Goal: Task Accomplishment & Management: Use online tool/utility

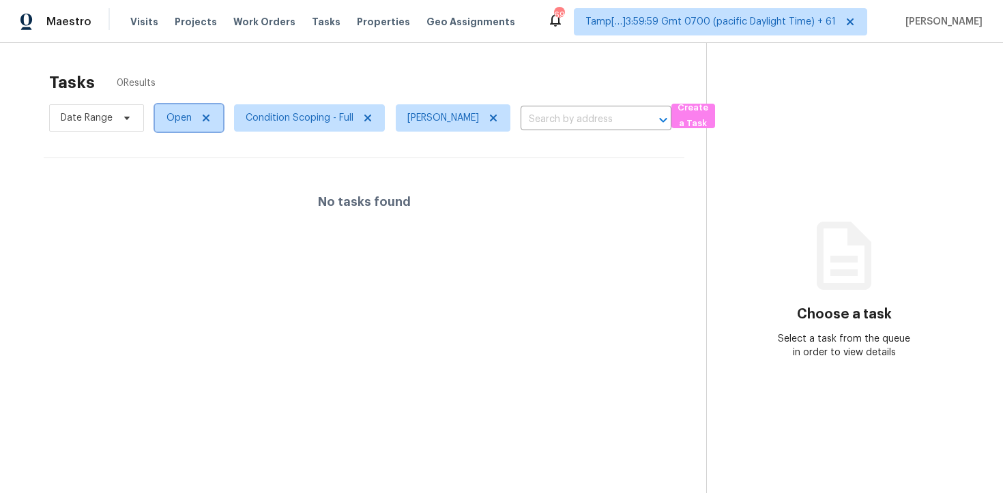
click at [186, 111] on span "Open" at bounding box center [178, 118] width 25 height 14
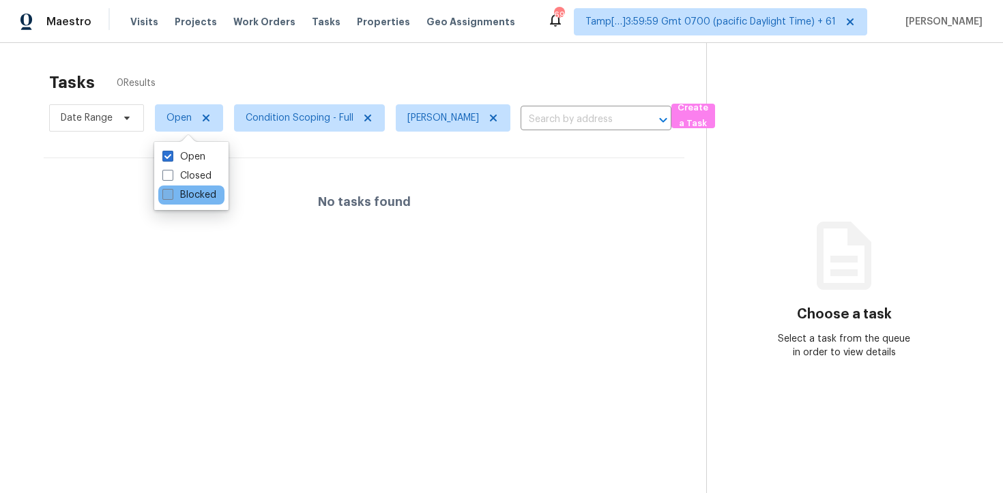
click at [186, 199] on label "Blocked" at bounding box center [189, 195] width 54 height 14
click at [171, 197] on input "Blocked" at bounding box center [166, 192] width 9 height 9
checkbox input "true"
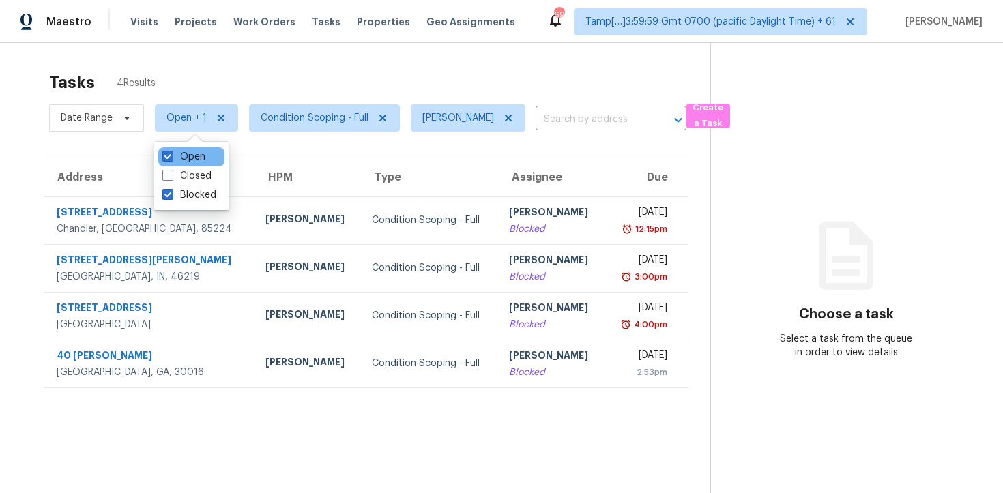
click at [215, 158] on div "Open" at bounding box center [191, 156] width 66 height 19
click at [224, 152] on div "Open Closed Blocked" at bounding box center [191, 176] width 74 height 68
click at [204, 156] on label "Open" at bounding box center [183, 157] width 43 height 14
click at [171, 156] on input "Open" at bounding box center [166, 154] width 9 height 9
checkbox input "false"
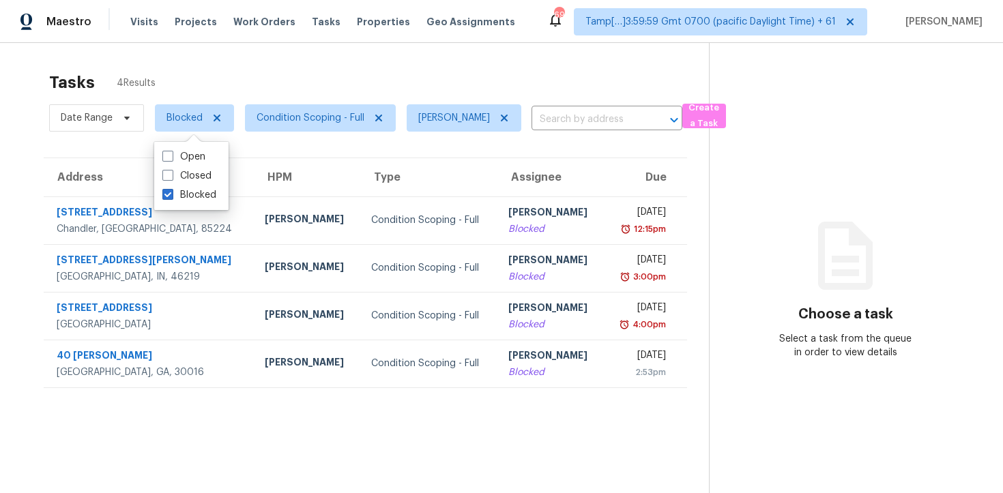
click at [328, 38] on div "Maestro Visits Projects Work Orders Tasks Properties Geo Assignments 691 Tamp[……" at bounding box center [501, 21] width 1003 height 43
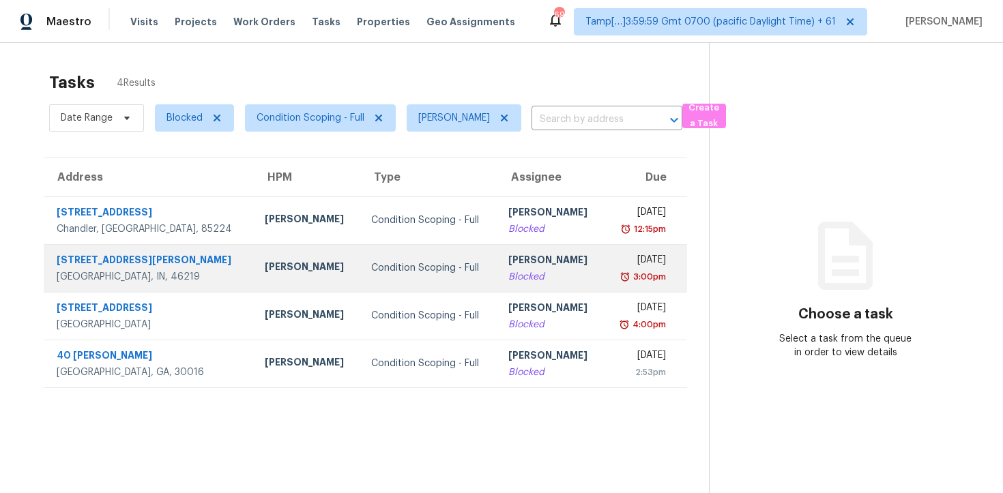
click at [390, 261] on div "Condition Scoping - Full" at bounding box center [428, 268] width 115 height 14
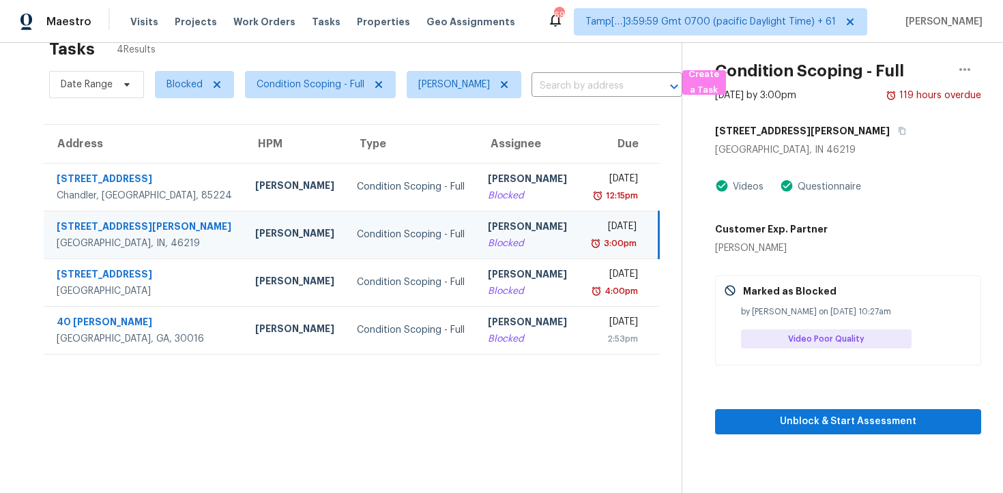
scroll to position [43, 0]
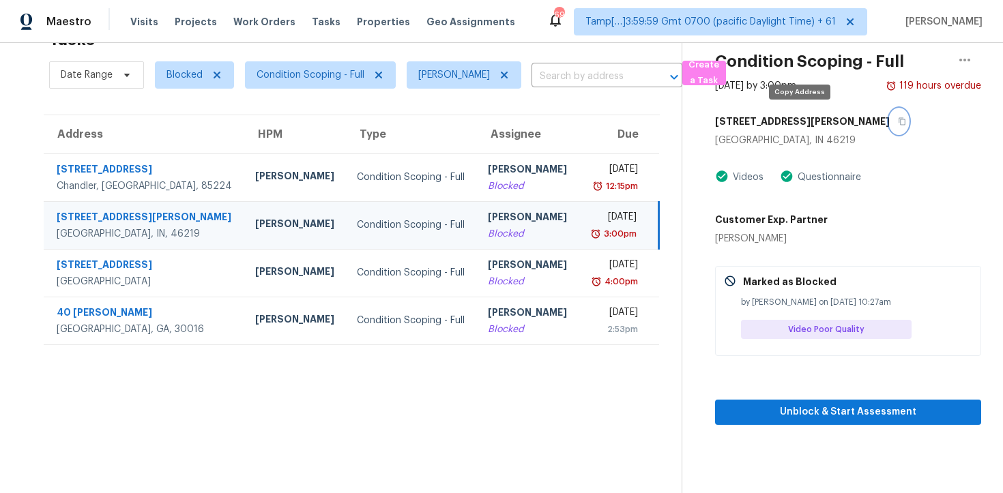
click at [898, 118] on icon "button" at bounding box center [902, 121] width 8 height 8
click at [506, 214] on div "[PERSON_NAME]" at bounding box center [528, 218] width 80 height 17
click at [858, 415] on span "Unblock & Start Assessment" at bounding box center [848, 412] width 244 height 17
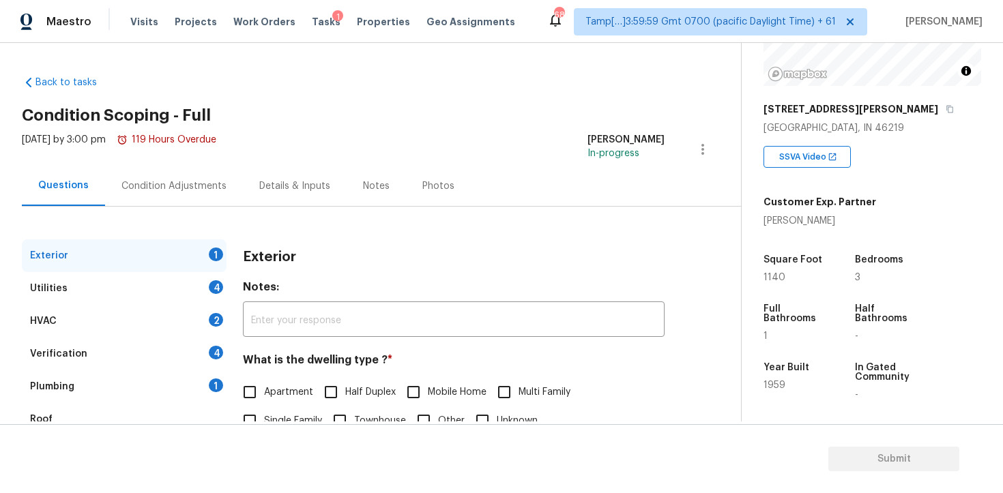
scroll to position [168, 0]
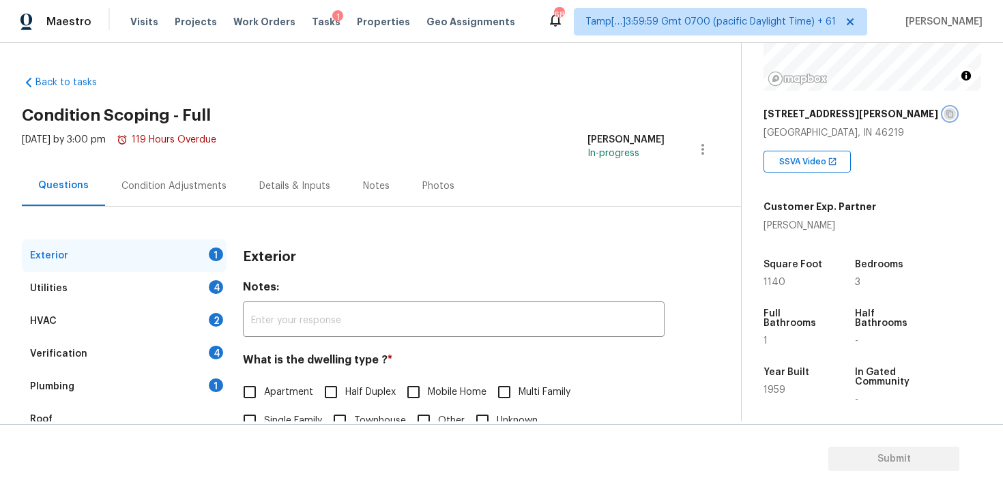
click at [946, 115] on icon "button" at bounding box center [950, 114] width 8 height 8
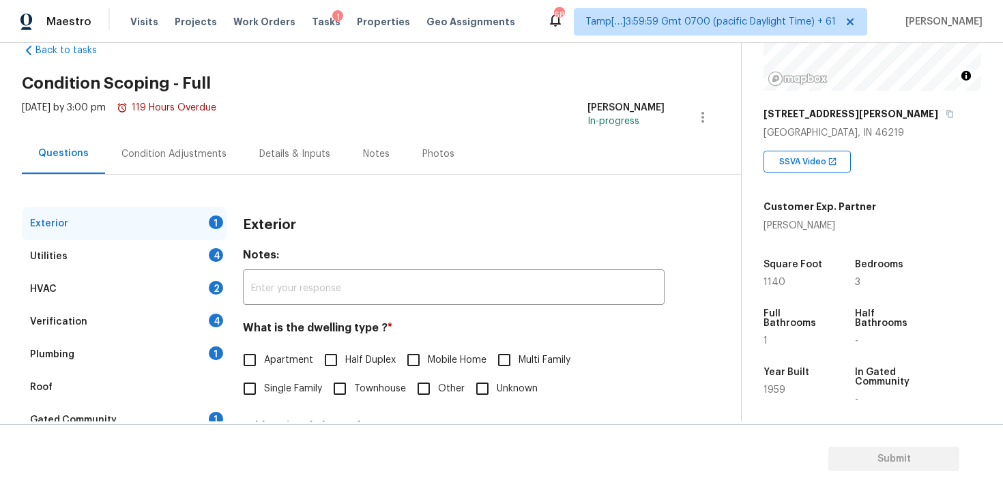
scroll to position [30, 0]
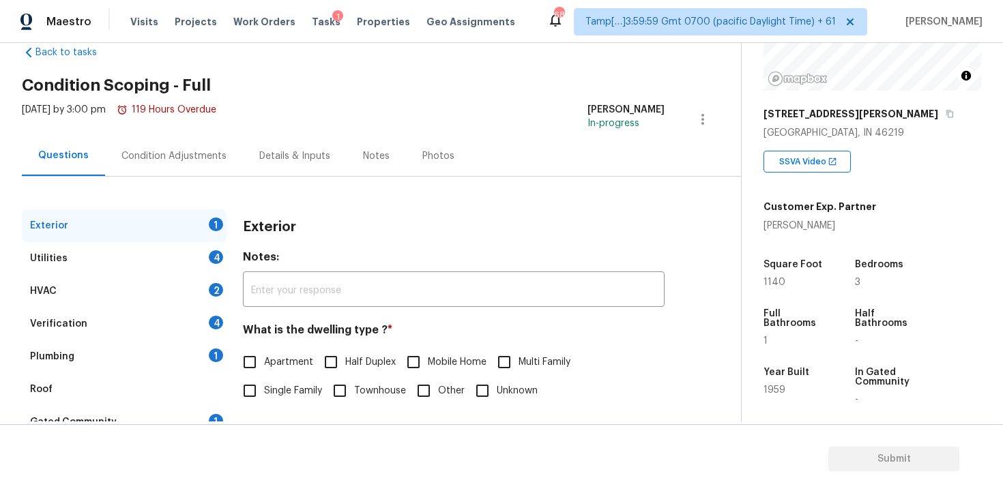
click at [176, 143] on div "Condition Adjustments" at bounding box center [174, 156] width 138 height 40
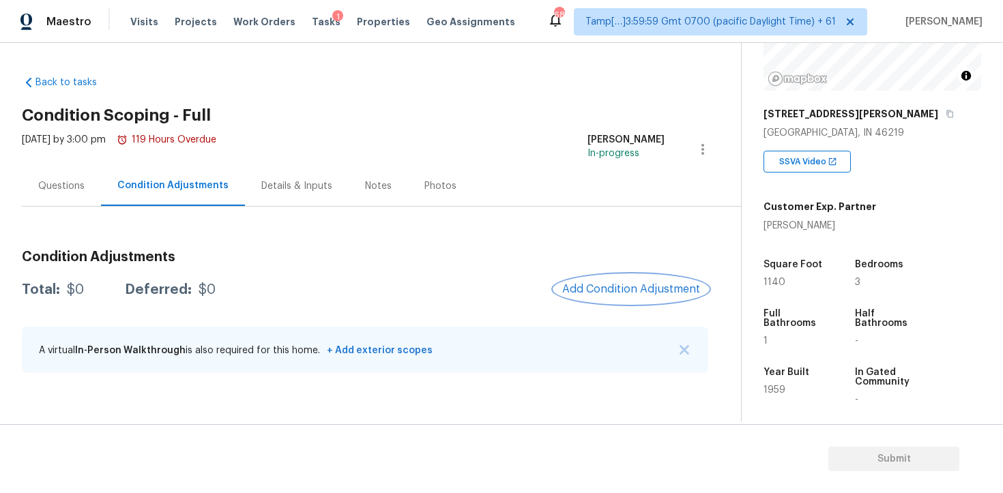
click at [676, 297] on button "Add Condition Adjustment" at bounding box center [631, 289] width 154 height 29
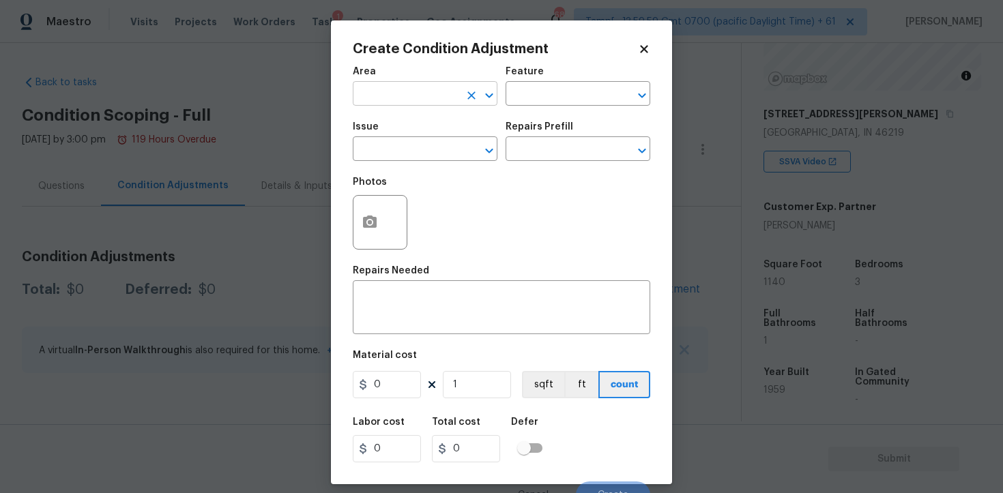
click at [406, 91] on input "text" at bounding box center [406, 95] width 106 height 21
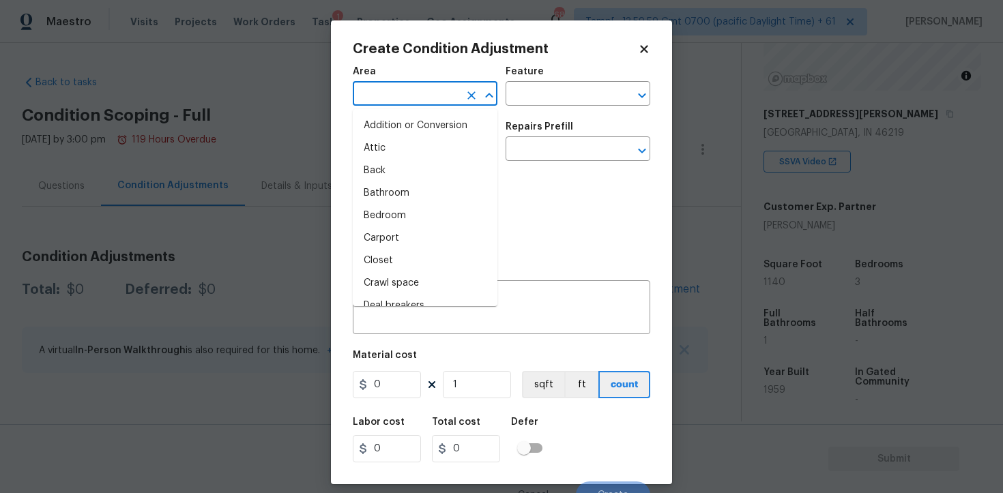
type input "e"
type input "xt"
type input "e"
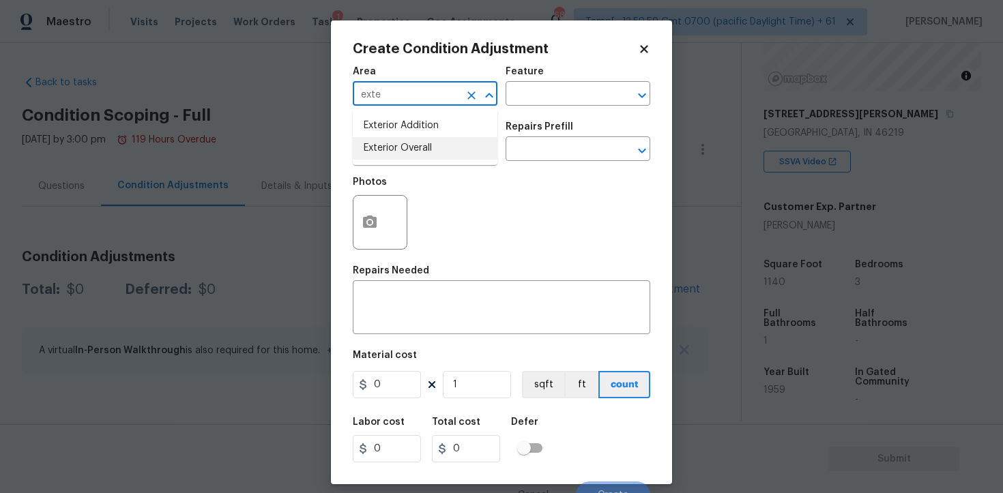
click at [407, 147] on li "Exterior Overall" at bounding box center [425, 148] width 145 height 23
type input "Exterior Overall"
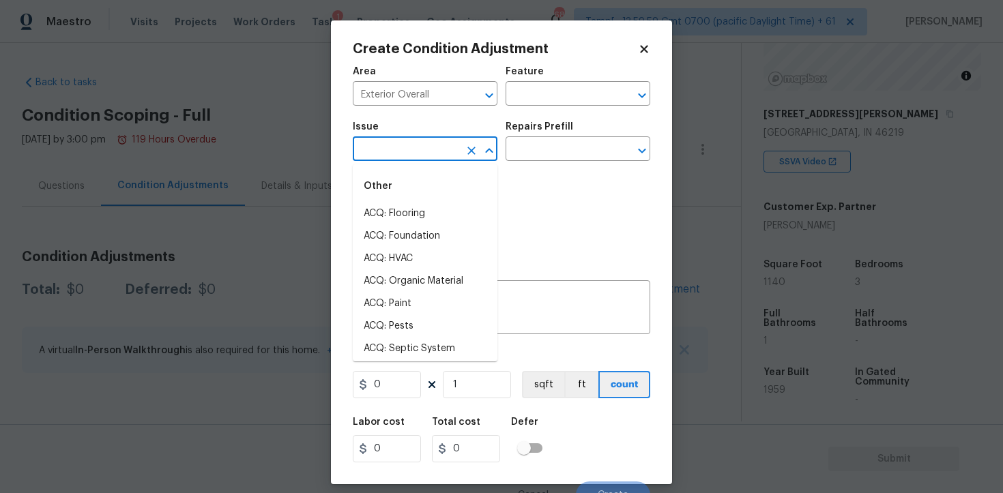
click at [407, 147] on input "text" at bounding box center [406, 150] width 106 height 21
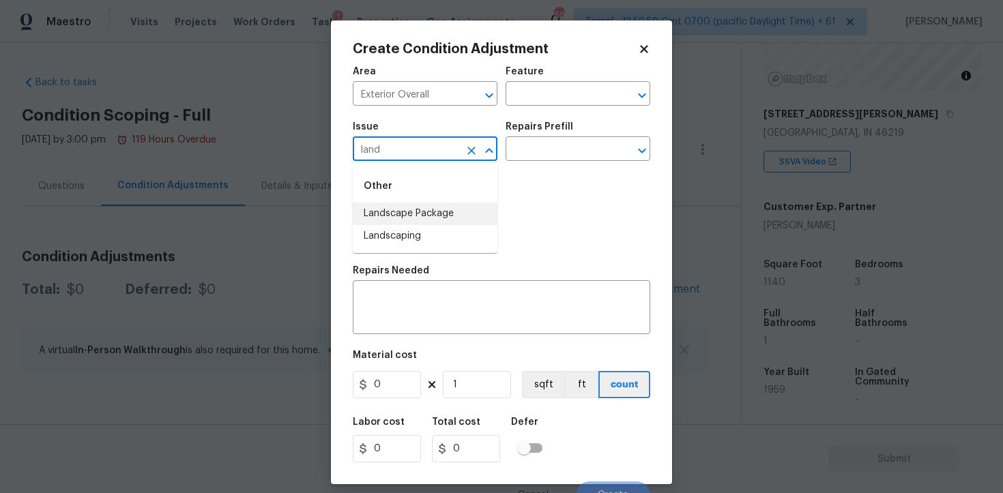
click at [413, 209] on li "Landscape Package" at bounding box center [425, 214] width 145 height 23
type input "Landscape Package"
click at [570, 162] on div "Issue Landscape Package ​ Repairs Prefill ​" at bounding box center [501, 141] width 297 height 55
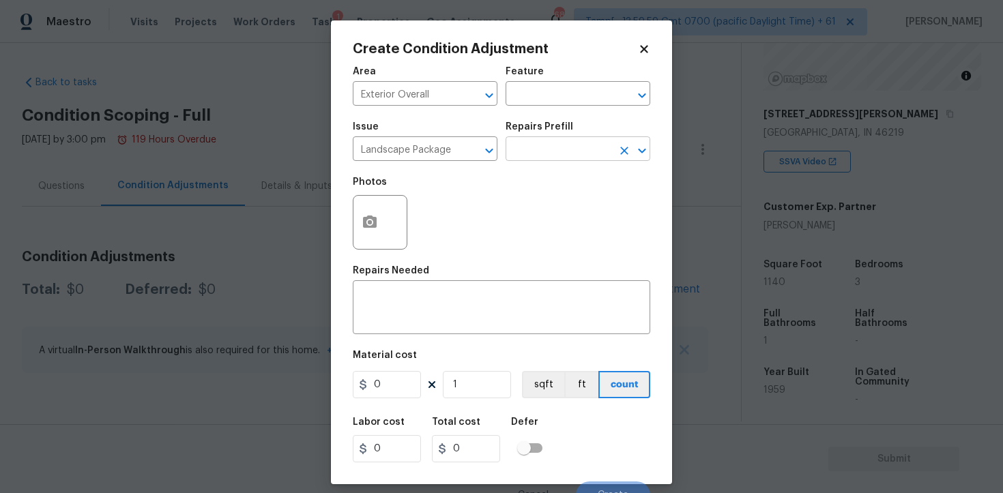
click at [566, 149] on input "text" at bounding box center [559, 150] width 106 height 21
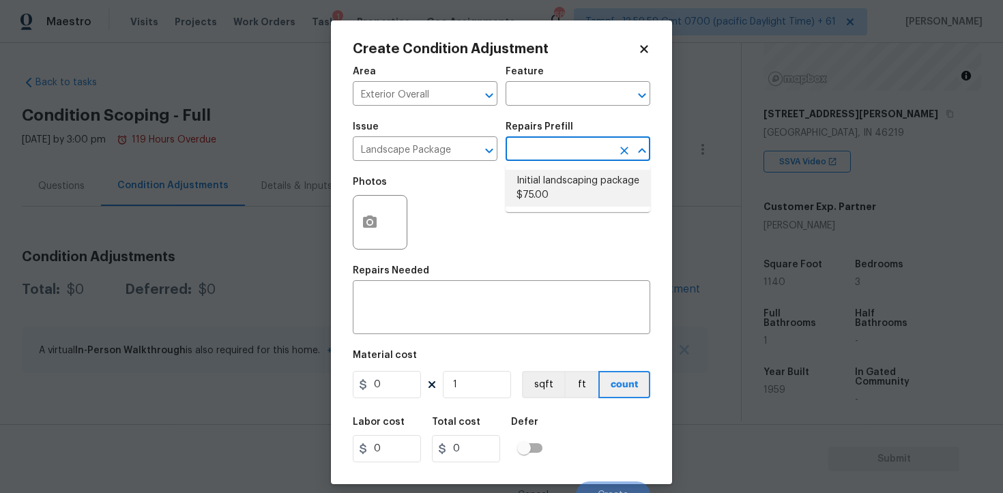
click at [554, 188] on li "Initial landscaping package $75.00" at bounding box center [578, 188] width 145 height 37
type input "Home Readiness Packages"
type textarea "Mowing of grass up to 6" in height. Mow, edge along driveways & sidewalks, trim…"
type input "75"
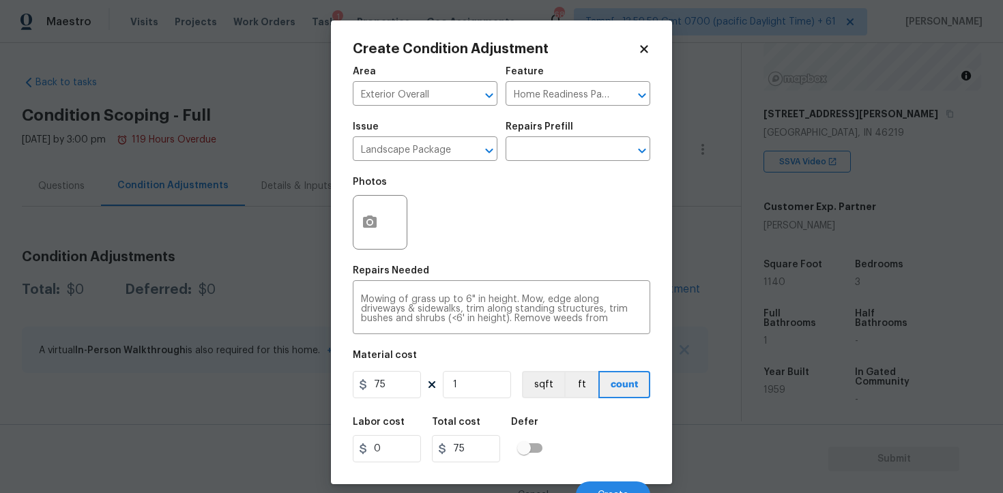
click at [397, 399] on figure "Material cost 75 1 sqft ft count" at bounding box center [501, 376] width 297 height 50
click at [401, 383] on input "75" at bounding box center [387, 384] width 68 height 27
type input "300"
click at [599, 428] on div "Labor cost 0 Total cost 300 Defer" at bounding box center [501, 439] width 297 height 61
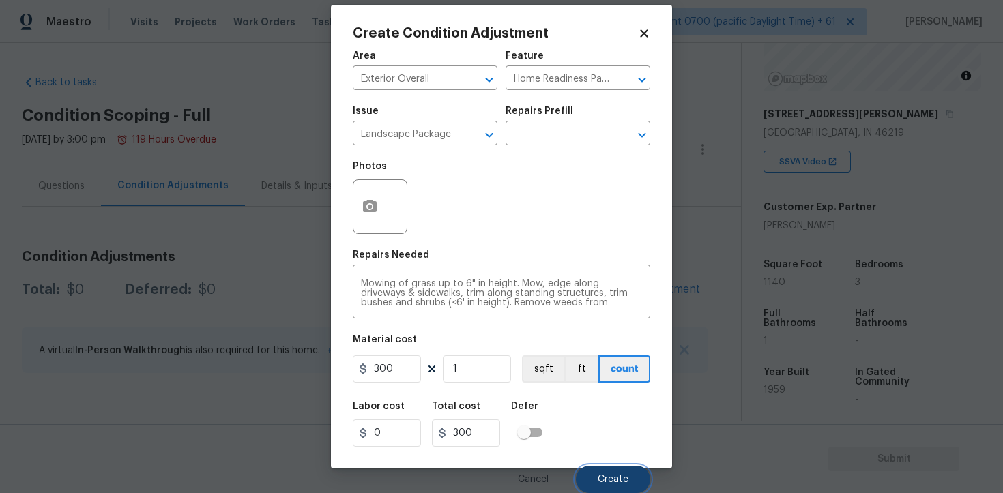
click at [615, 480] on span "Create" at bounding box center [613, 480] width 31 height 10
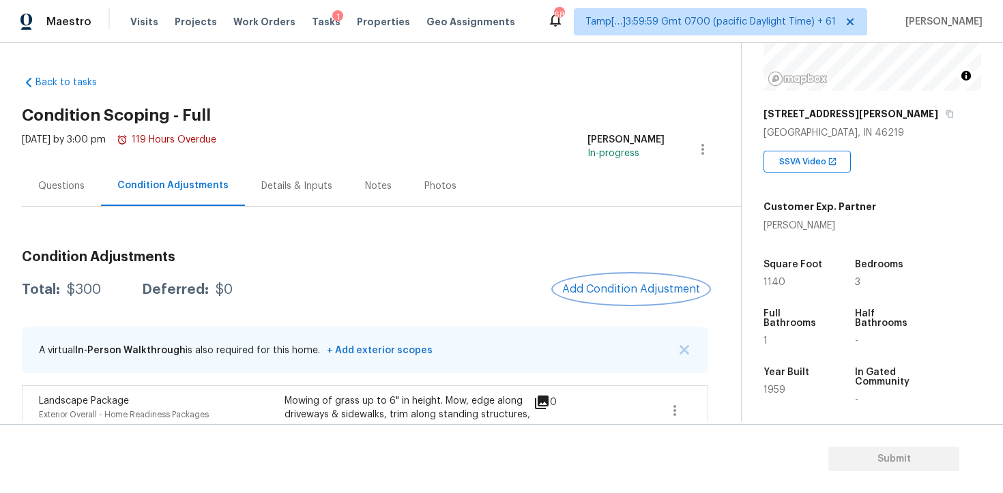
click at [631, 279] on button "Add Condition Adjustment" at bounding box center [631, 289] width 154 height 29
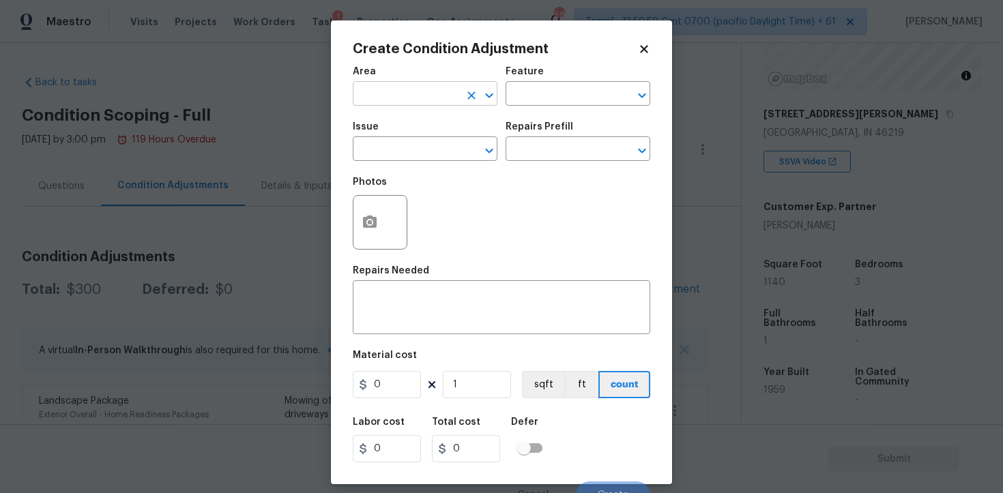
click at [384, 94] on input "text" at bounding box center [406, 95] width 106 height 21
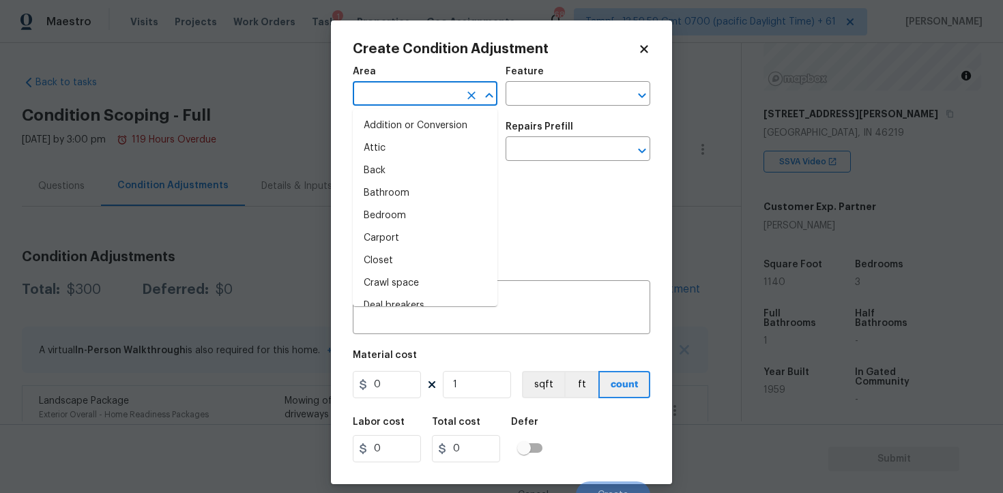
type input "u"
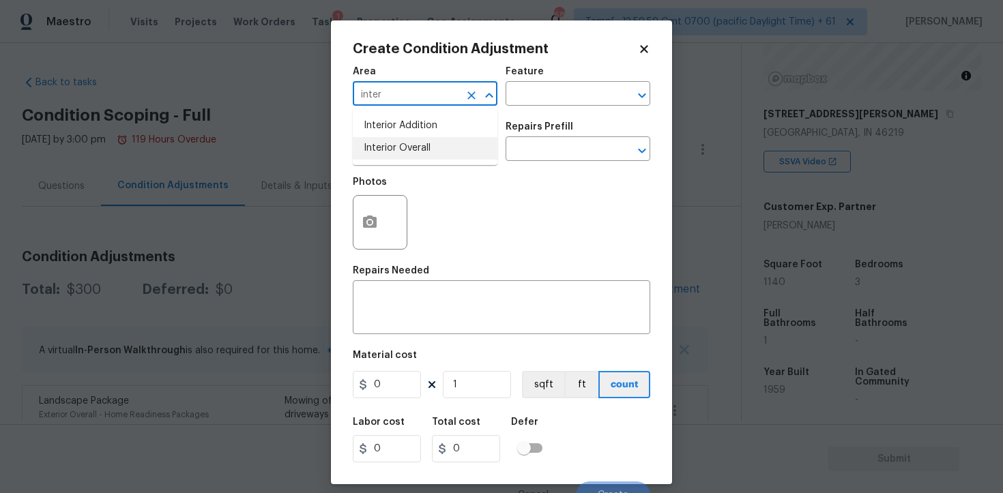
click at [384, 139] on li "Interior Overall" at bounding box center [425, 148] width 145 height 23
type input "Interior Overall"
click at [395, 160] on input "text" at bounding box center [406, 150] width 106 height 21
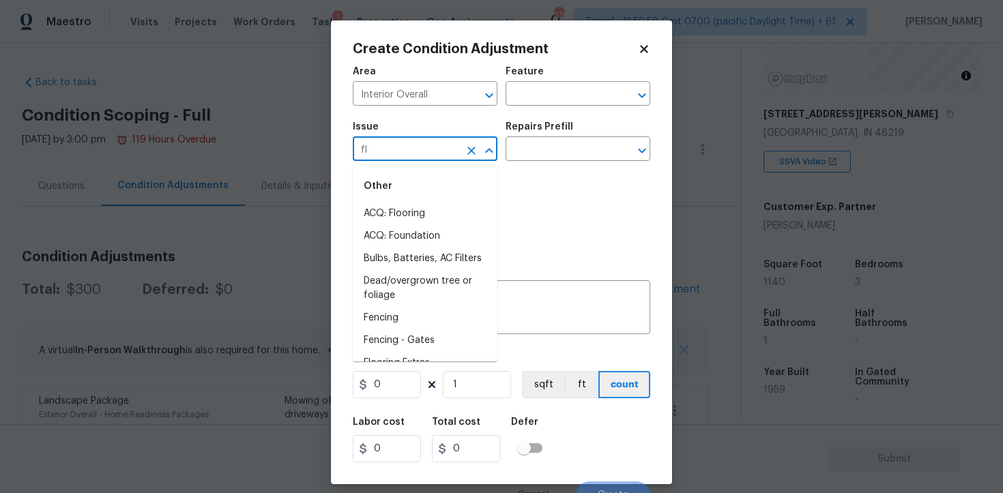
type input "flo"
click at [471, 147] on icon "Clear" at bounding box center [472, 151] width 14 height 14
click at [427, 153] on input "text" at bounding box center [406, 150] width 106 height 21
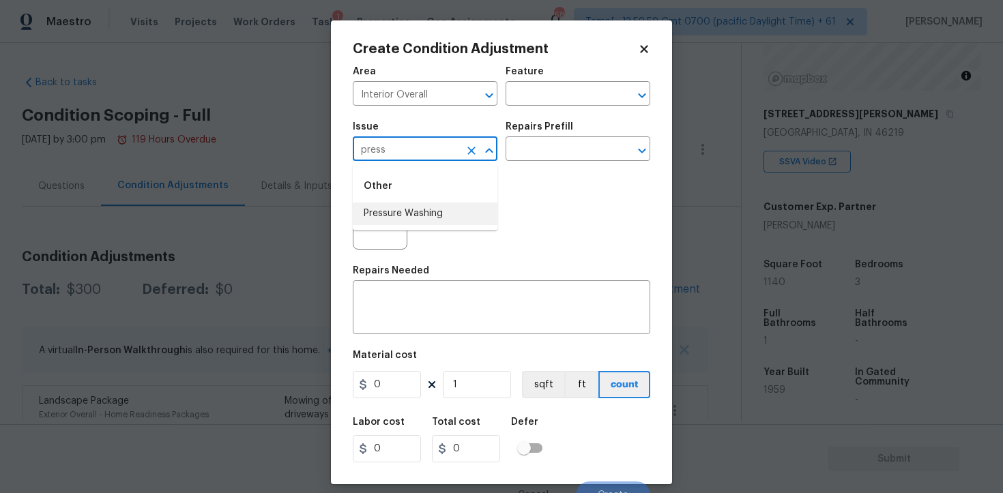
click at [429, 204] on li "Pressure Washing" at bounding box center [425, 214] width 145 height 23
type input "Pressure Washing"
click at [548, 152] on input "text" at bounding box center [559, 150] width 106 height 21
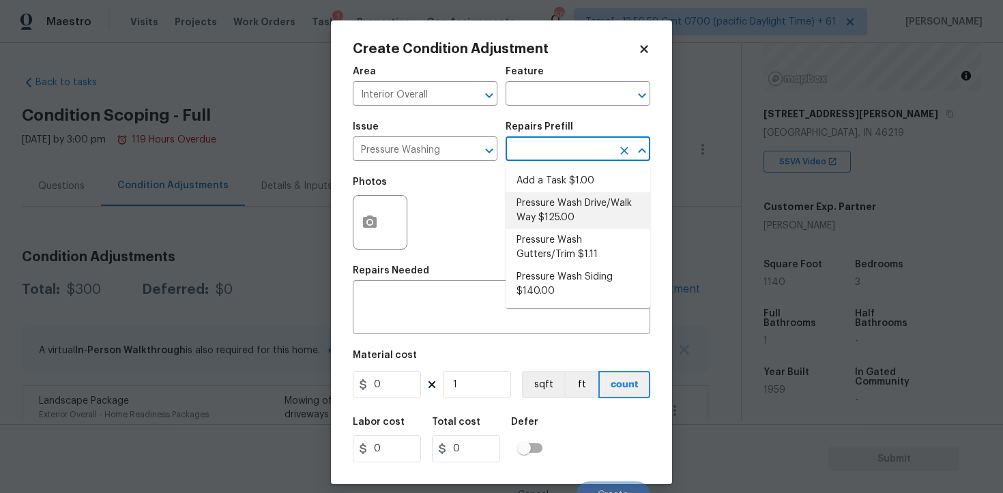
click at [560, 222] on li "Pressure Wash Drive/Walk Way $125.00" at bounding box center [578, 210] width 145 height 37
type input "Siding"
type textarea "Pressure wash the driveways/walkways as directed by the PM. Ensure that all deb…"
type input "125"
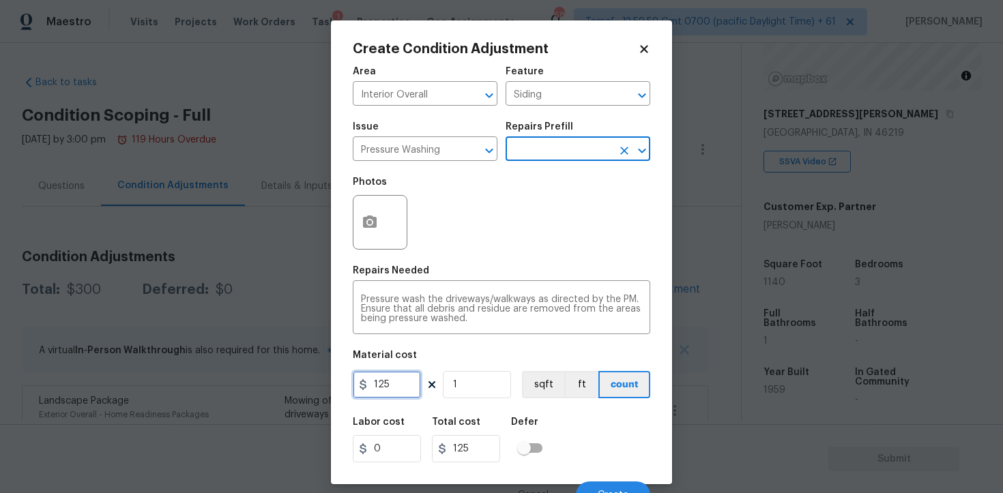
click at [396, 389] on input "125" at bounding box center [387, 384] width 68 height 27
type input "400"
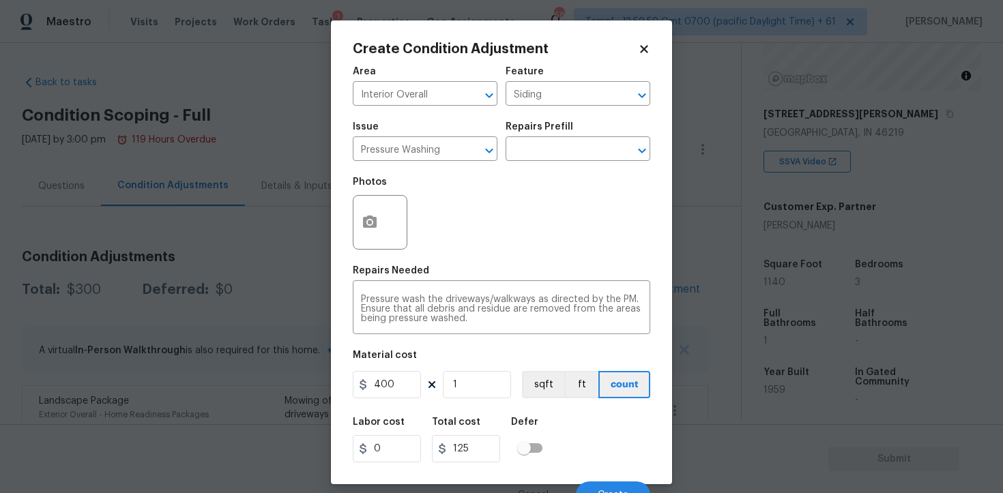
click at [566, 411] on div "Labor cost 0 Total cost 125 Defer" at bounding box center [501, 439] width 297 height 61
type input "400"
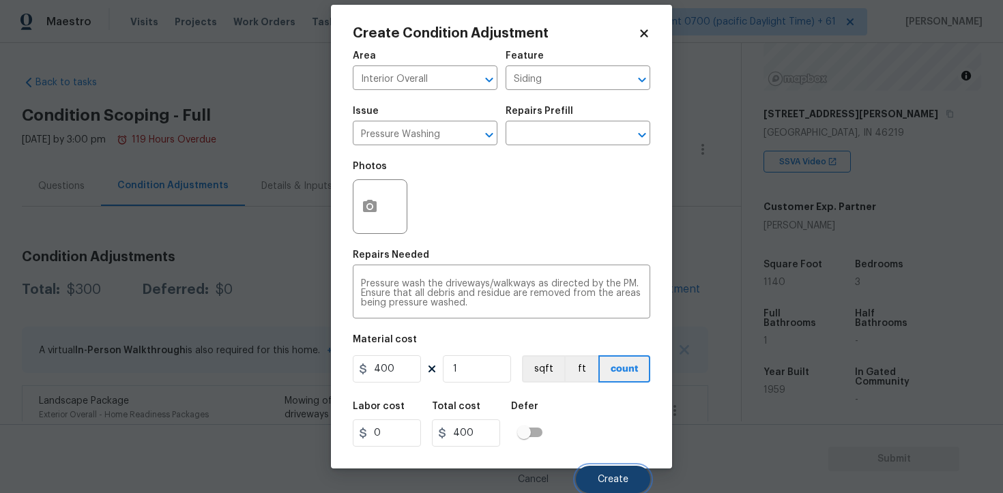
click at [611, 473] on button "Create" at bounding box center [613, 479] width 74 height 27
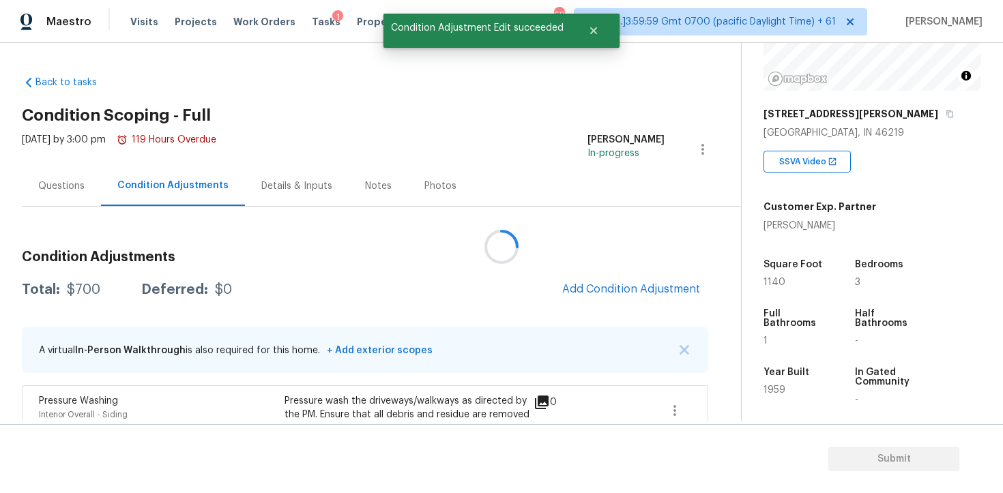
click at [591, 285] on div at bounding box center [501, 246] width 1003 height 493
click at [604, 292] on span "Add Condition Adjustment" at bounding box center [631, 289] width 138 height 12
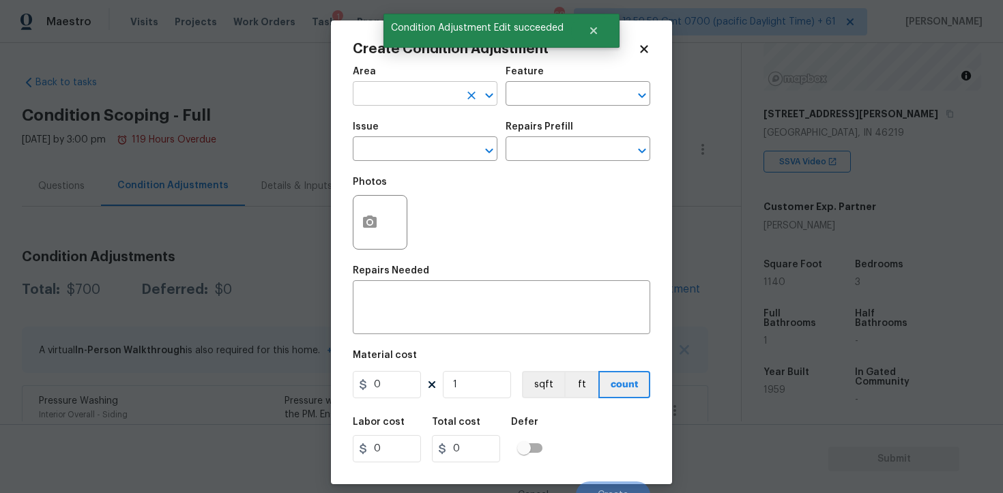
click at [422, 95] on input "text" at bounding box center [406, 95] width 106 height 21
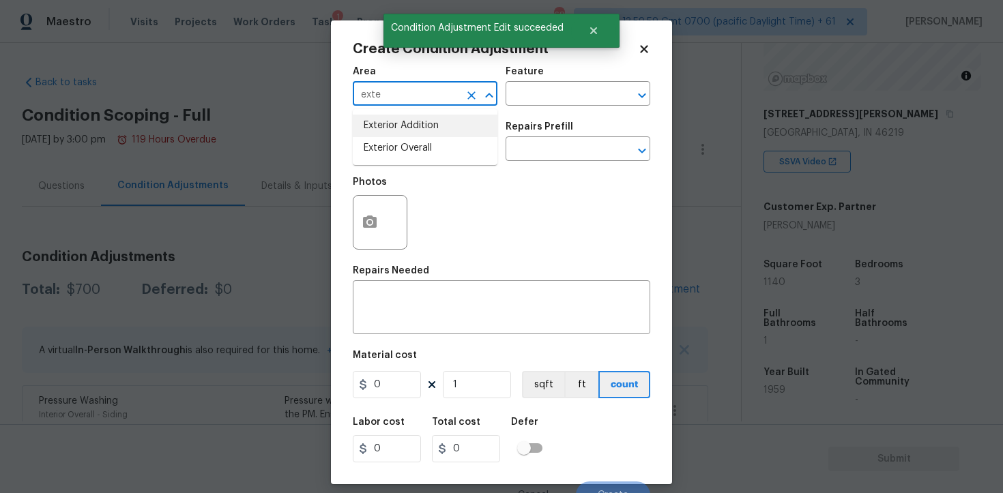
click at [420, 136] on li "Exterior Addition" at bounding box center [425, 126] width 145 height 23
type input "Exterior Addition"
click at [473, 91] on icon "Clear" at bounding box center [472, 96] width 14 height 14
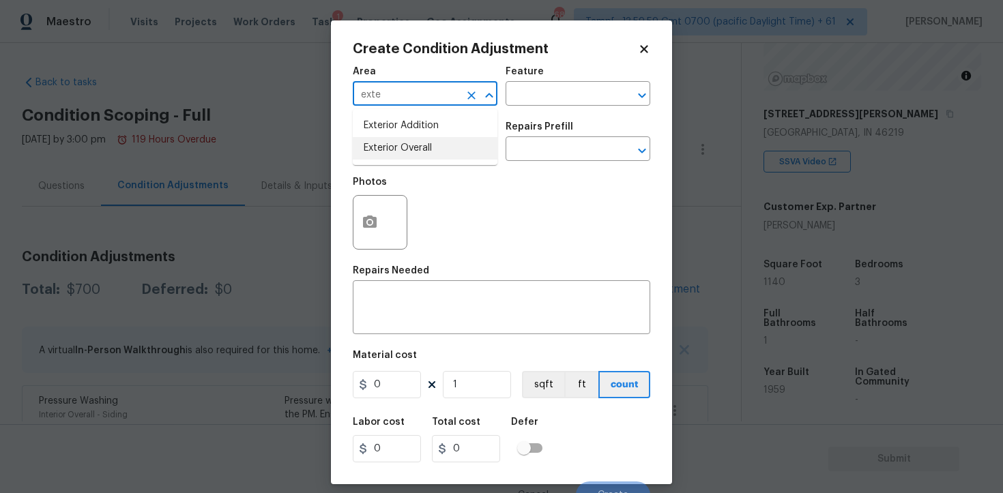
click at [429, 159] on li "Exterior Overall" at bounding box center [425, 148] width 145 height 23
type input "Exterior Overall"
click at [429, 159] on input "text" at bounding box center [406, 150] width 106 height 21
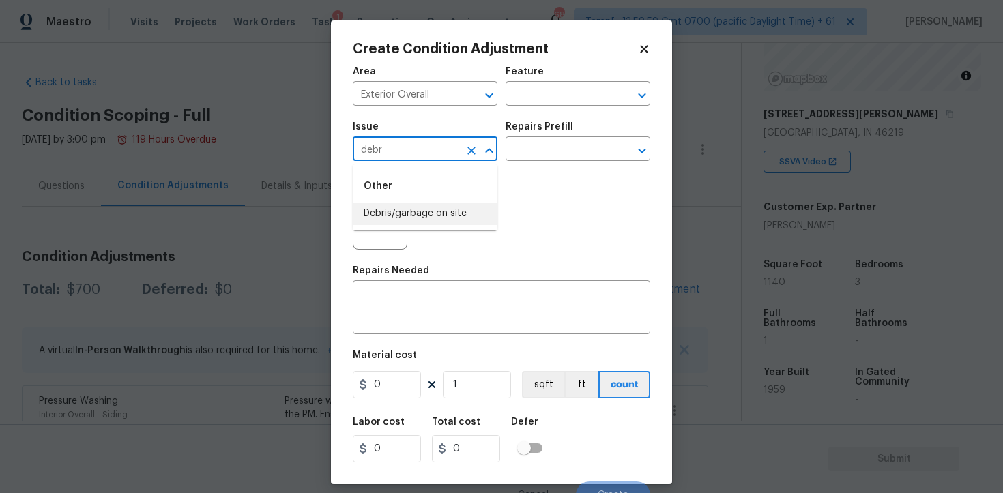
click at [416, 220] on li "Debris/garbage on site" at bounding box center [425, 214] width 145 height 23
type input "Debris/garbage on site"
click at [355, 216] on button "button" at bounding box center [369, 222] width 33 height 53
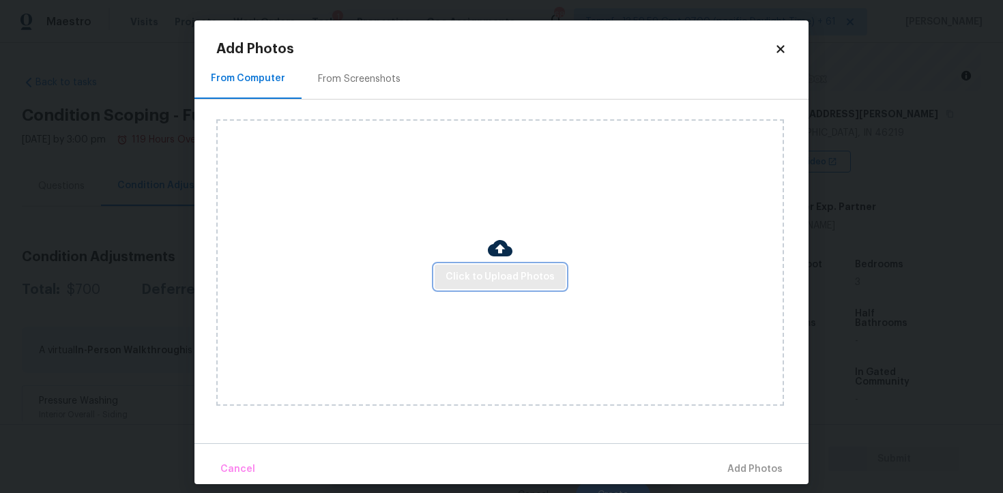
click at [469, 277] on span "Click to Upload Photos" at bounding box center [500, 277] width 109 height 17
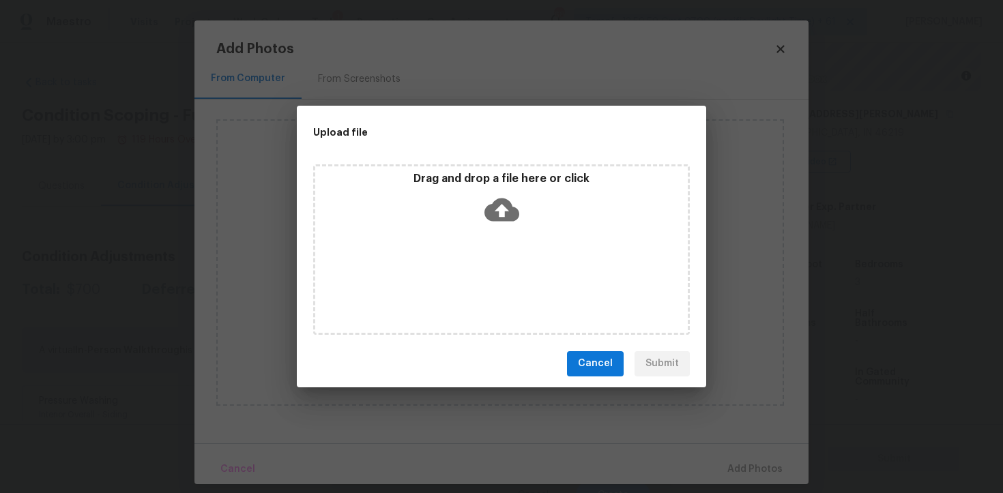
click at [493, 207] on icon at bounding box center [501, 209] width 35 height 23
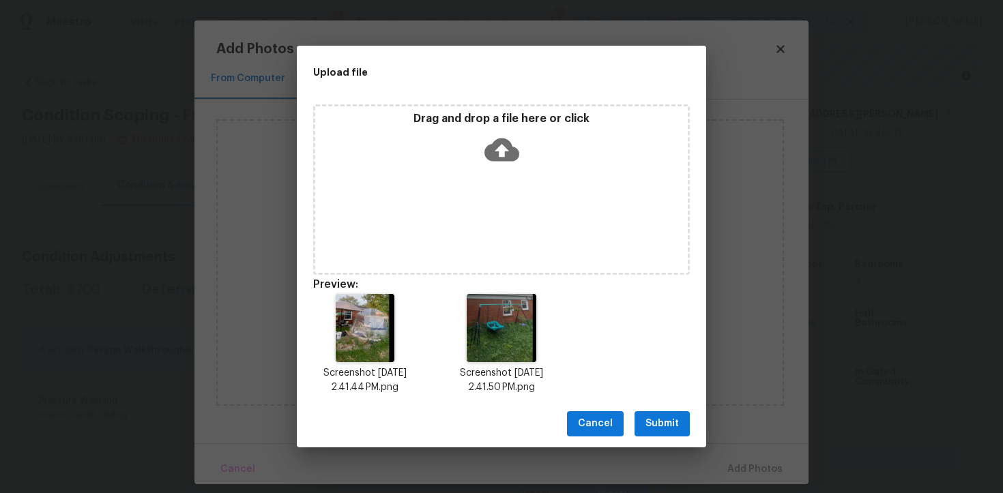
scroll to position [11, 0]
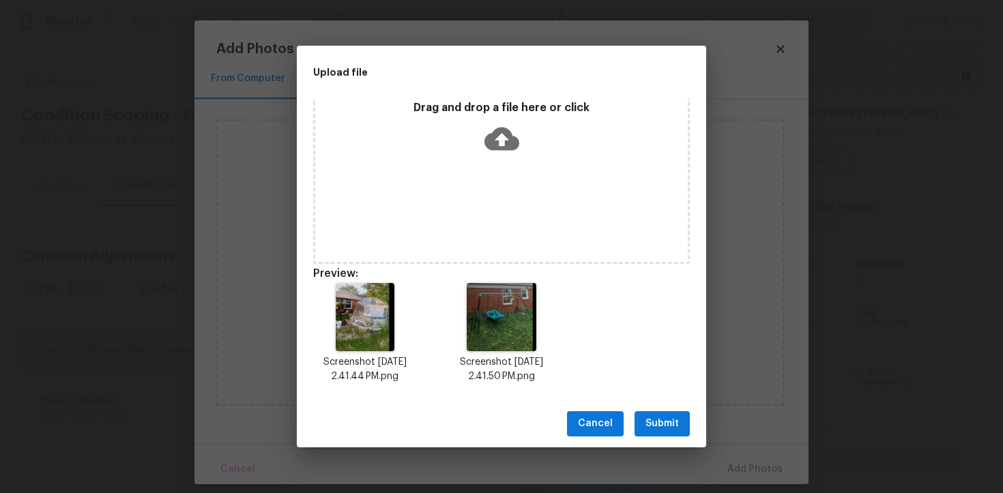
click at [669, 421] on span "Submit" at bounding box center [661, 424] width 33 height 17
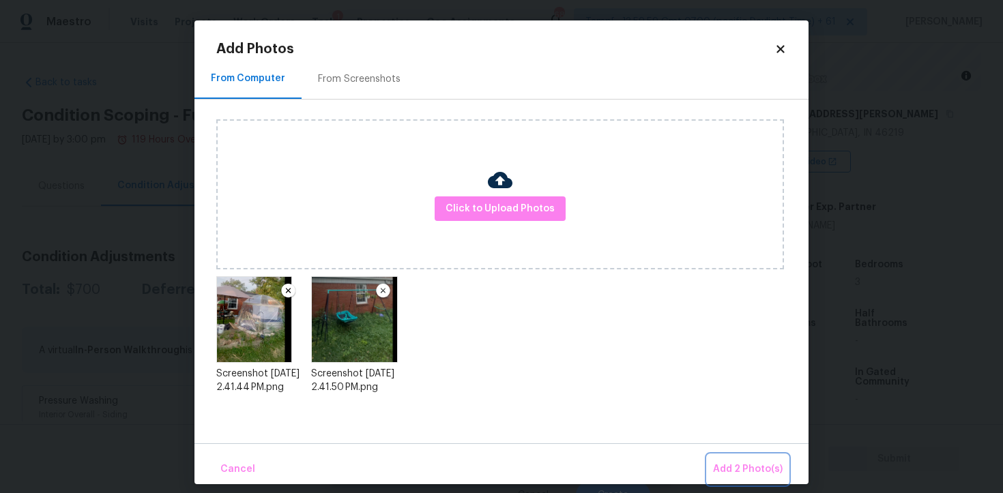
click at [738, 457] on button "Add 2 Photo(s)" at bounding box center [748, 469] width 81 height 29
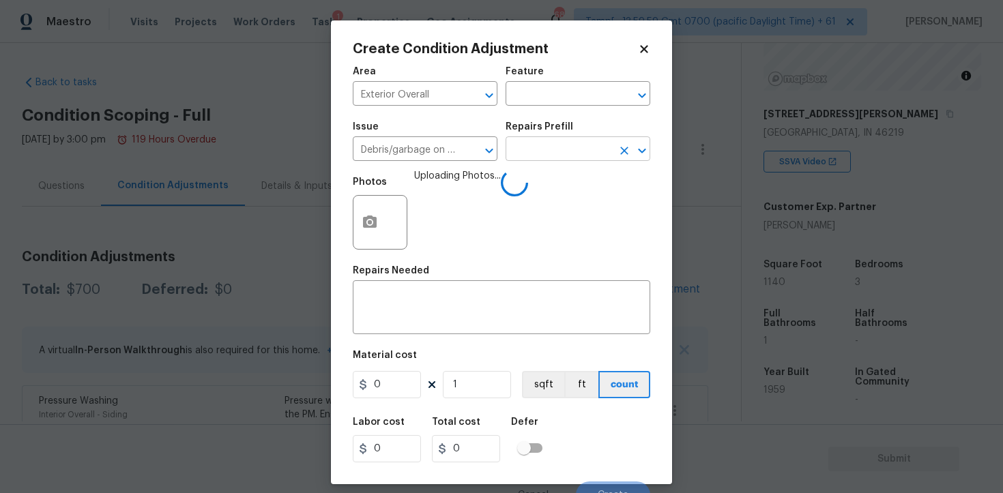
click at [542, 145] on input "text" at bounding box center [559, 150] width 106 height 21
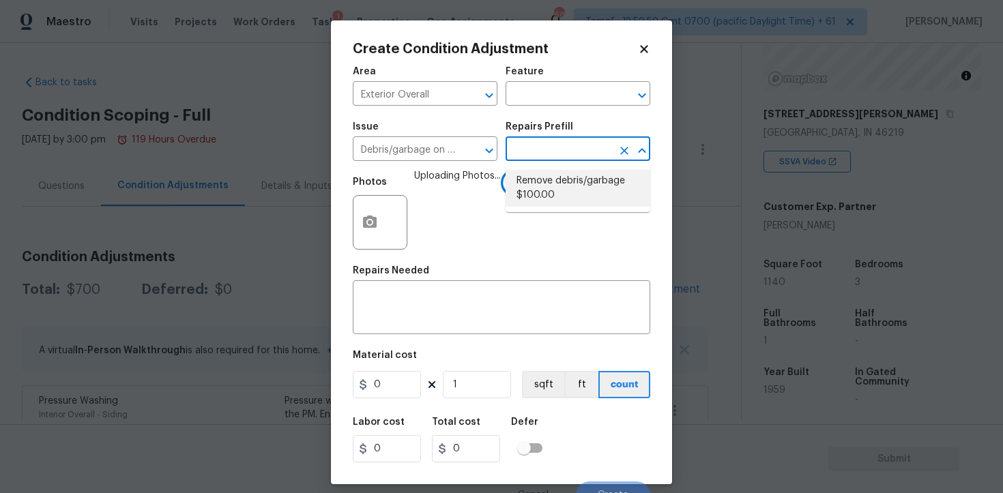
click at [547, 173] on li "Remove debris/garbage $100.00" at bounding box center [578, 188] width 145 height 37
type textarea "Remove, haul off, and properly dispose of any debris left by seller to offsite …"
type input "100"
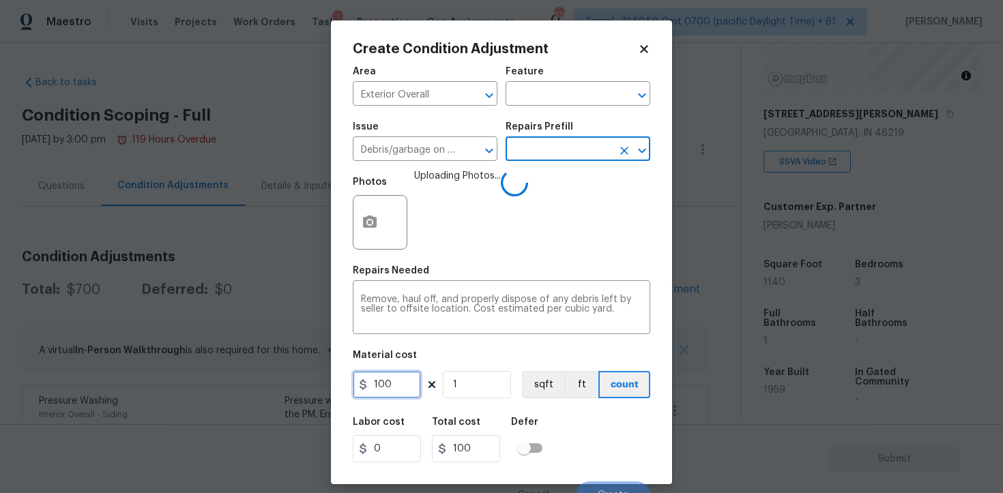
click at [413, 394] on input "100" at bounding box center [387, 384] width 68 height 27
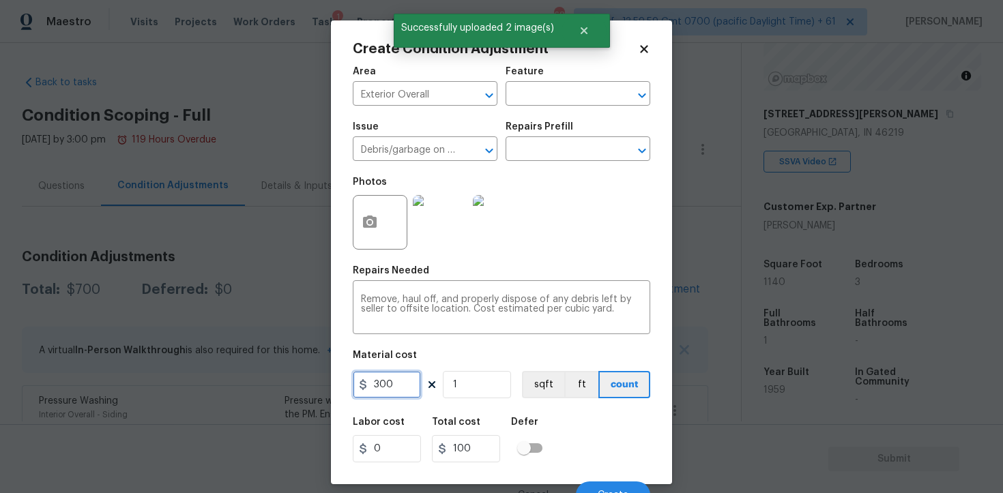
type input "300"
click at [590, 426] on div "Labor cost 0 Total cost 100 Defer" at bounding box center [501, 439] width 297 height 61
type input "300"
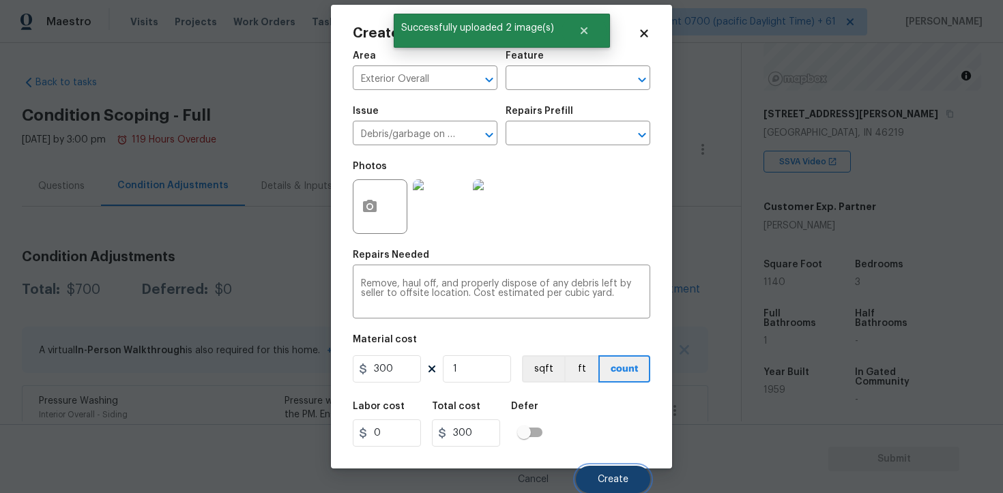
click at [604, 474] on button "Create" at bounding box center [613, 479] width 74 height 27
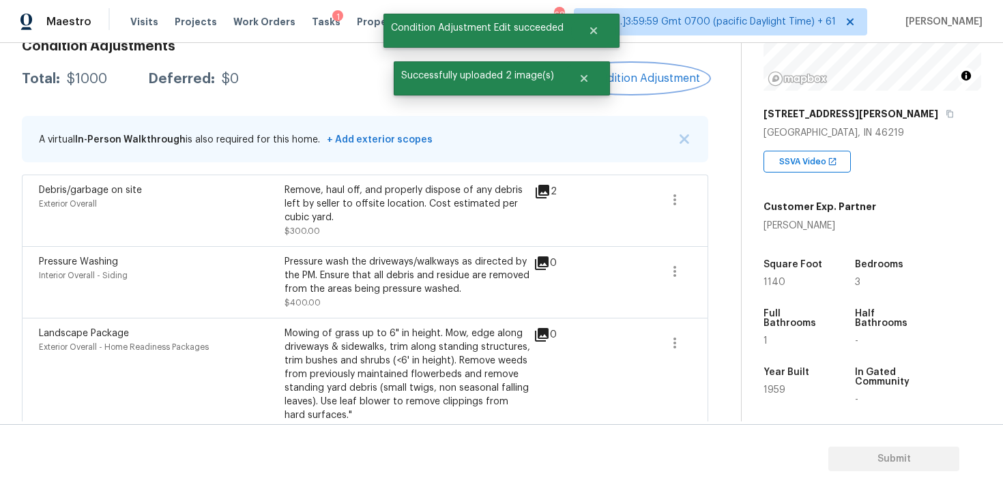
scroll to position [239, 0]
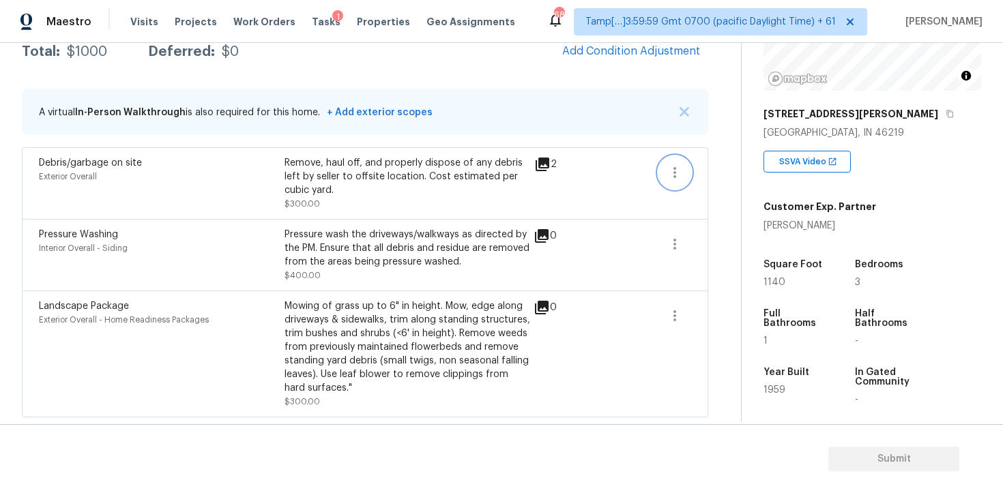
click at [676, 179] on button "button" at bounding box center [674, 172] width 33 height 33
click at [710, 172] on div "Edit" at bounding box center [752, 169] width 106 height 14
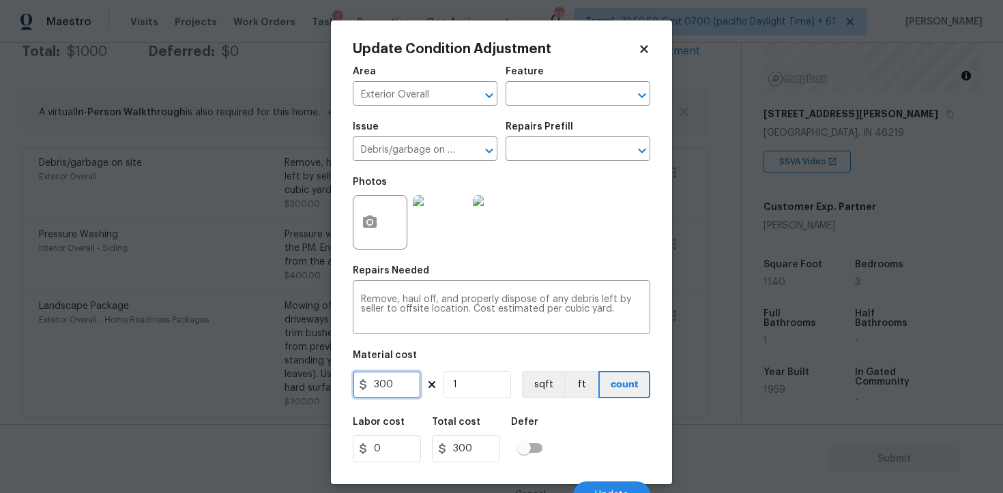
click at [401, 392] on input "300" at bounding box center [387, 384] width 68 height 27
type input "400"
click at [575, 398] on button "ft" at bounding box center [581, 384] width 34 height 27
type input "400"
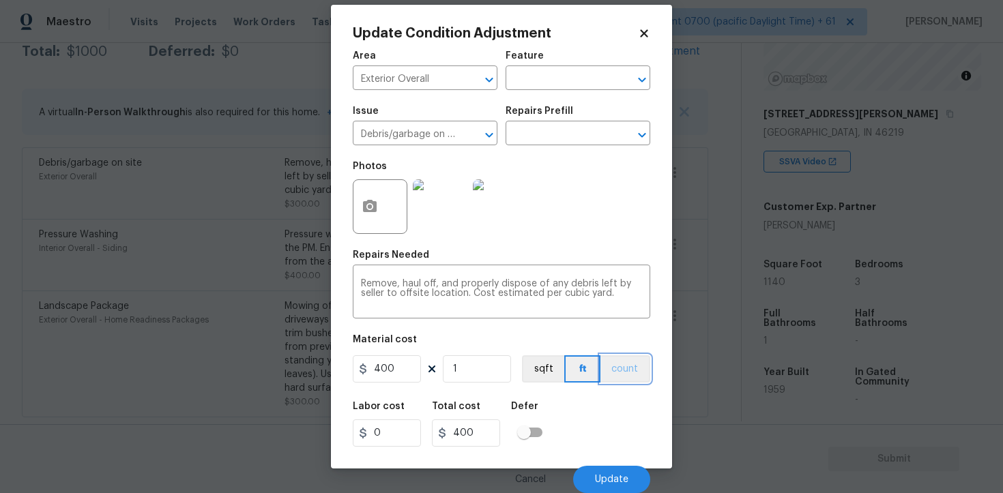
click at [626, 363] on button "count" at bounding box center [625, 368] width 50 height 27
click at [624, 476] on span "Update" at bounding box center [611, 480] width 33 height 10
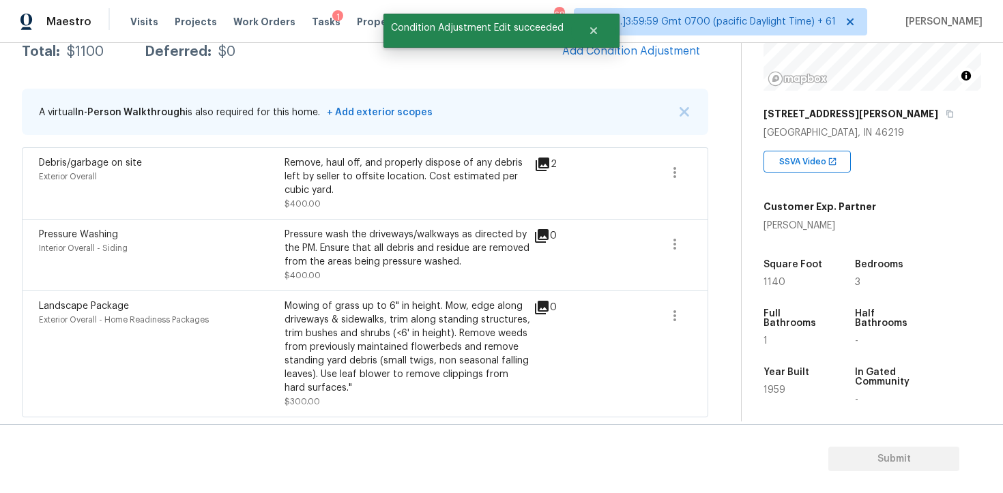
scroll to position [0, 0]
click at [557, 353] on div "0" at bounding box center [567, 354] width 67 height 109
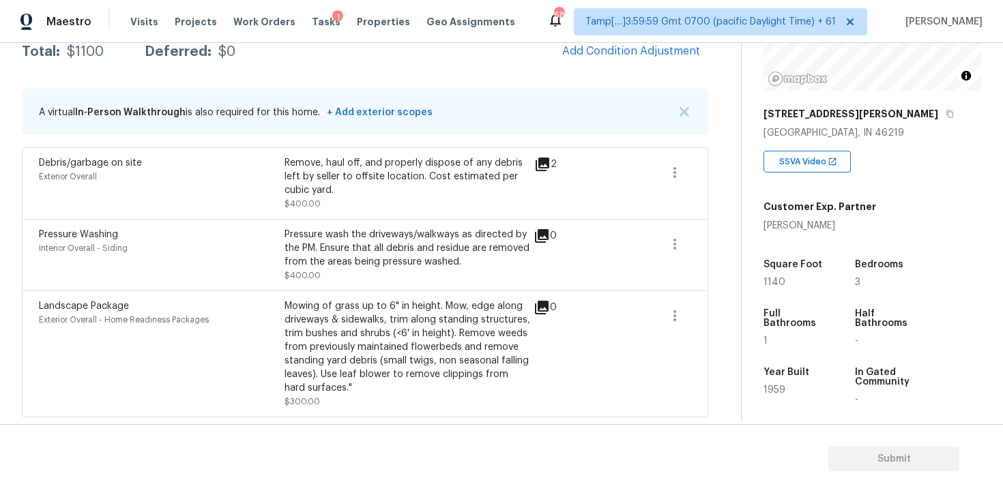
scroll to position [164, 0]
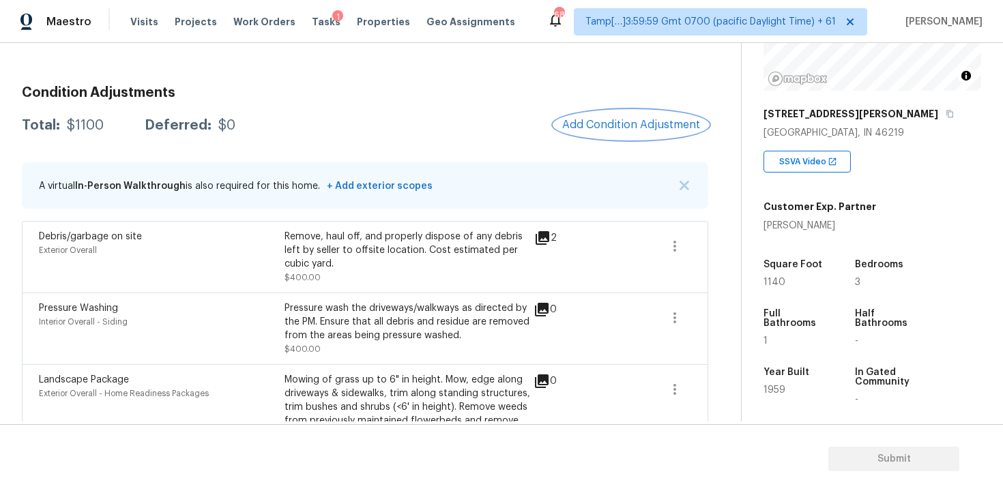
click at [588, 134] on button "Add Condition Adjustment" at bounding box center [631, 125] width 154 height 29
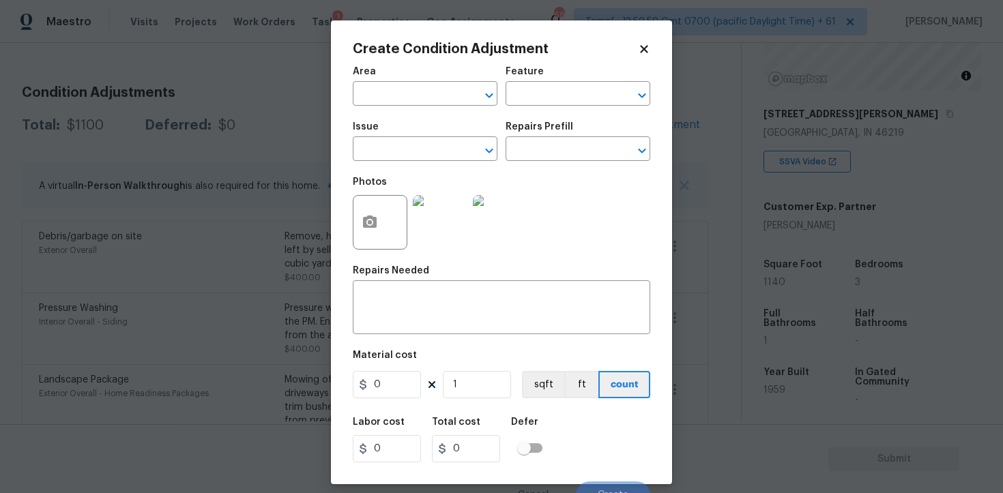
click at [348, 238] on div "Create Condition Adjustment Area ​ Feature ​ Issue ​ Repairs Prefill ​ Photos R…" at bounding box center [501, 252] width 341 height 464
click at [360, 222] on button "button" at bounding box center [369, 222] width 33 height 53
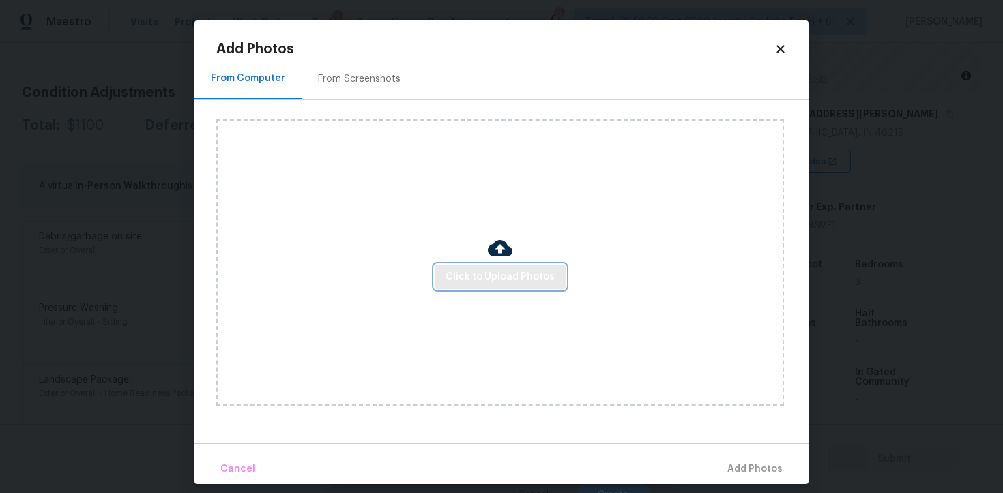
click at [510, 272] on span "Click to Upload Photos" at bounding box center [500, 277] width 109 height 17
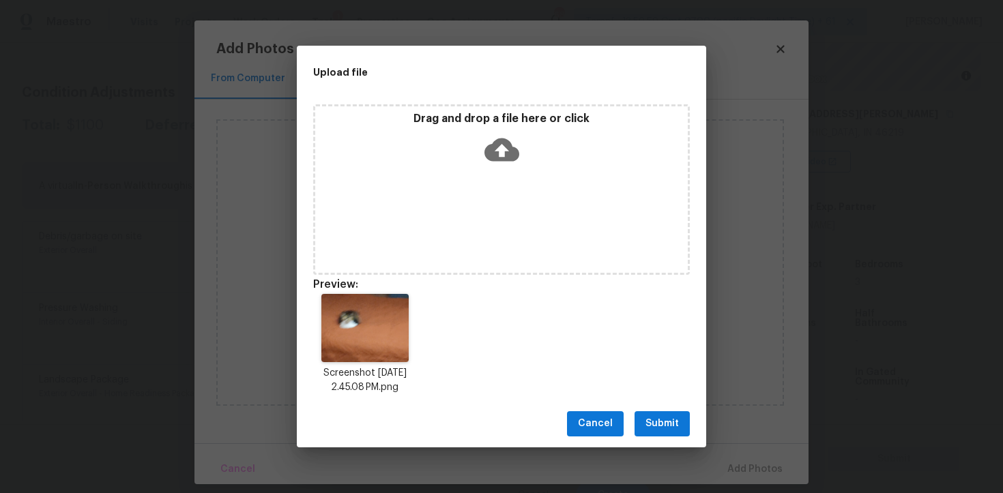
click at [645, 420] on button "Submit" at bounding box center [662, 423] width 55 height 25
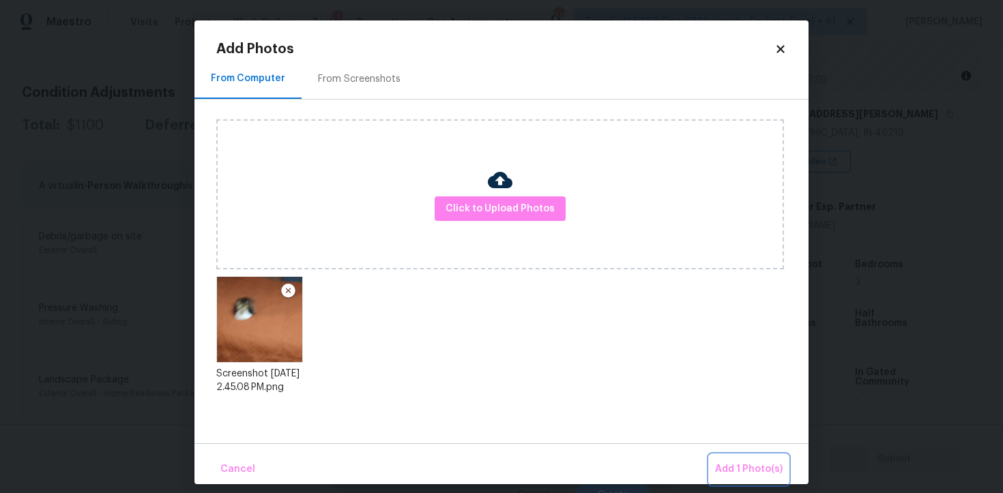
click at [726, 459] on button "Add 1 Photo(s)" at bounding box center [749, 469] width 78 height 29
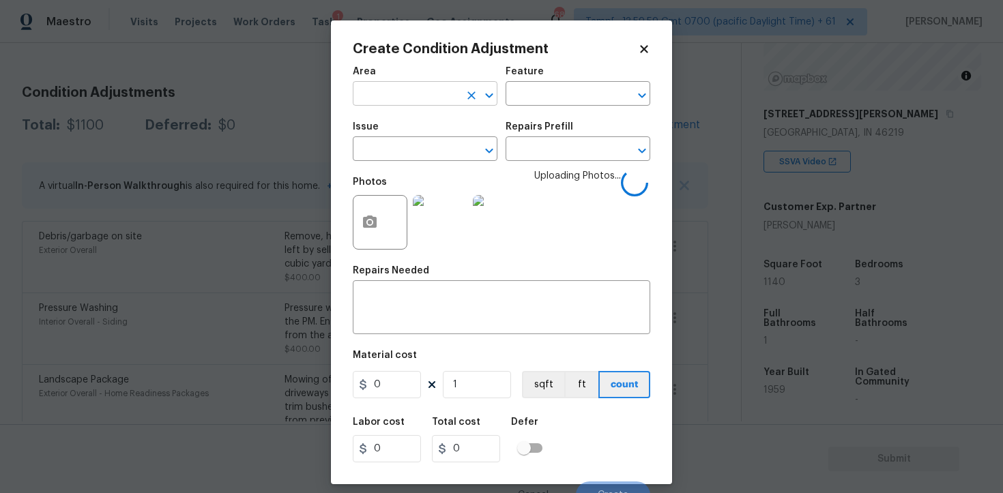
click at [449, 100] on input "text" at bounding box center [406, 95] width 106 height 21
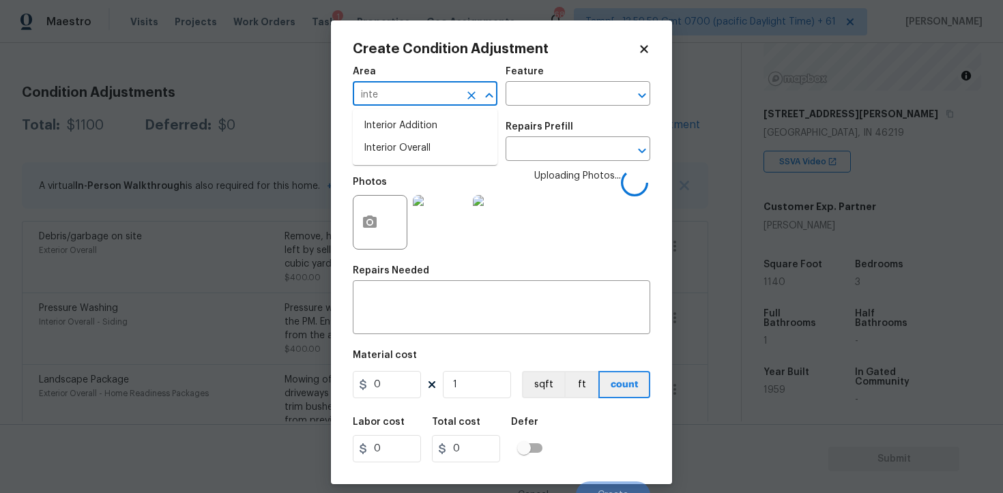
type input "inter"
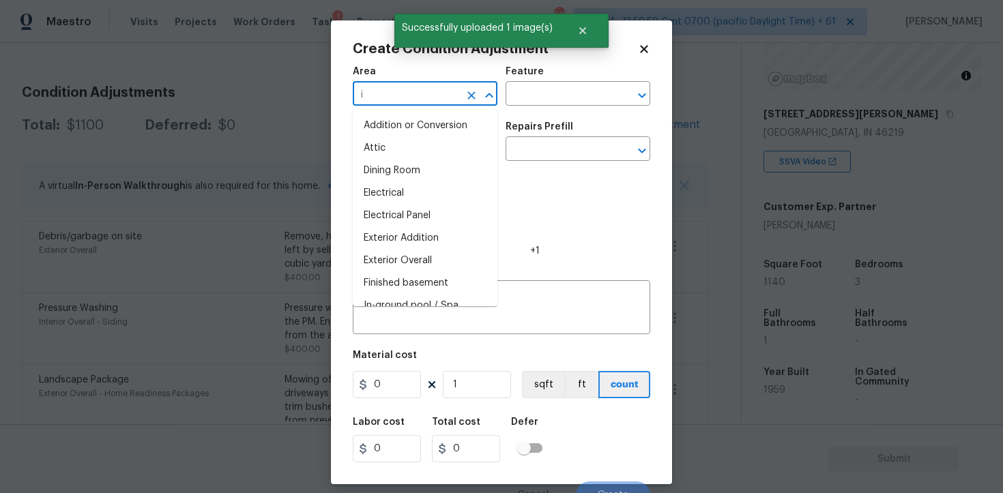
type input "in"
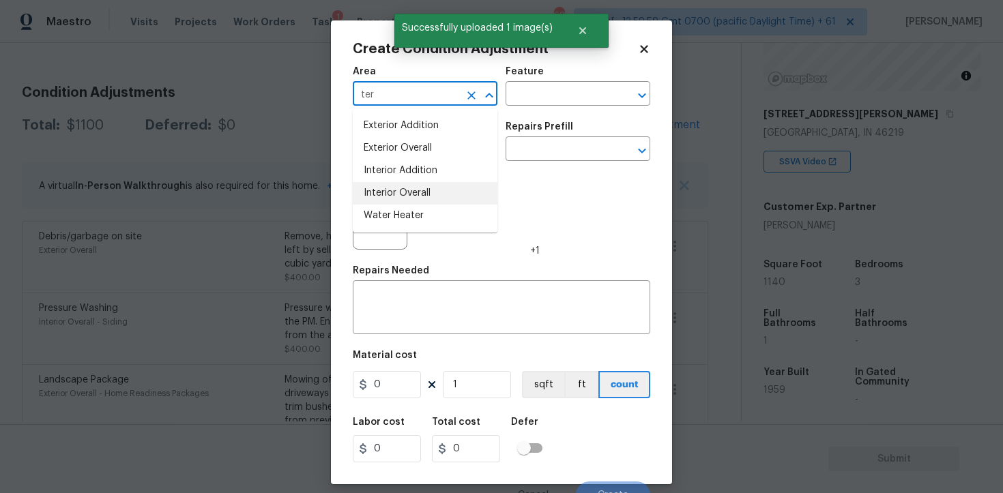
click at [402, 183] on li "Interior Overall" at bounding box center [425, 193] width 145 height 23
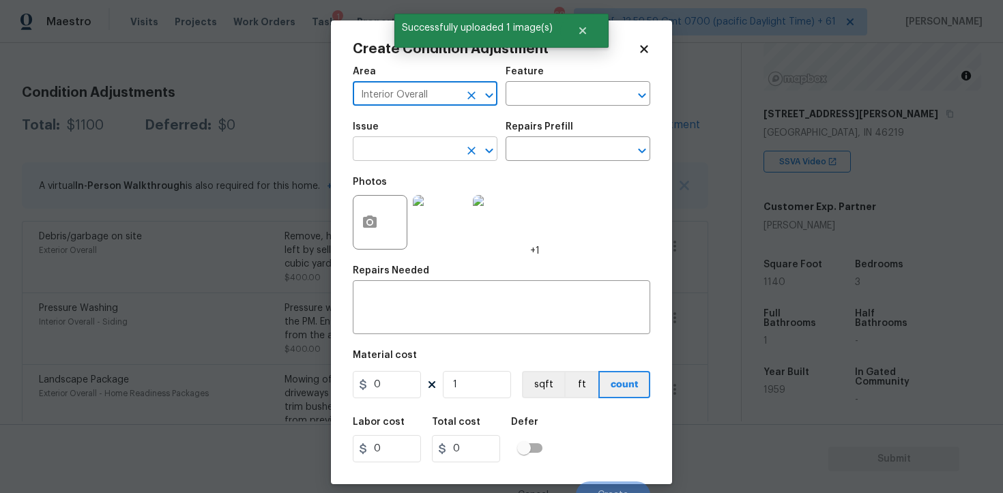
type input "Interior Overall"
click at [414, 143] on input "text" at bounding box center [406, 150] width 106 height 21
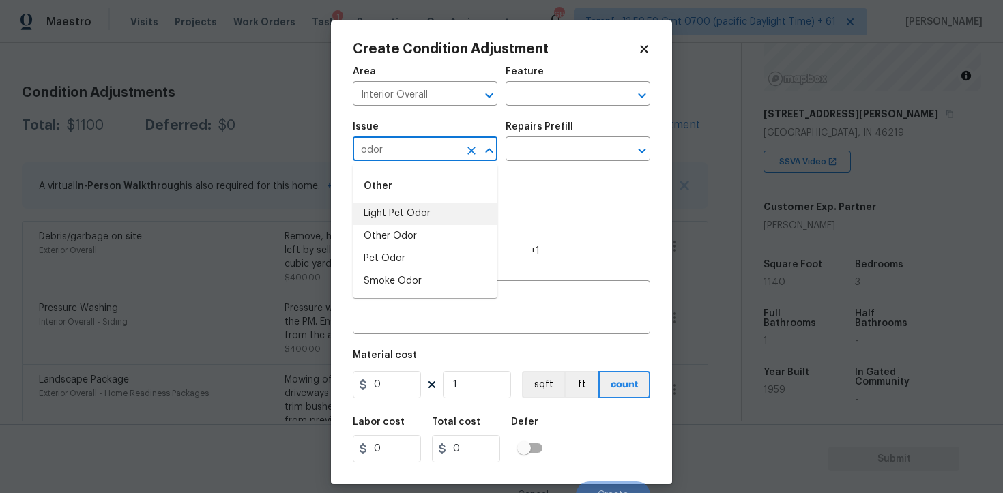
click at [395, 213] on li "Light Pet Odor" at bounding box center [425, 214] width 145 height 23
type input "Light Pet Odor"
click at [545, 149] on input "text" at bounding box center [559, 150] width 106 height 21
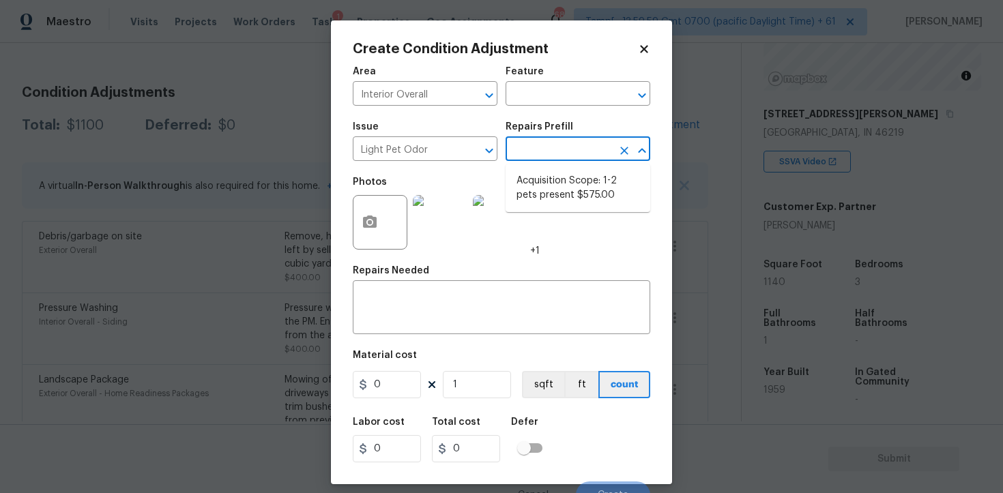
click at [554, 190] on li "Acquisition Scope: 1-2 pets present $575.00" at bounding box center [578, 188] width 145 height 37
type textarea "Acquisition Scope: 1-2 pets present"
type input "575"
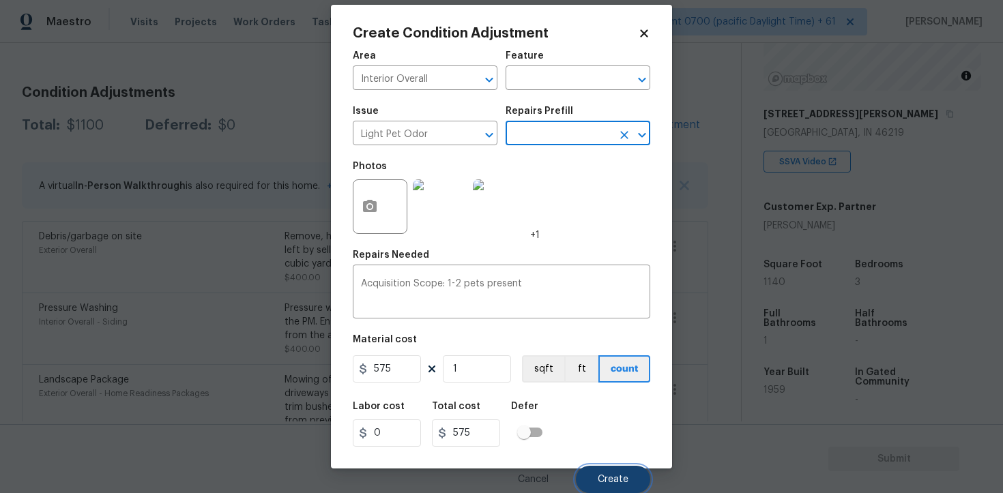
click at [630, 479] on button "Create" at bounding box center [613, 479] width 74 height 27
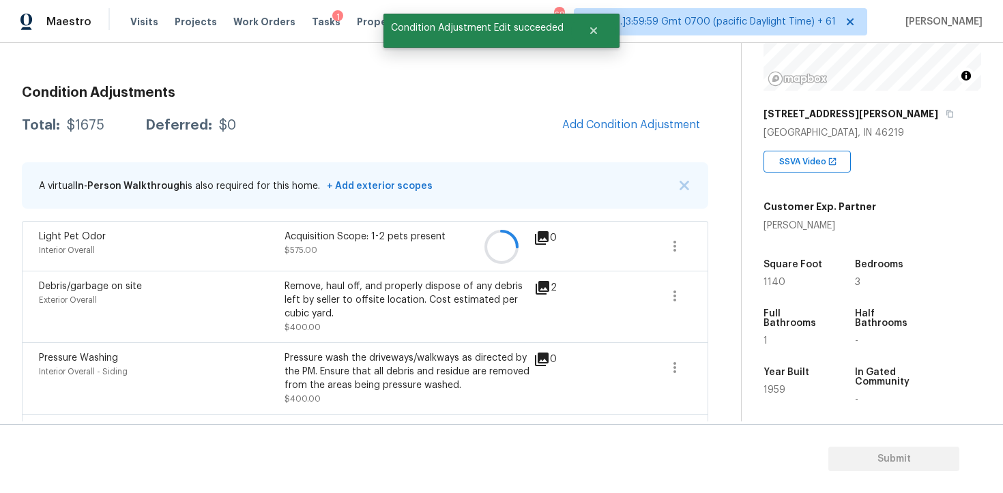
scroll to position [0, 0]
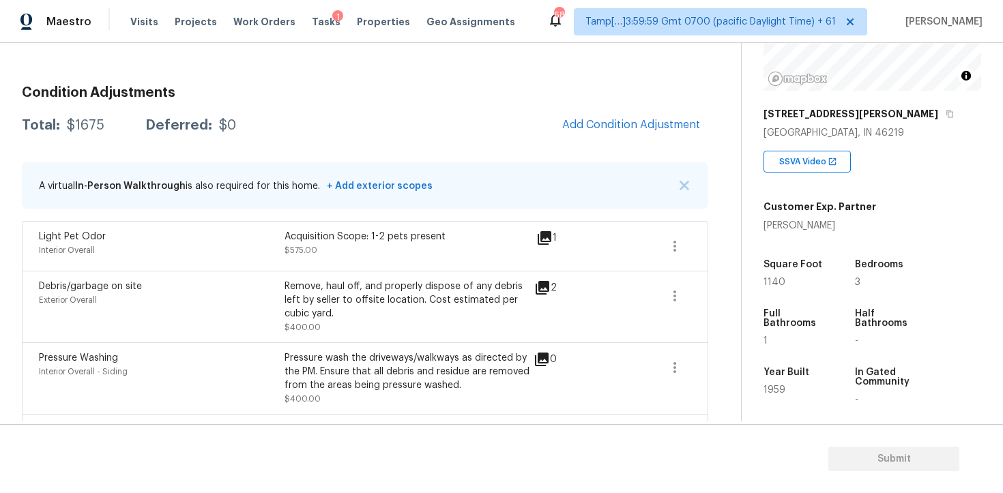
click at [613, 107] on div "Condition Adjustments Total: $1675 Deferred: $0 Add Condition Adjustment A virt…" at bounding box center [365, 308] width 686 height 466
click at [613, 127] on span "Add Condition Adjustment" at bounding box center [631, 125] width 138 height 12
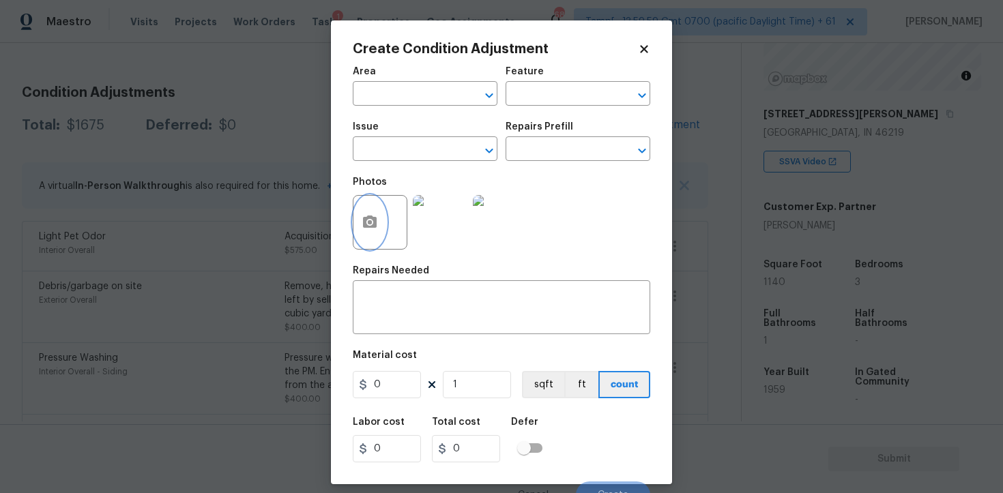
click at [376, 219] on icon "button" at bounding box center [370, 222] width 14 height 12
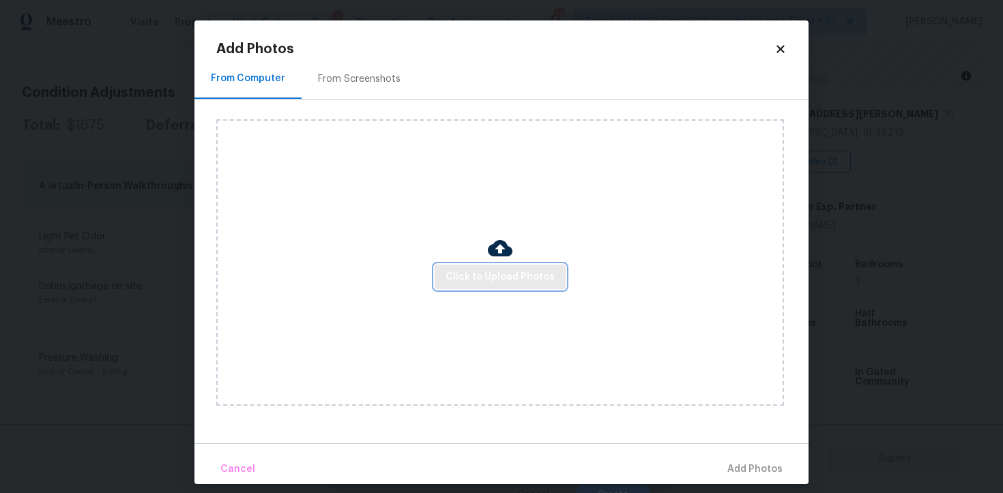
click at [495, 267] on button "Click to Upload Photos" at bounding box center [500, 277] width 131 height 25
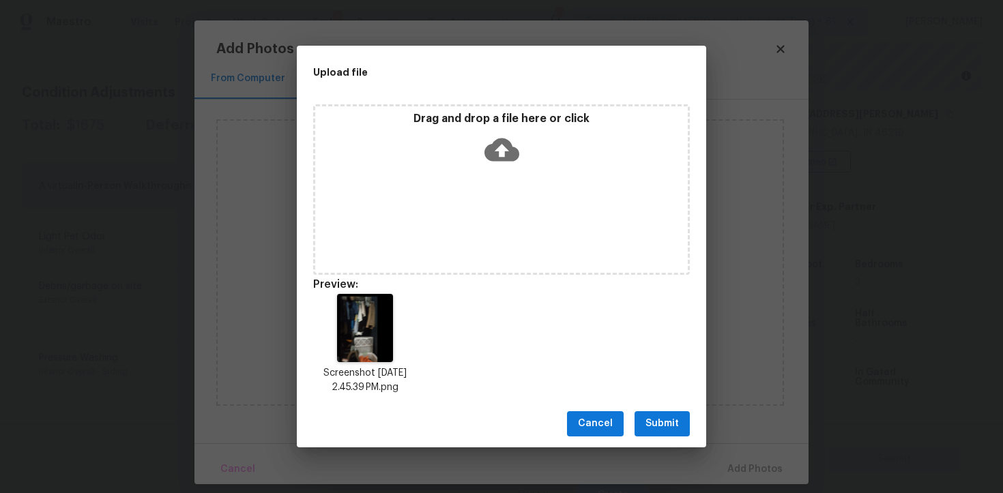
click at [643, 426] on button "Submit" at bounding box center [662, 423] width 55 height 25
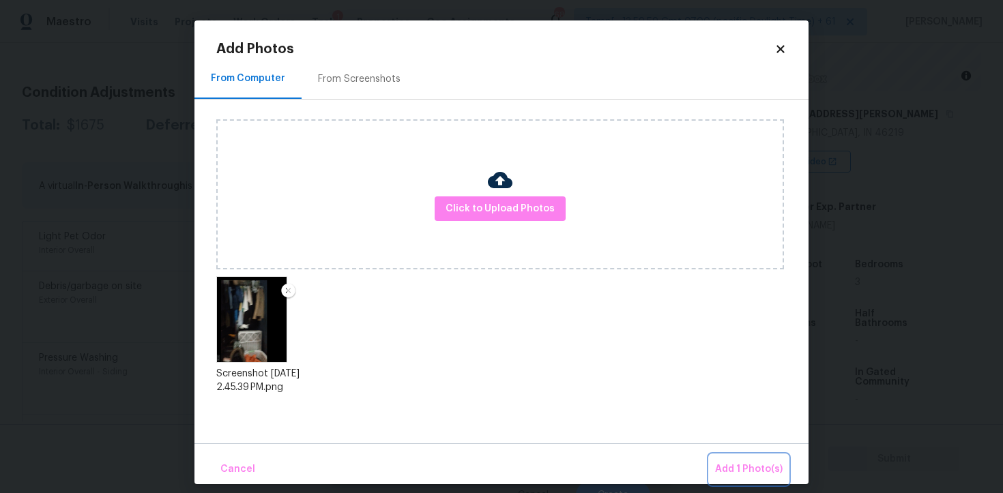
click at [735, 455] on button "Add 1 Photo(s)" at bounding box center [749, 469] width 78 height 29
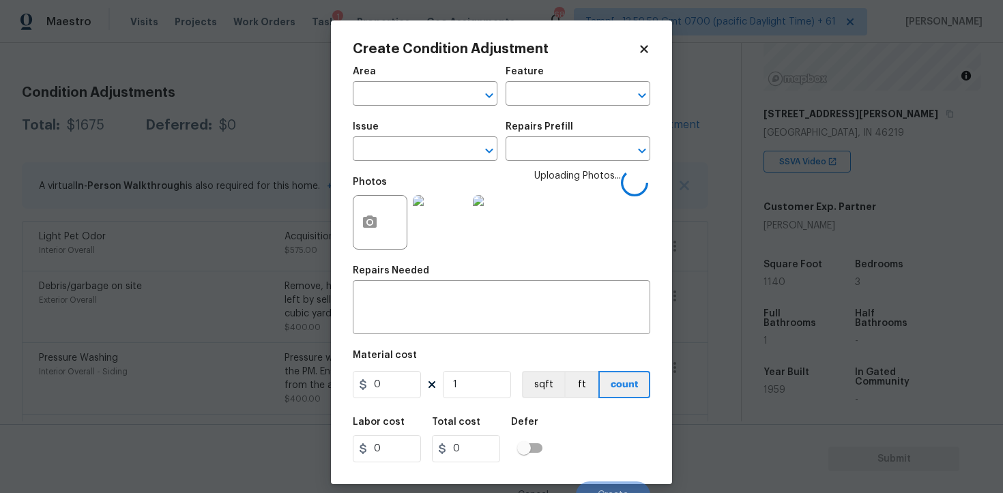
click at [403, 83] on div "Area" at bounding box center [425, 76] width 145 height 18
click at [403, 93] on input "text" at bounding box center [406, 95] width 106 height 21
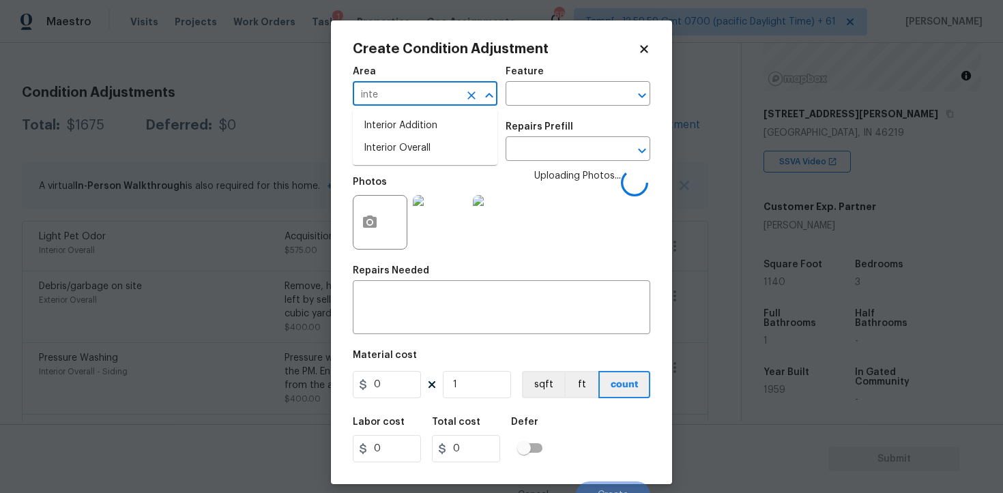
type input "inter"
click at [391, 145] on li "Interior Overall" at bounding box center [425, 148] width 145 height 23
type input "Attic"
click at [391, 145] on input "text" at bounding box center [406, 150] width 106 height 21
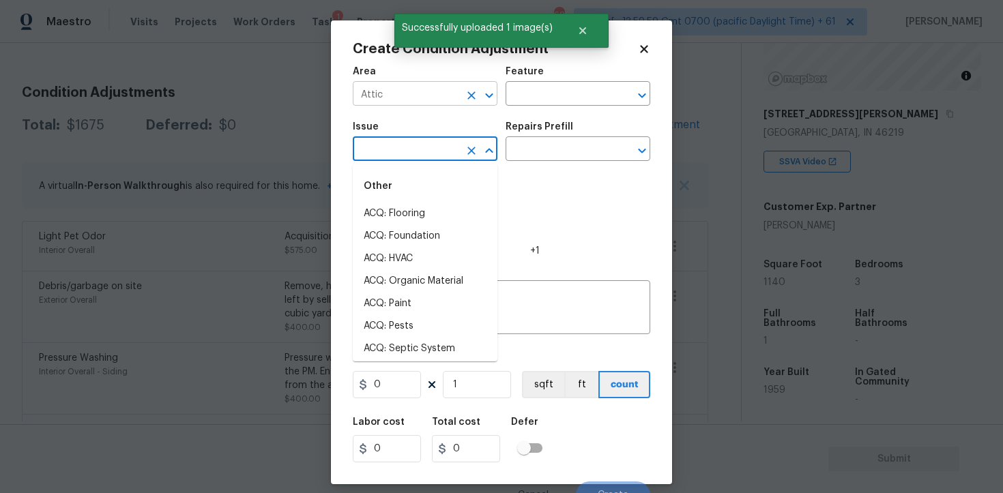
click at [468, 96] on icon "Clear" at bounding box center [472, 96] width 14 height 14
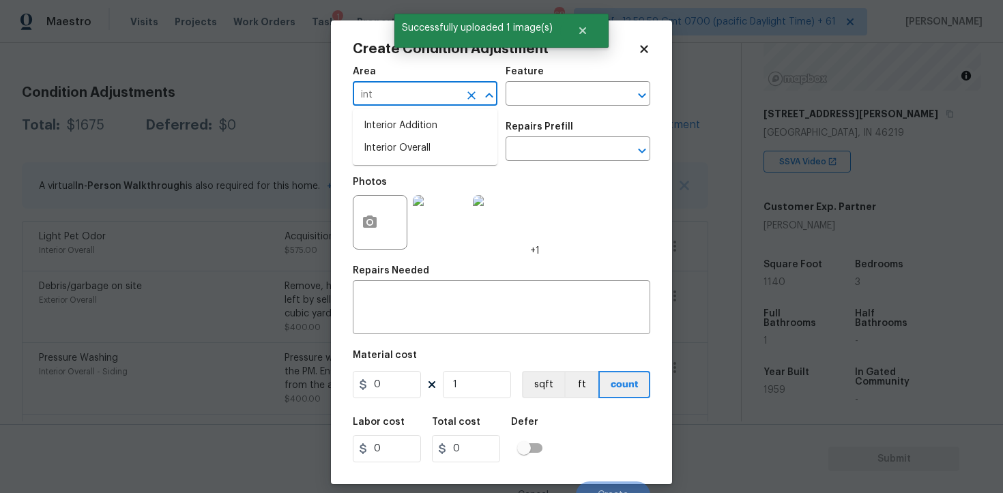
type input "inte"
click at [370, 148] on li "Interior Overall" at bounding box center [425, 148] width 145 height 23
type input "Interior Overall"
click at [370, 148] on input "text" at bounding box center [406, 150] width 106 height 21
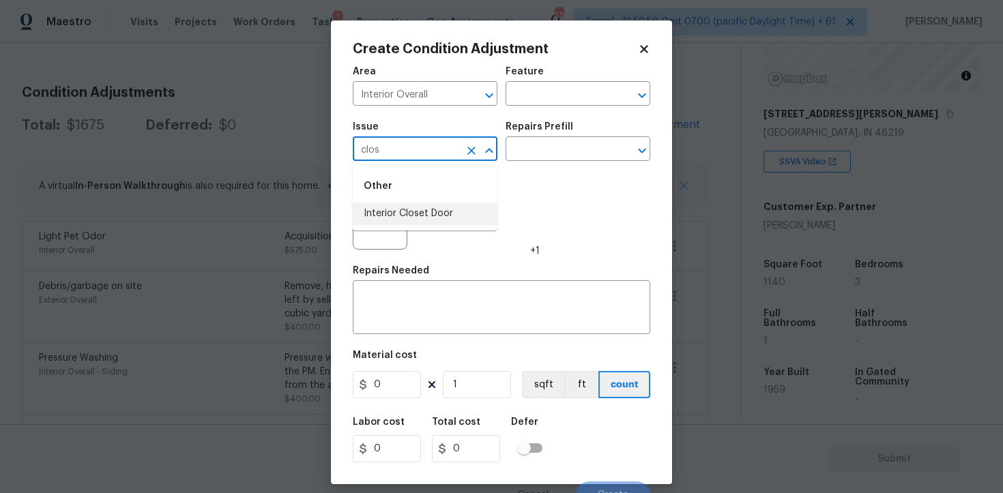
click at [387, 206] on li "Interior Closet Door" at bounding box center [425, 214] width 145 height 23
type input "Interior Closet Door"
click at [550, 154] on input "text" at bounding box center [559, 150] width 106 height 21
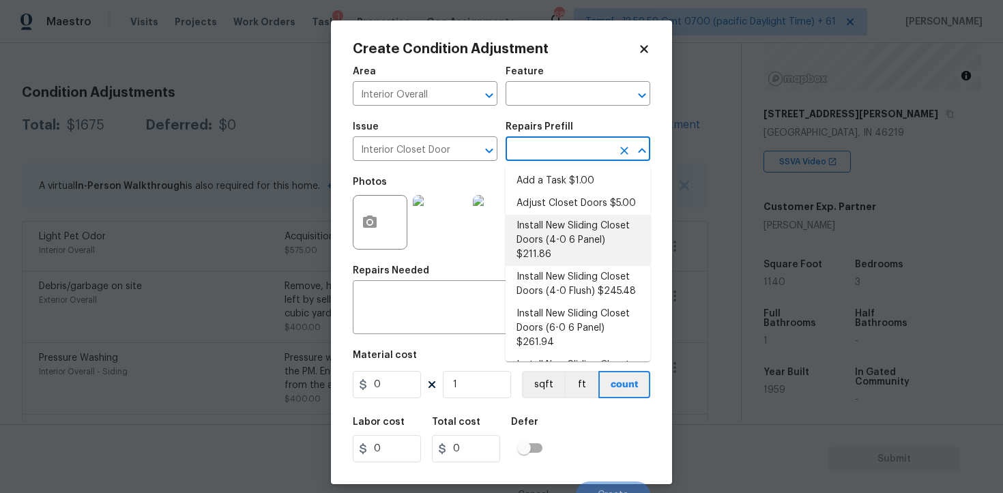
click at [560, 222] on li "Install New Sliding Closet Doors (4-0 6 Panel) $211.86" at bounding box center [578, 240] width 145 height 51
type input "Interior Door"
type textarea "Remove the existing door (if present). Install a new 4-0 bi-fold 6 panel interi…"
type input "211.86"
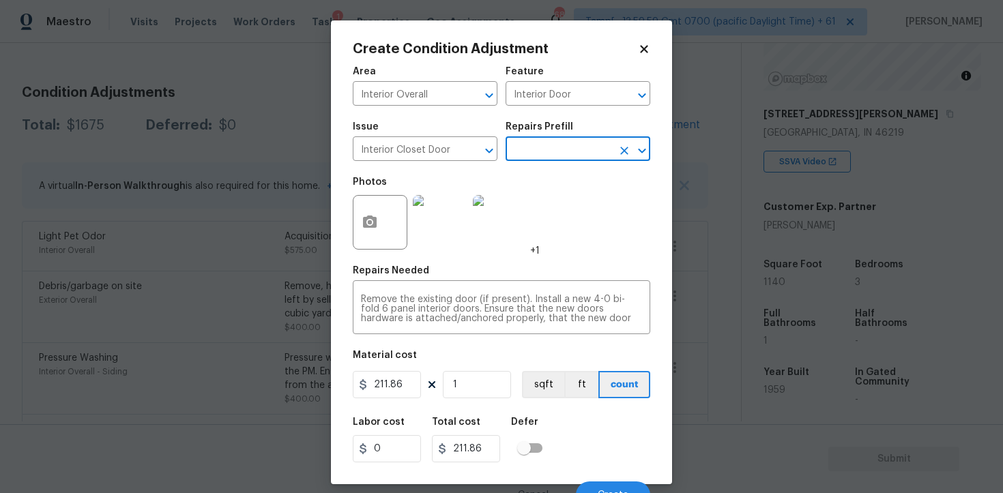
scroll to position [16, 0]
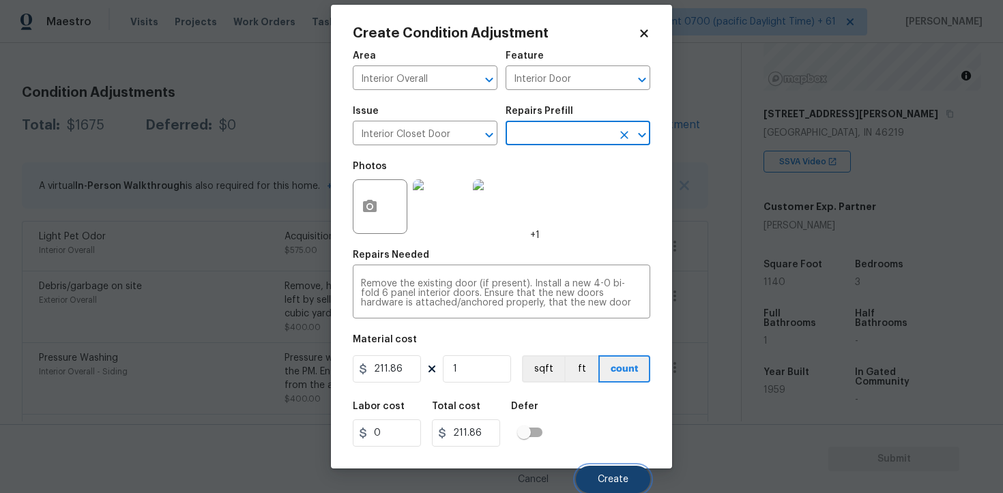
click at [614, 485] on button "Create" at bounding box center [613, 479] width 74 height 27
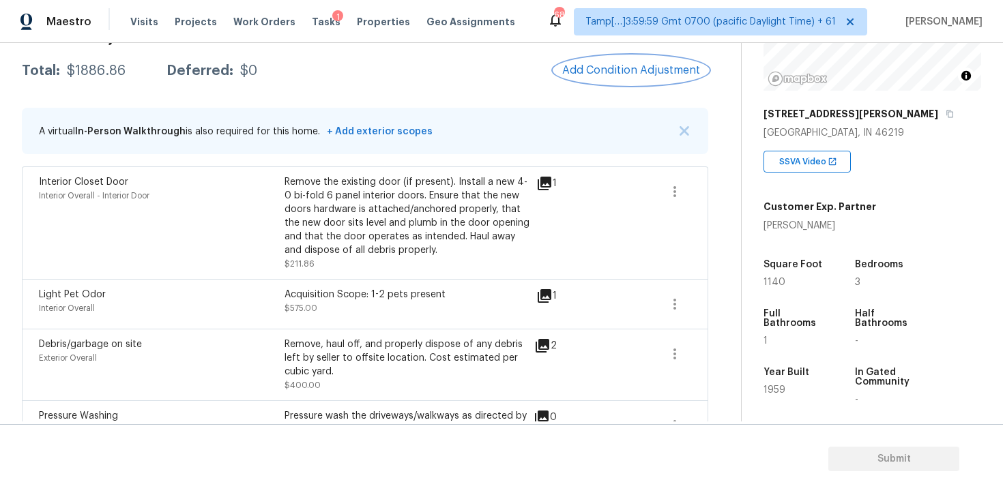
scroll to position [221, 0]
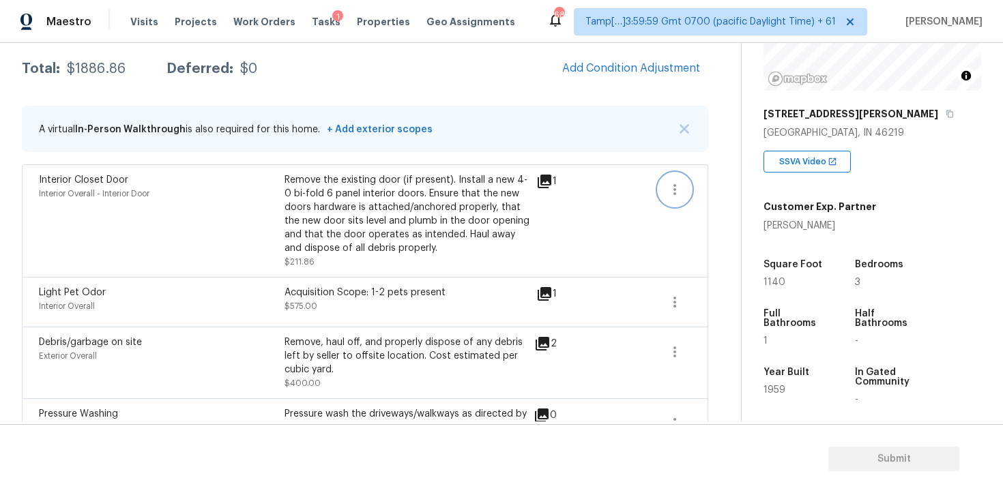
click at [675, 185] on icon "button" at bounding box center [674, 189] width 3 height 11
click at [729, 188] on div "Edit" at bounding box center [752, 187] width 106 height 14
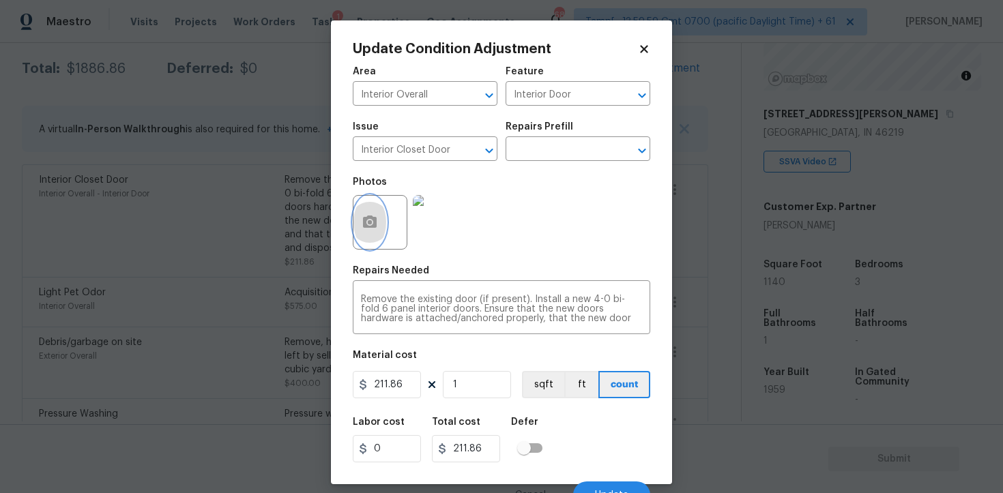
click at [360, 221] on button "button" at bounding box center [369, 222] width 33 height 53
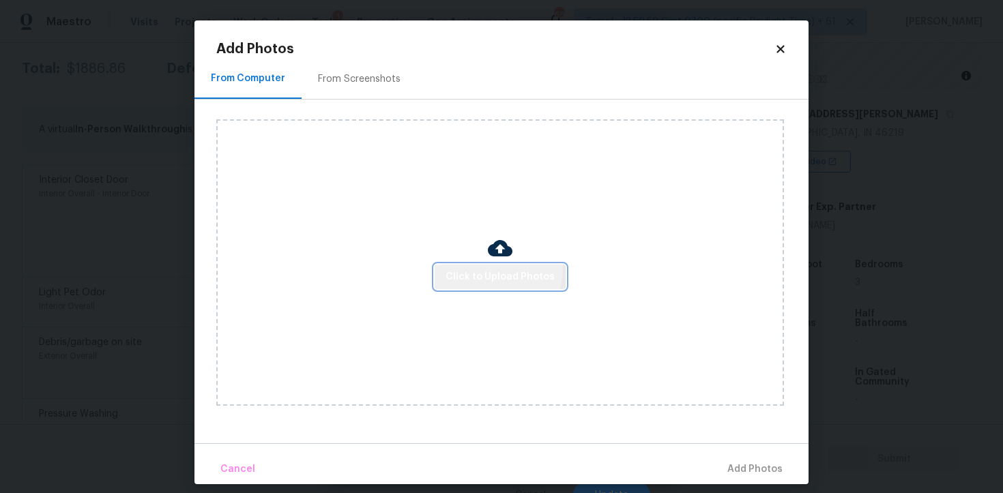
click at [465, 265] on button "Click to Upload Photos" at bounding box center [500, 277] width 131 height 25
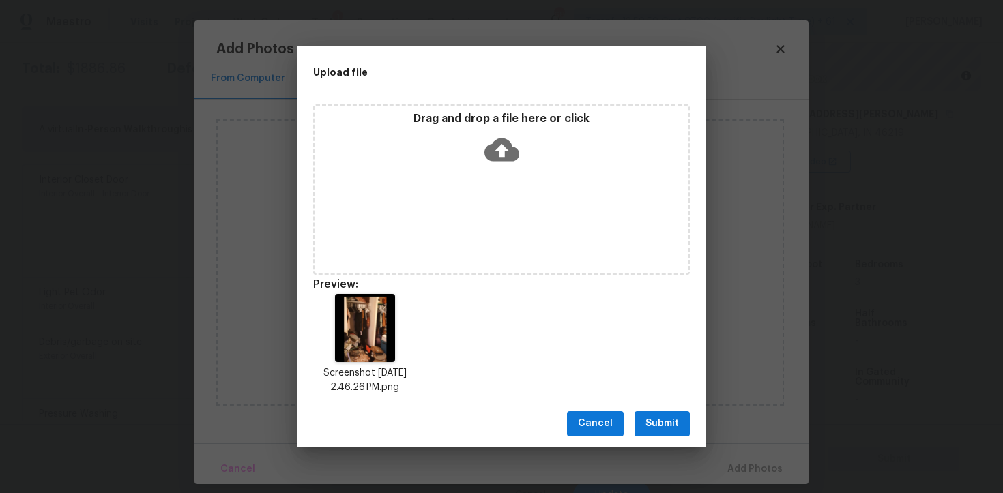
click at [674, 412] on button "Submit" at bounding box center [662, 423] width 55 height 25
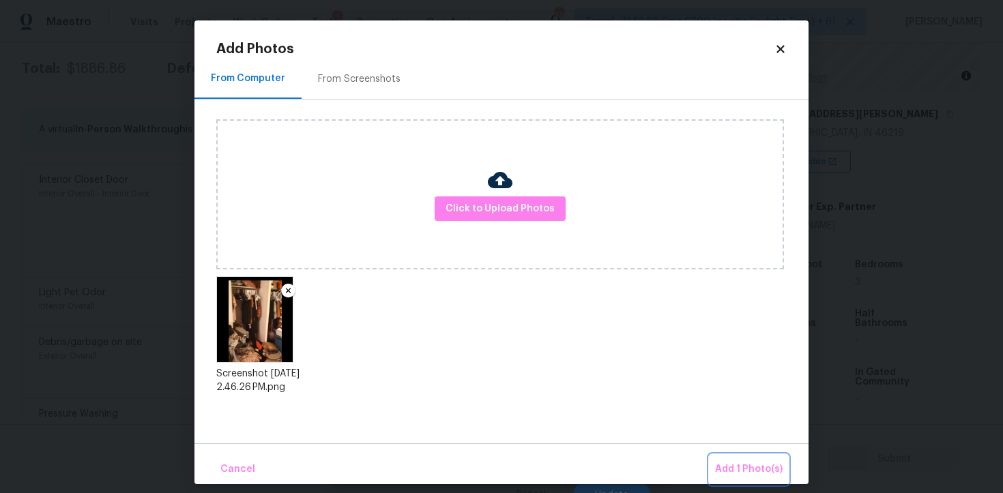
click at [734, 467] on span "Add 1 Photo(s)" at bounding box center [749, 469] width 68 height 17
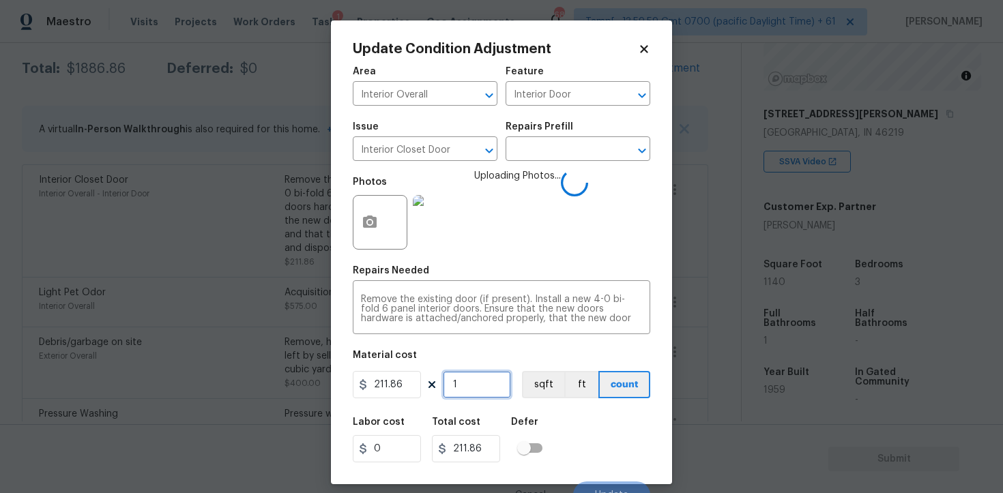
click at [493, 398] on input "1" at bounding box center [477, 384] width 68 height 27
type input "0"
type input "2"
type input "423.72"
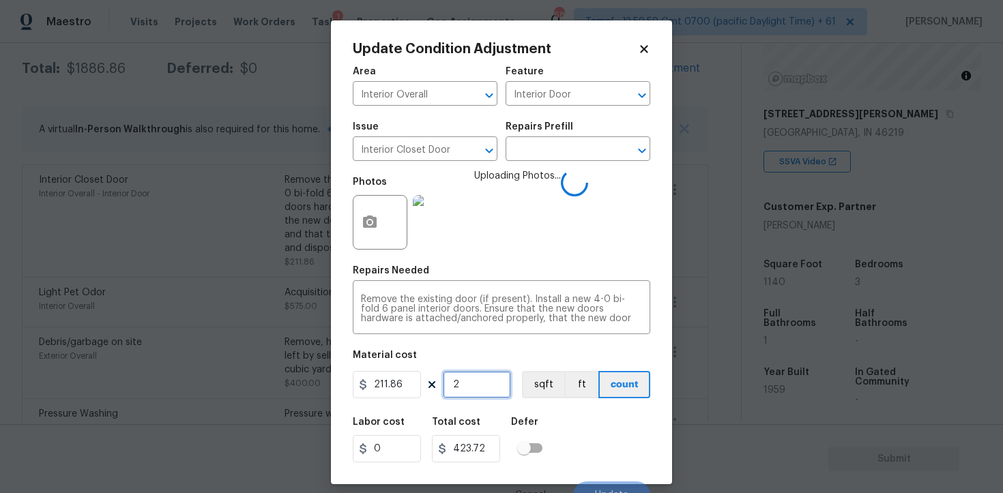
type input "2"
click at [600, 428] on div "Labor cost 0 Total cost 423.72 Defer" at bounding box center [501, 439] width 297 height 61
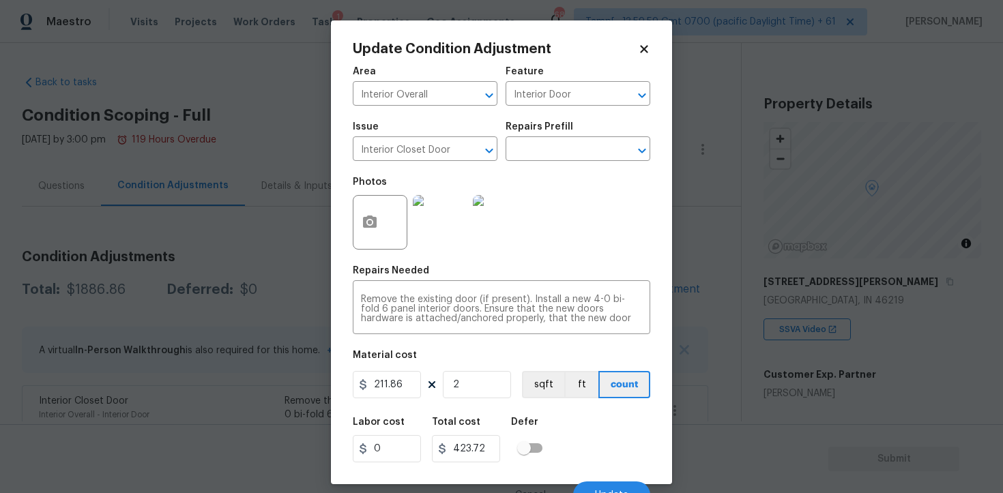
scroll to position [168, 0]
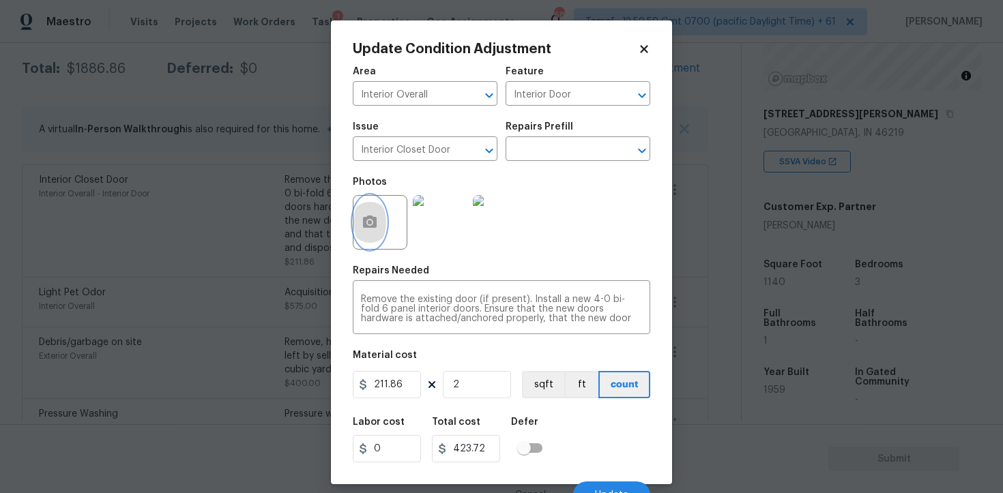
click at [371, 216] on icon "button" at bounding box center [370, 222] width 14 height 12
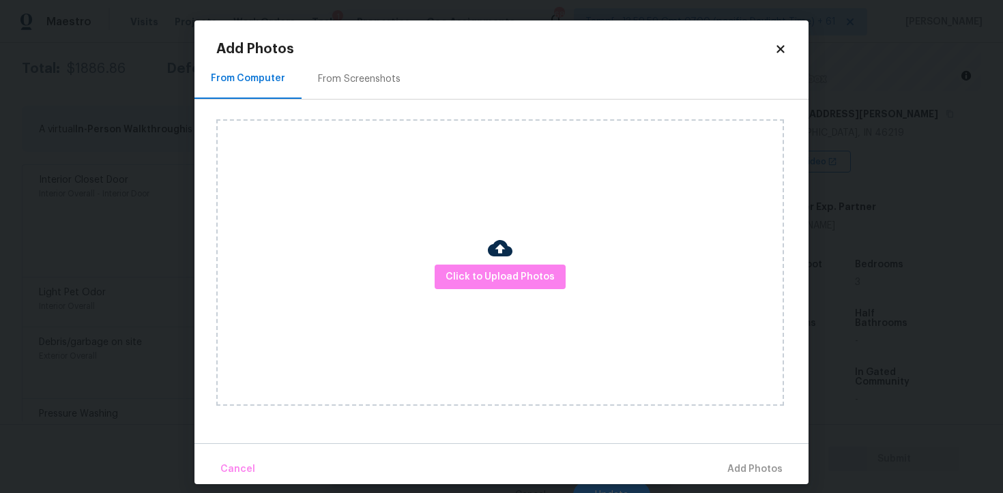
click at [501, 263] on div at bounding box center [500, 250] width 25 height 29
click at [532, 281] on span "Click to Upload Photos" at bounding box center [500, 277] width 109 height 17
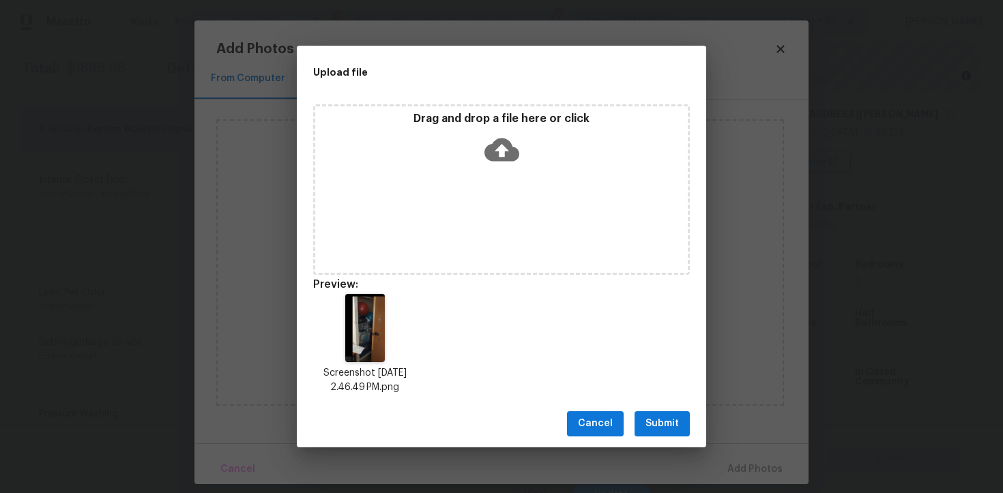
click at [660, 416] on span "Submit" at bounding box center [661, 424] width 33 height 17
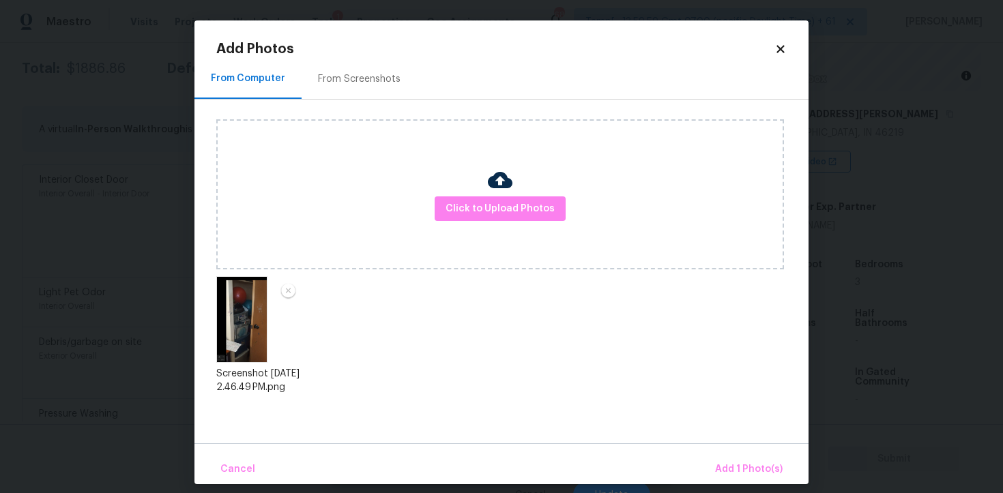
click at [719, 450] on div "Cancel Add 1 Photo(s)" at bounding box center [501, 464] width 614 height 41
click at [741, 467] on span "Add 1 Photo(s)" at bounding box center [749, 469] width 68 height 17
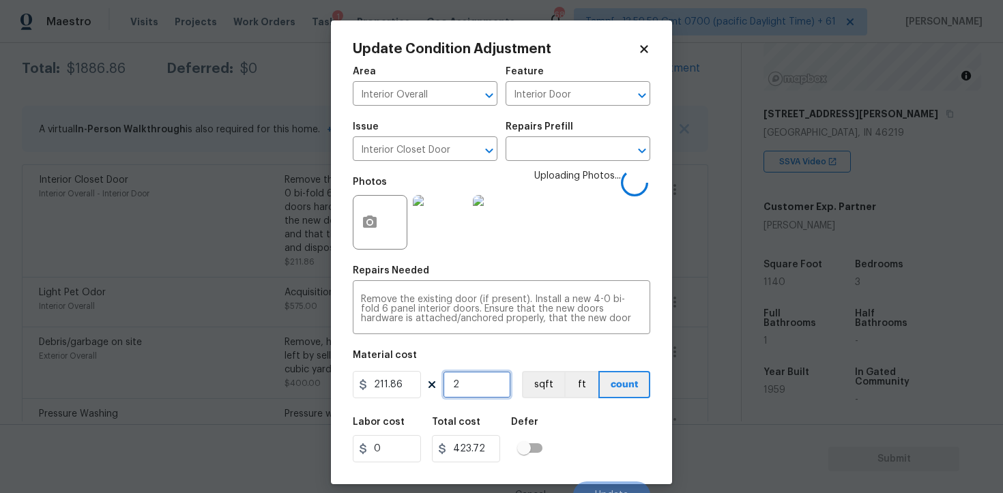
click at [457, 388] on input "2" at bounding box center [477, 384] width 68 height 27
type input "0"
type input "3"
type input "635.58"
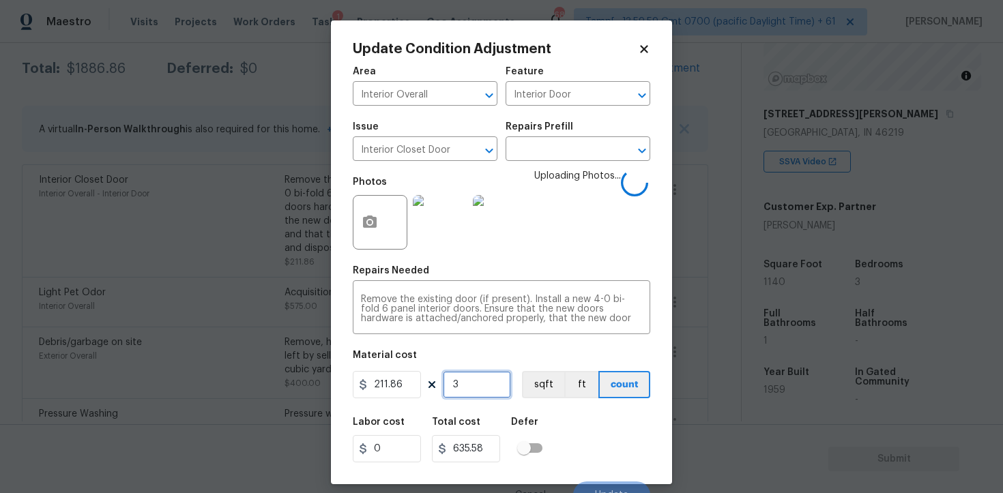
type input "3"
click at [565, 407] on div "Area Interior Overall ​ Feature Interior Door ​ Issue Interior Closet Door ​ Re…" at bounding box center [501, 284] width 297 height 450
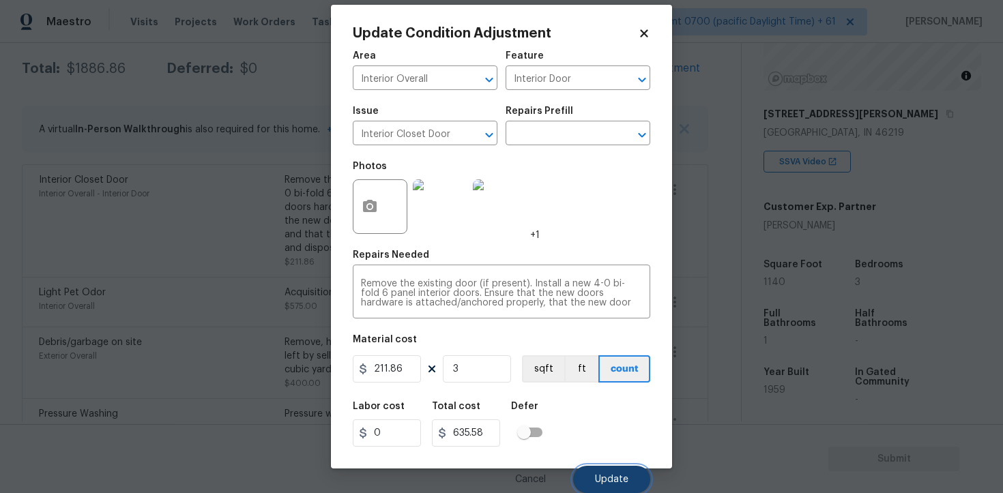
click at [625, 481] on span "Update" at bounding box center [611, 480] width 33 height 10
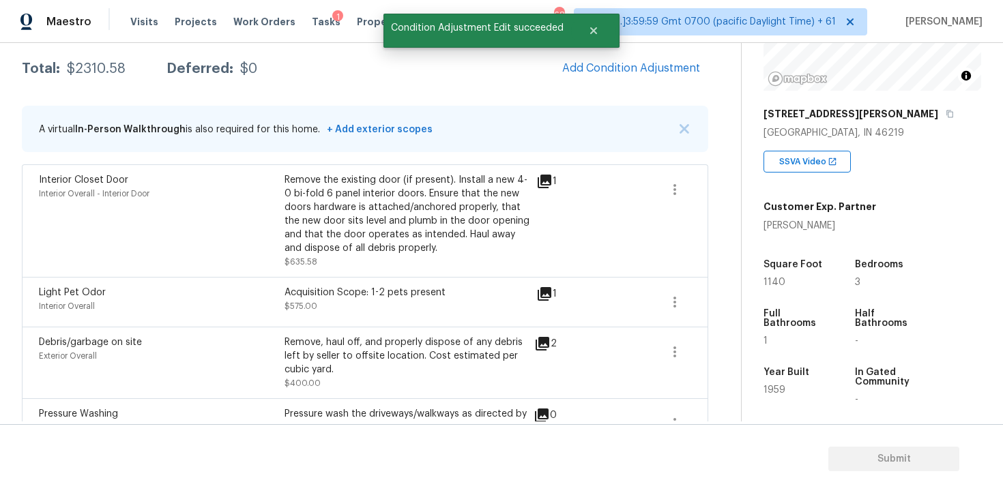
scroll to position [0, 0]
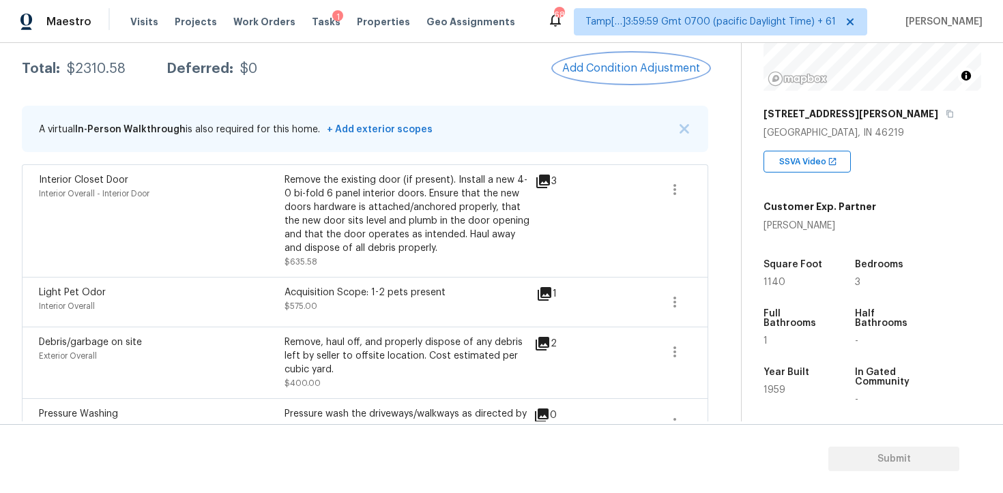
click at [652, 80] on button "Add Condition Adjustment" at bounding box center [631, 68] width 154 height 29
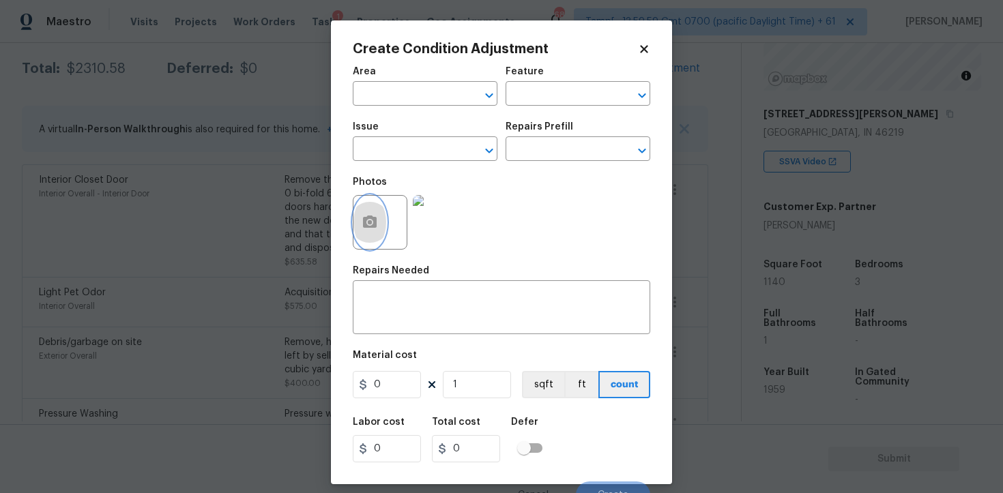
click at [368, 211] on button "button" at bounding box center [369, 222] width 33 height 53
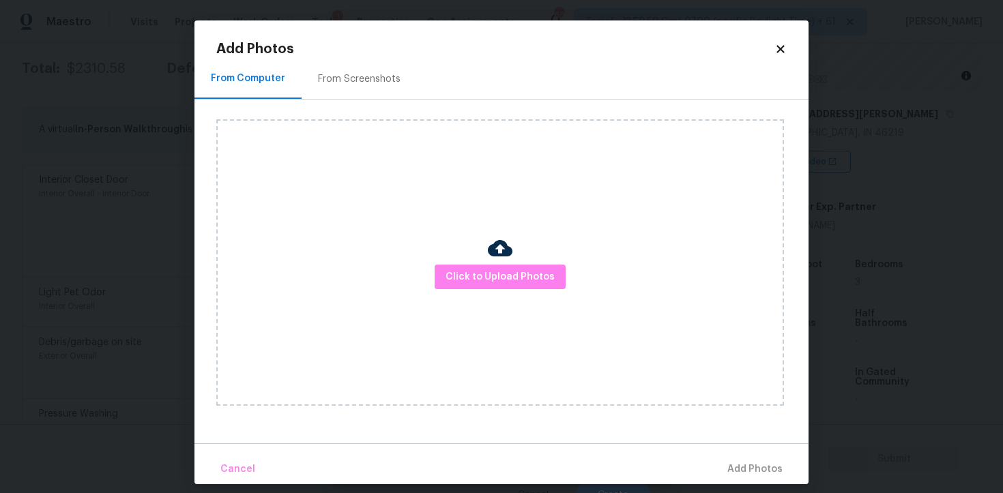
click at [496, 261] on div at bounding box center [500, 250] width 25 height 29
click at [525, 278] on span "Click to Upload Photos" at bounding box center [500, 277] width 109 height 17
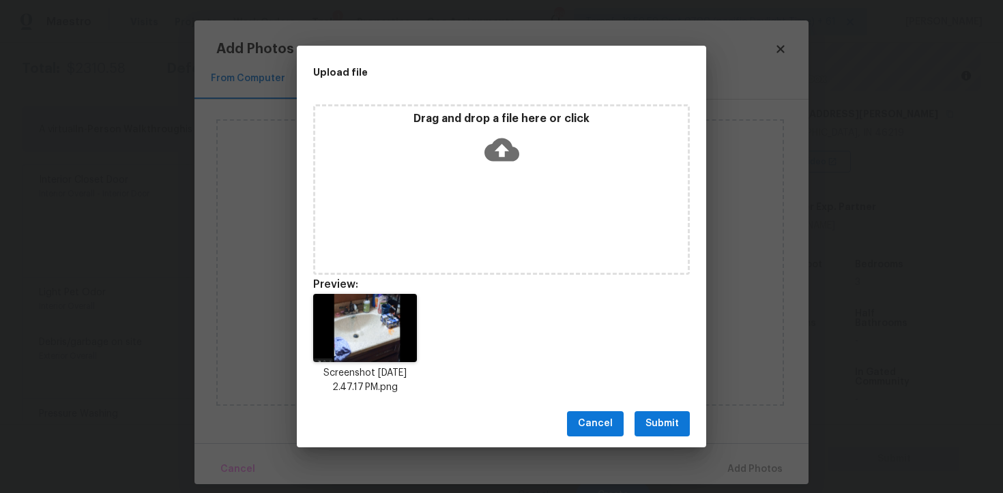
click at [653, 431] on span "Submit" at bounding box center [661, 424] width 33 height 17
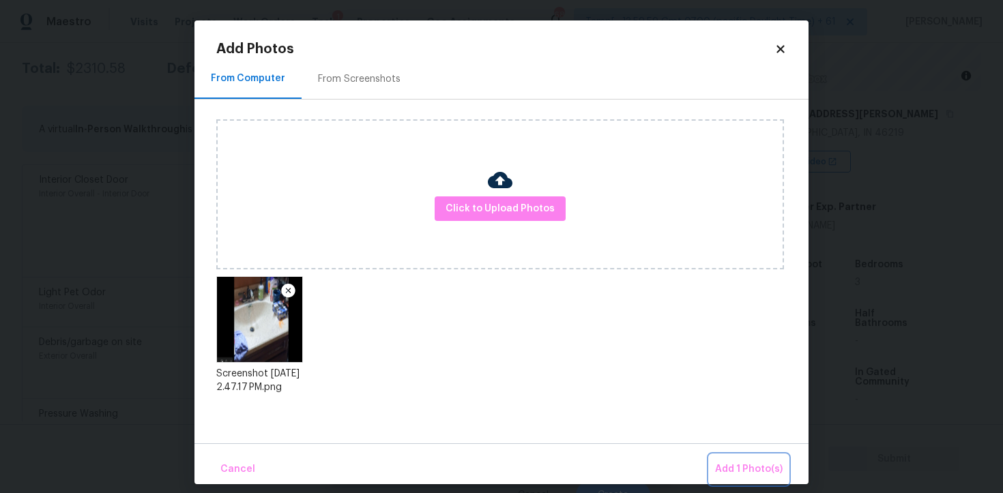
click at [758, 461] on button "Add 1 Photo(s)" at bounding box center [749, 469] width 78 height 29
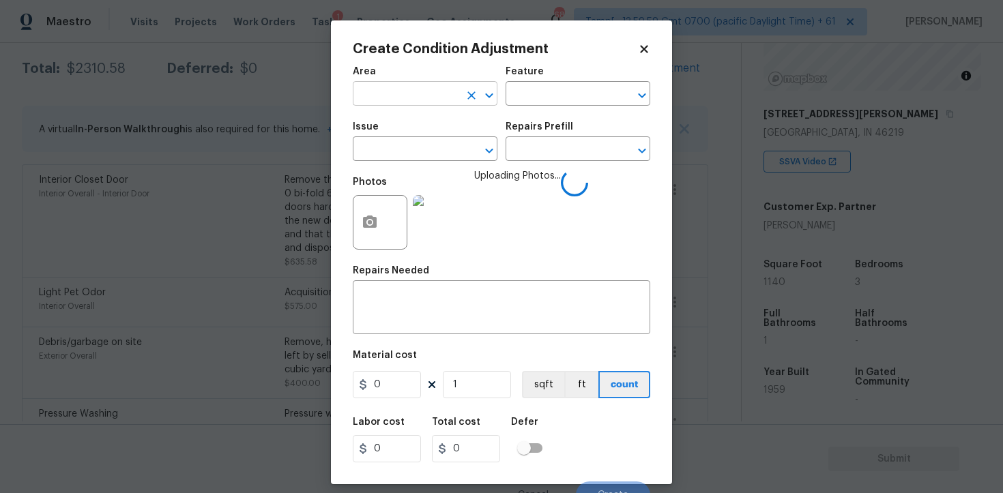
click at [398, 95] on input "text" at bounding box center [406, 95] width 106 height 21
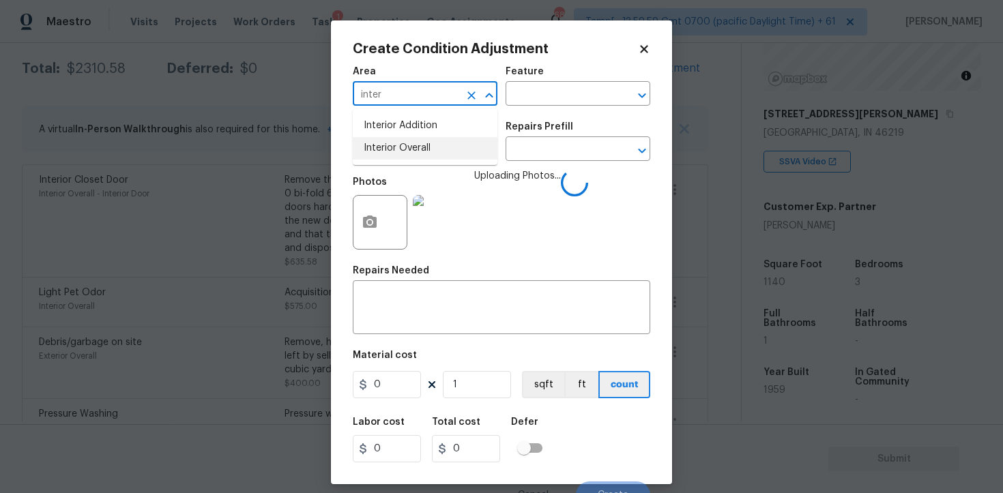
click at [392, 141] on li "Interior Overall" at bounding box center [425, 148] width 145 height 23
type input "Interior Overall"
click at [392, 141] on input "text" at bounding box center [406, 150] width 106 height 21
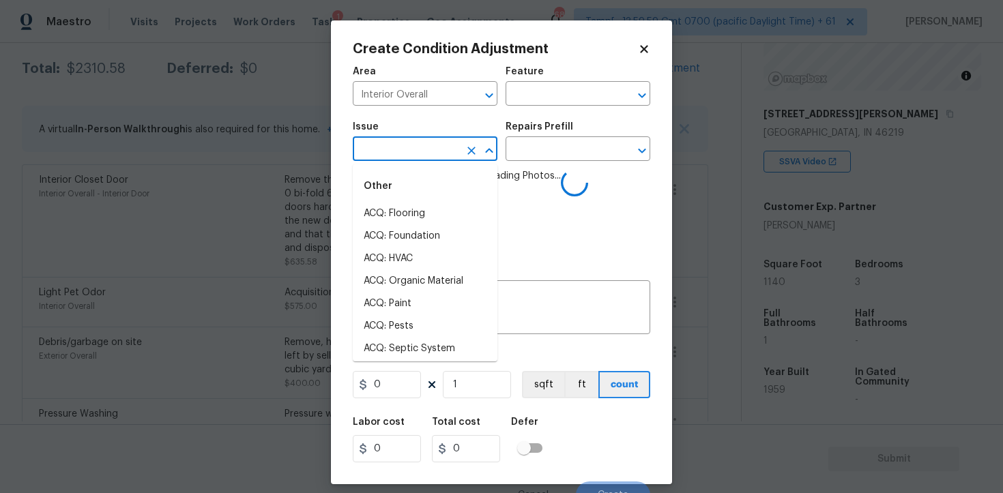
type input "e"
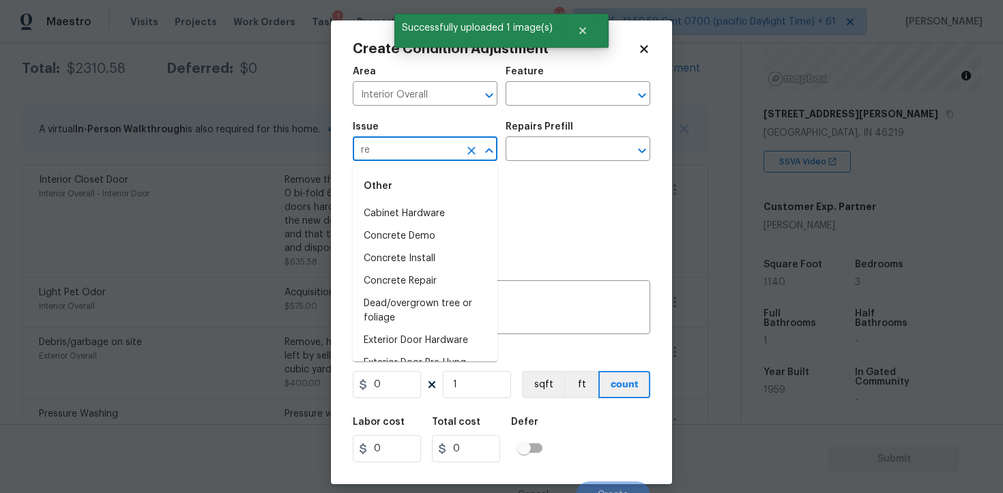
type input "res"
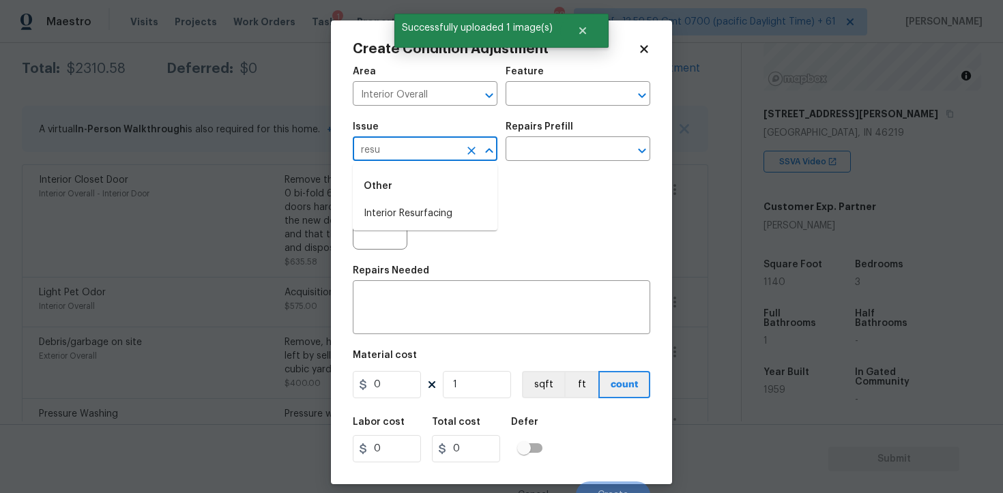
click at [397, 226] on ul "Other Interior Resurfacing" at bounding box center [425, 197] width 145 height 66
click at [446, 202] on div "Other" at bounding box center [425, 186] width 145 height 33
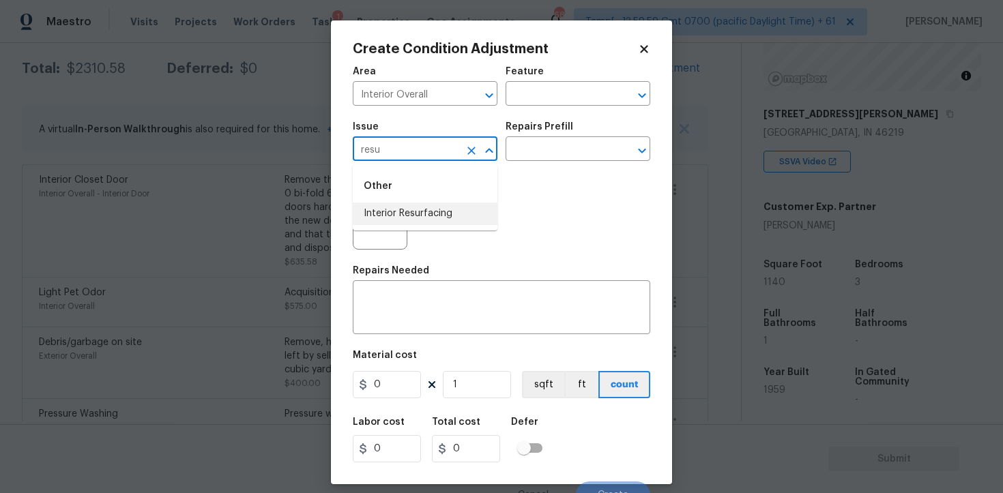
click at [450, 207] on li "Interior Resurfacing" at bounding box center [425, 214] width 145 height 23
type input "Interior Resurfacing"
click at [545, 151] on input "text" at bounding box center [559, 150] width 106 height 21
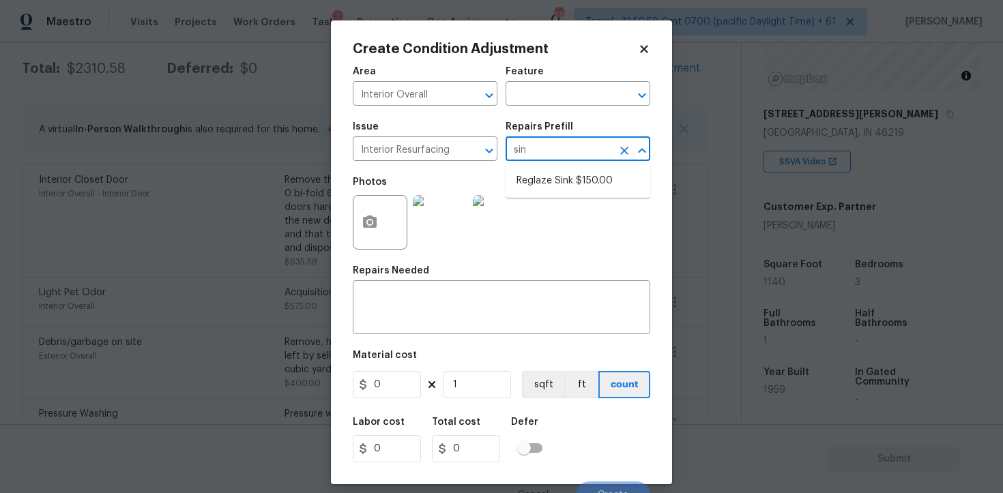
type input "sink"
click at [566, 184] on li "Reglaze Sink $150.00" at bounding box center [578, 181] width 145 height 23
type textarea "Prep, mask and reglaze finish the bathroom sink (white). Ensure that the finish…"
type input "150"
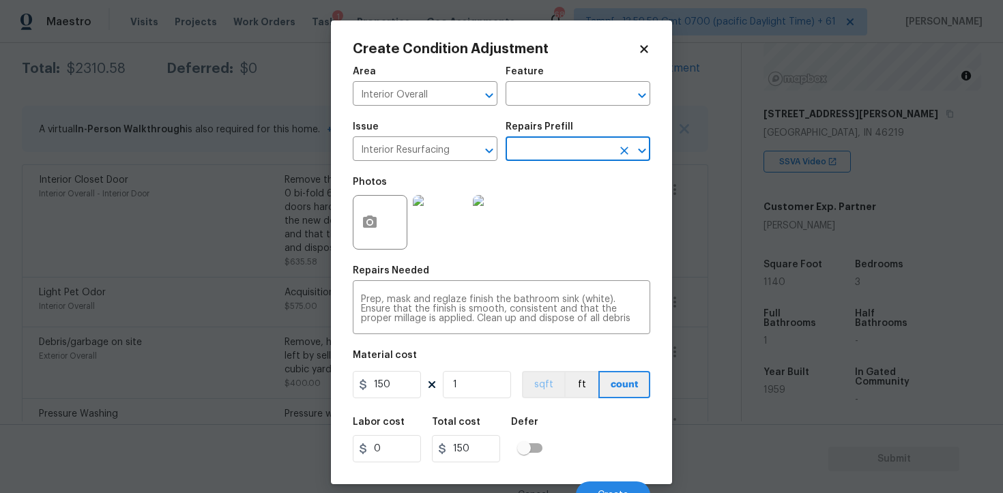
scroll to position [16, 0]
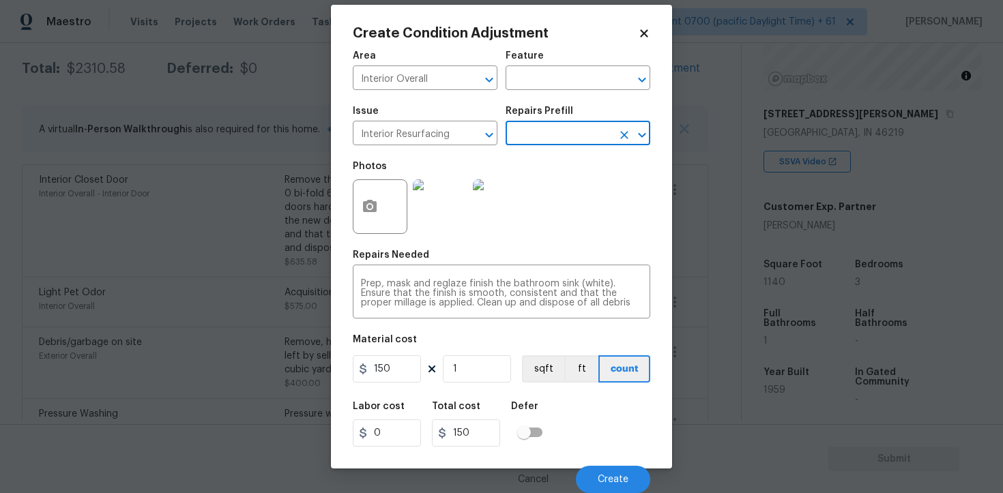
click at [611, 463] on div "Cancel Create" at bounding box center [501, 474] width 297 height 38
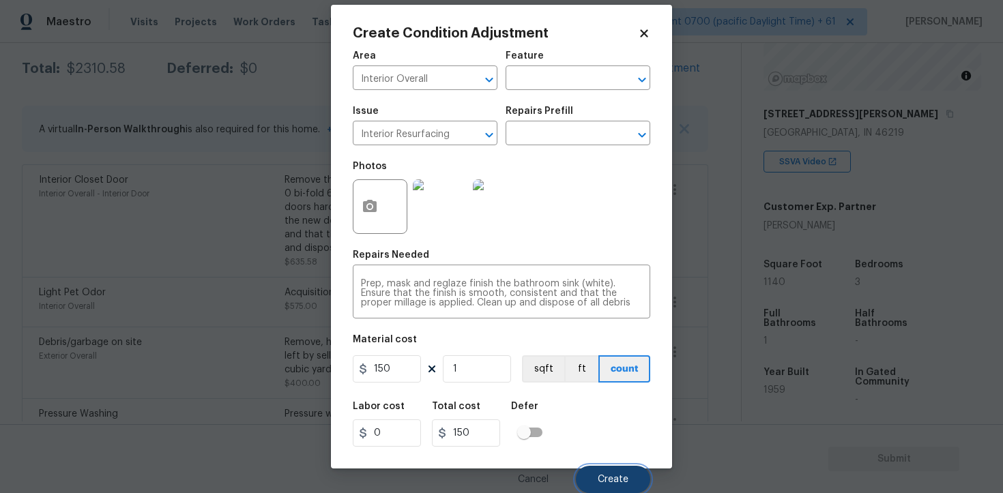
click at [612, 468] on button "Create" at bounding box center [613, 479] width 74 height 27
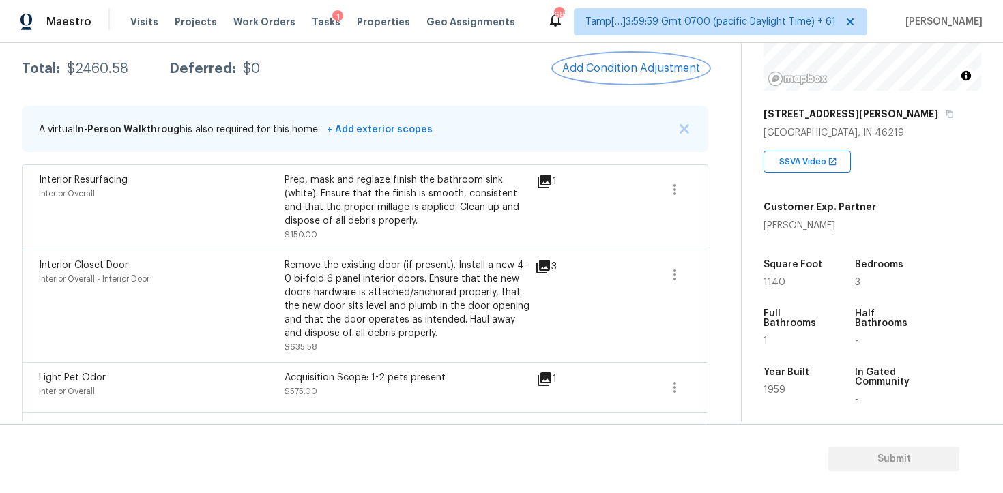
scroll to position [487, 0]
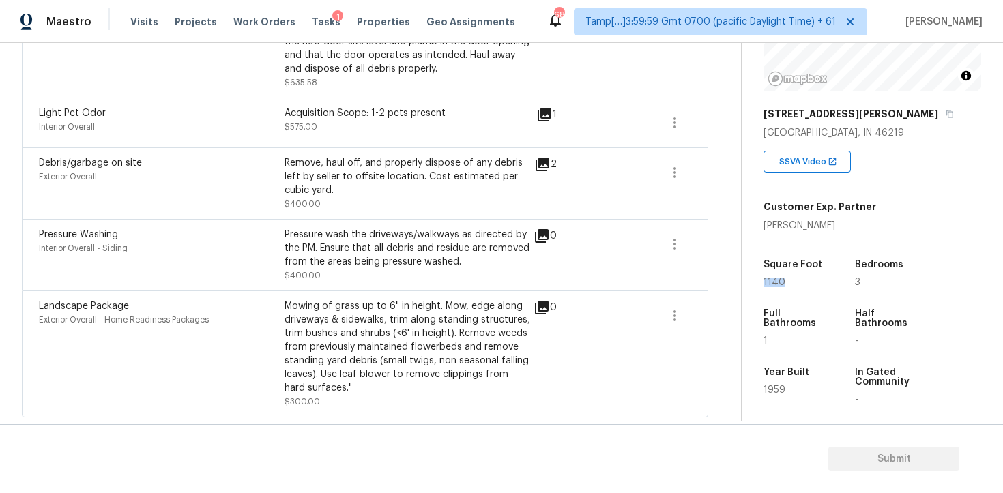
drag, startPoint x: 761, startPoint y: 282, endPoint x: 804, endPoint y: 282, distance: 43.0
click at [804, 282] on div "Property Details © Mapbox © OpenStreetMap Improve this map 7816 Wysong Dr India…" at bounding box center [861, 228] width 239 height 707
copy span "1140"
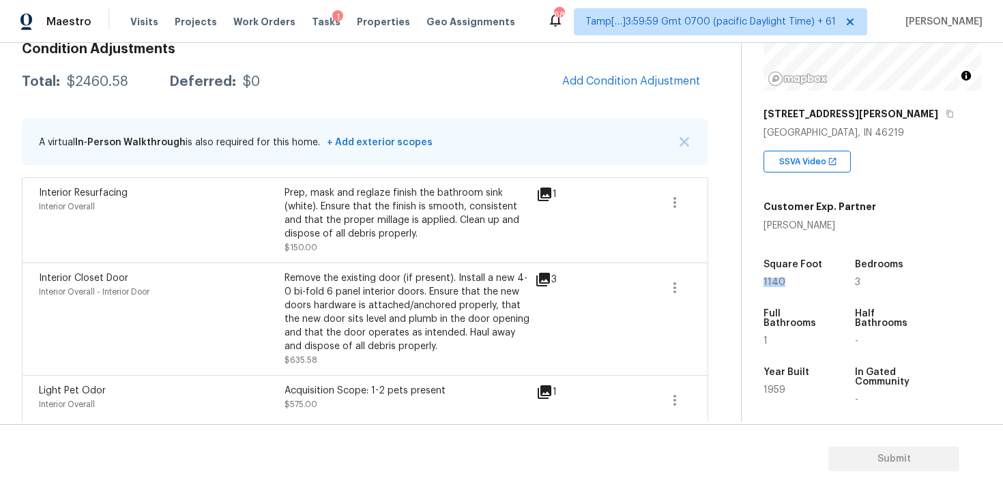
scroll to position [189, 0]
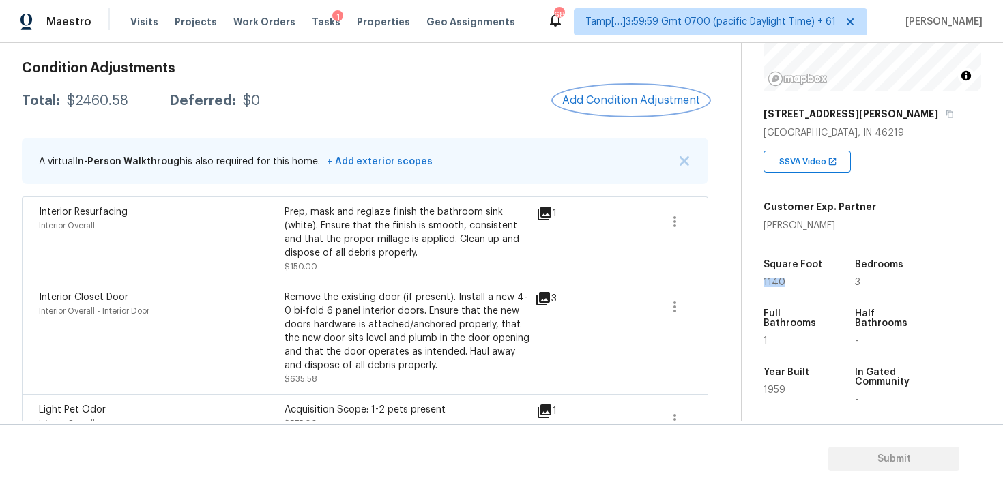
click at [613, 88] on button "Add Condition Adjustment" at bounding box center [631, 100] width 154 height 29
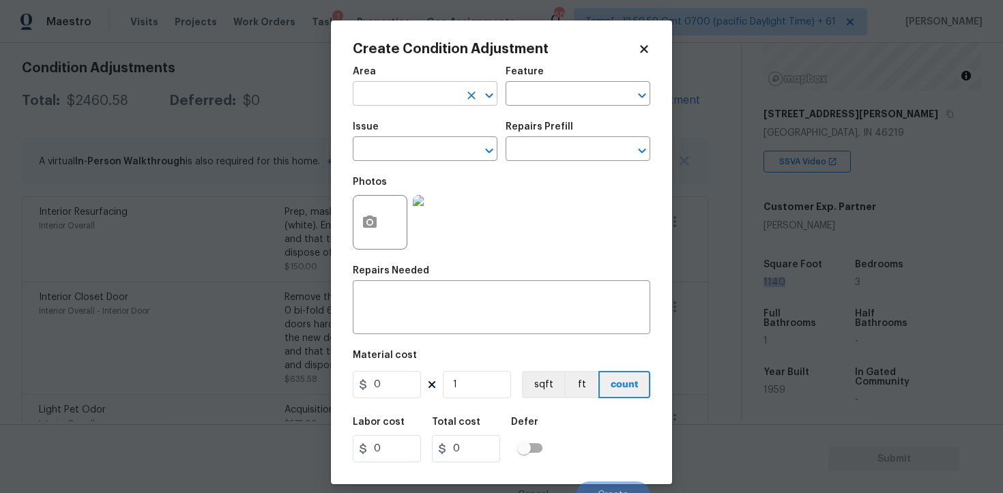
click at [431, 85] on input "text" at bounding box center [406, 95] width 106 height 21
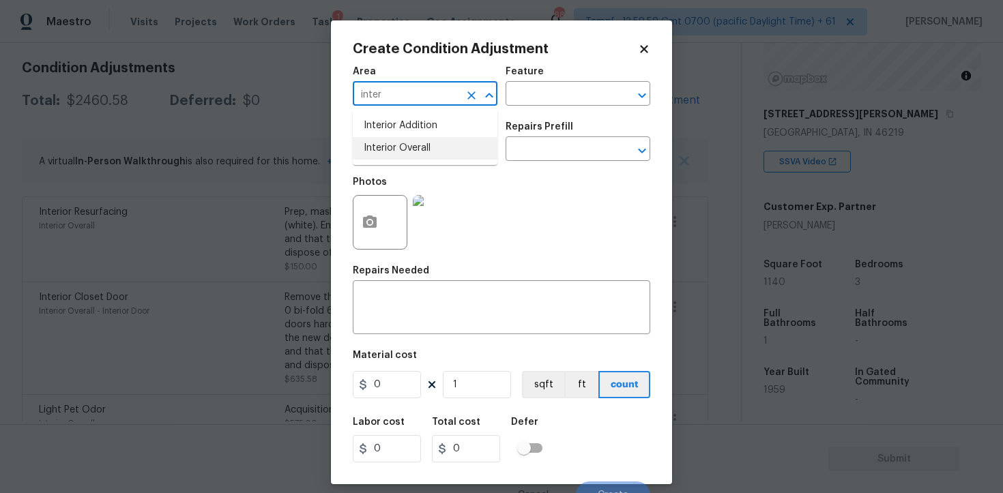
click at [403, 147] on li "Interior Overall" at bounding box center [425, 148] width 145 height 23
type input "Interior Overall"
click at [403, 147] on input "text" at bounding box center [406, 150] width 106 height 21
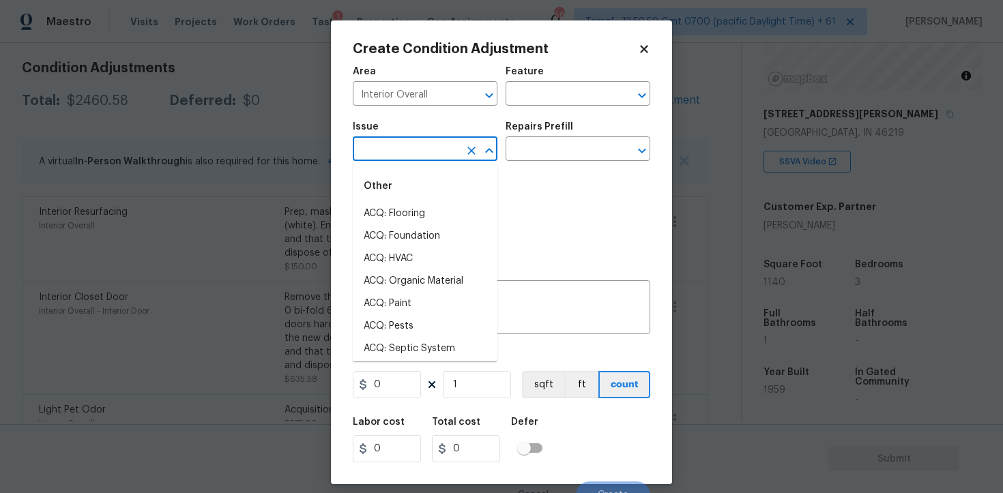
type input "o"
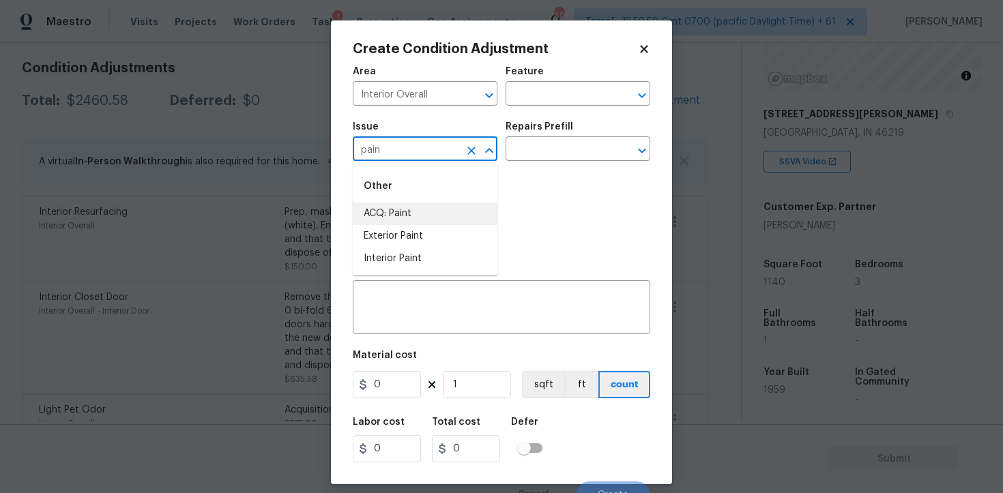
click at [394, 204] on li "ACQ: Paint" at bounding box center [425, 214] width 145 height 23
type input "ACQ: Paint"
click at [530, 160] on input "text" at bounding box center [559, 150] width 106 height 21
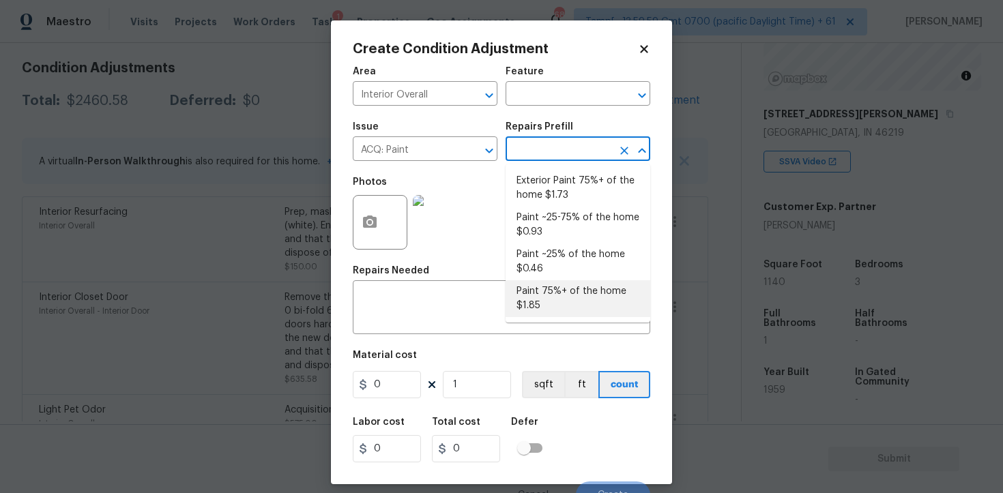
click at [556, 297] on li "Paint 75%+ of the home $1.85" at bounding box center [578, 298] width 145 height 37
type input "Acquisition"
type textarea "Acquisition Scope: 75%+ of the home will likely require interior paint"
type input "1.85"
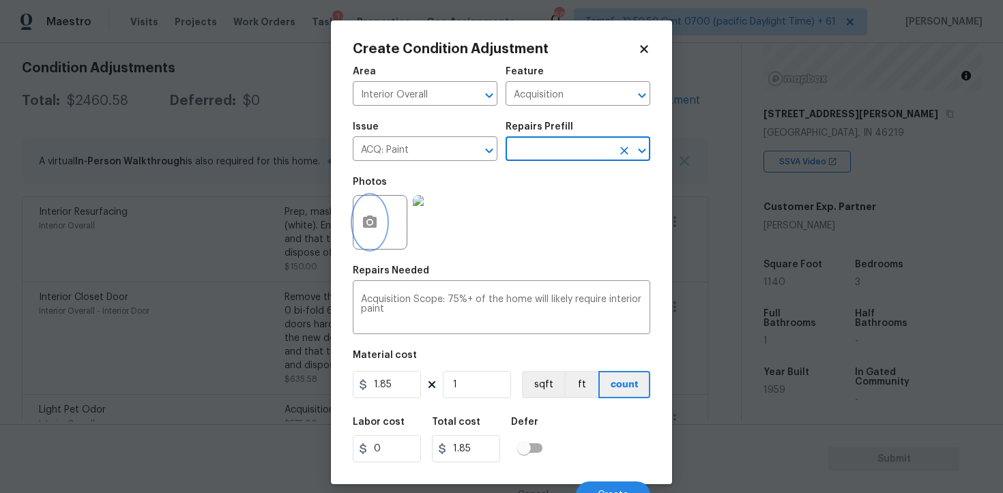
click at [368, 222] on circle "button" at bounding box center [370, 222] width 4 height 4
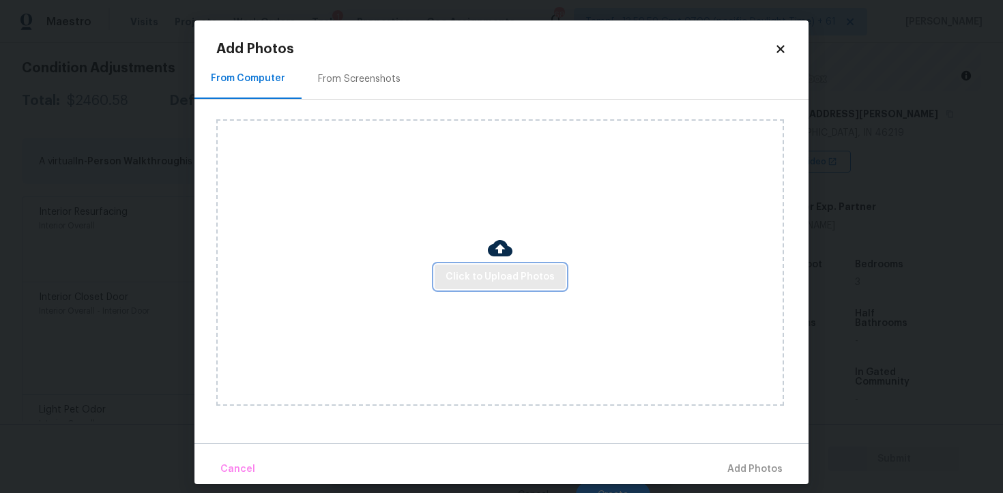
click at [504, 278] on span "Click to Upload Photos" at bounding box center [500, 277] width 109 height 17
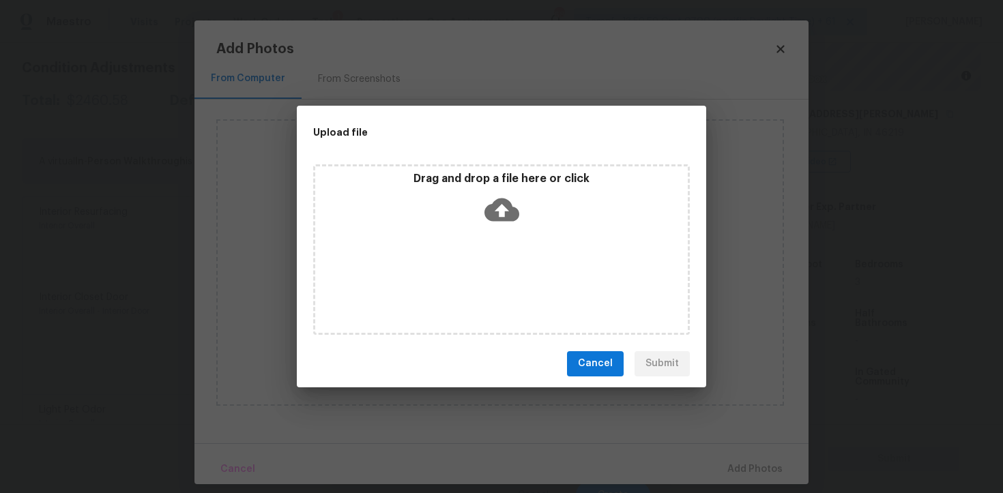
click at [499, 195] on icon at bounding box center [501, 209] width 35 height 35
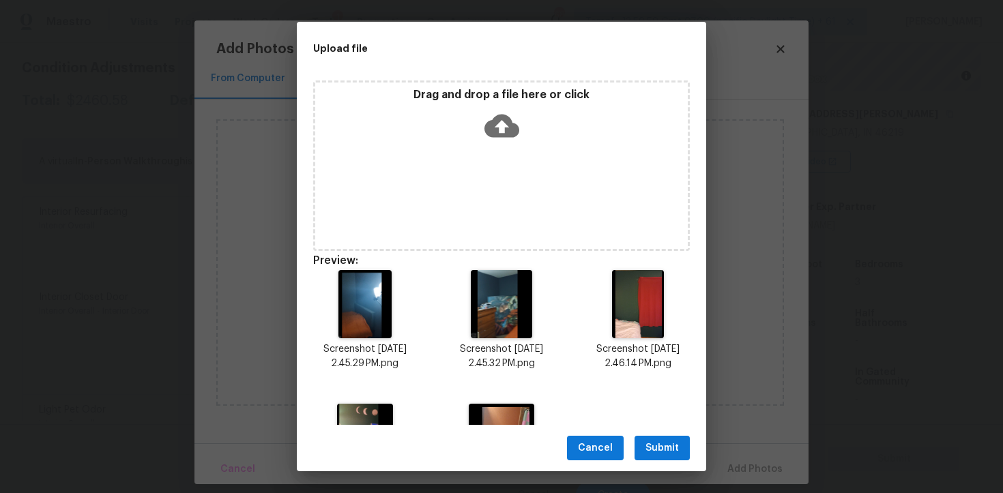
scroll to position [96, 0]
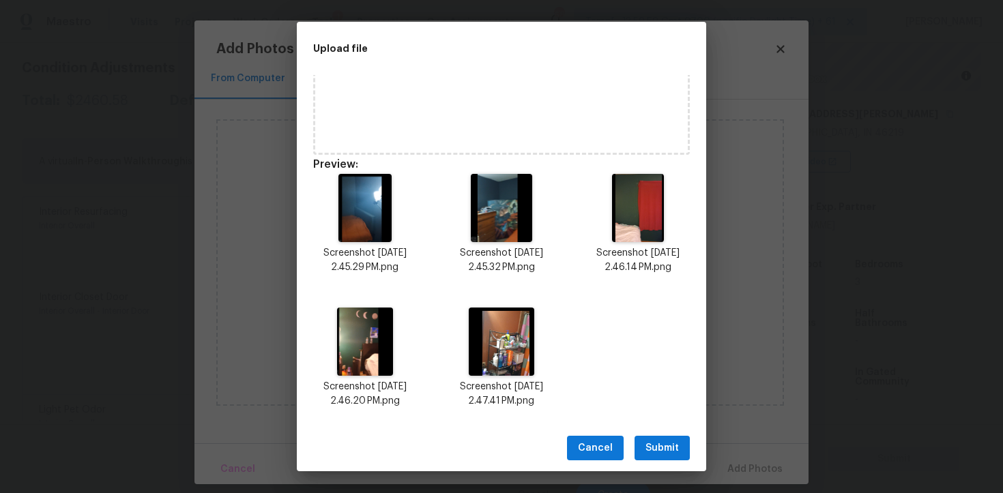
click at [648, 448] on span "Submit" at bounding box center [661, 448] width 33 height 17
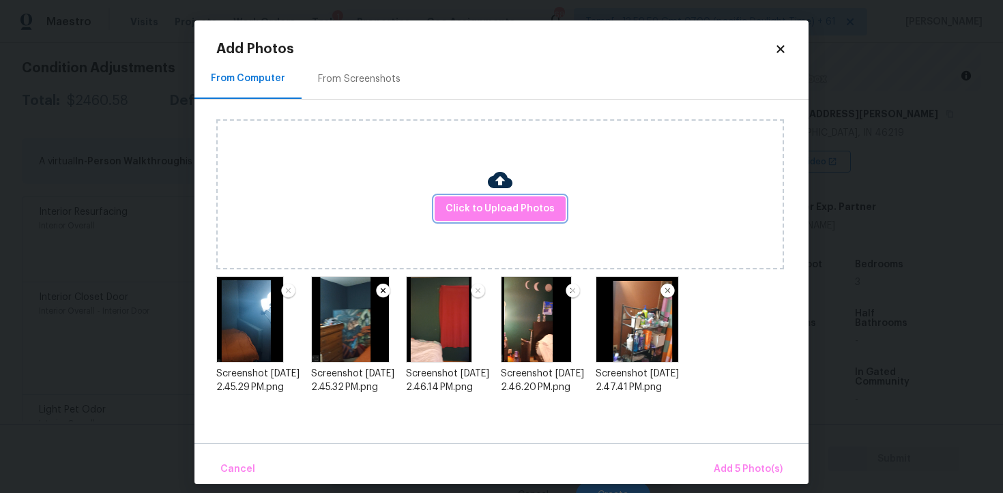
scroll to position [0, 0]
click at [755, 470] on span "Add 5 Photo(s)" at bounding box center [748, 469] width 69 height 17
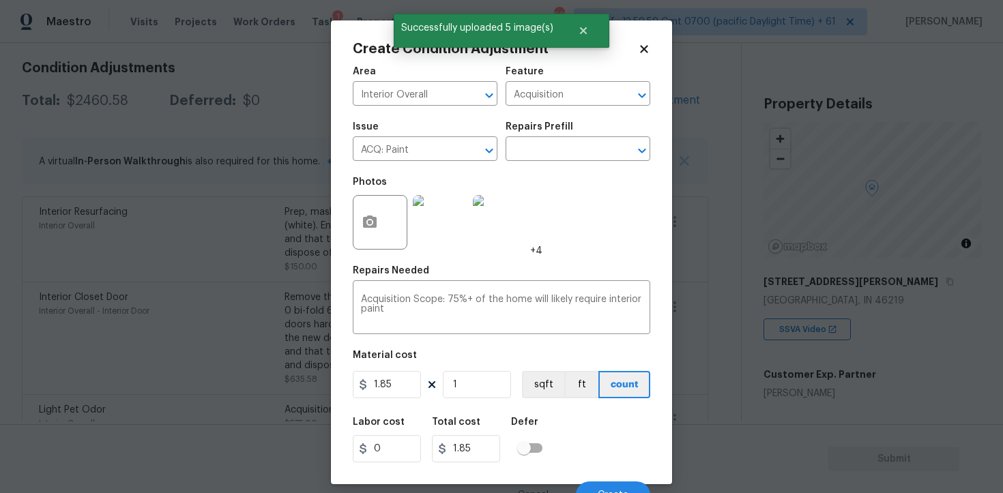
scroll to position [168, 0]
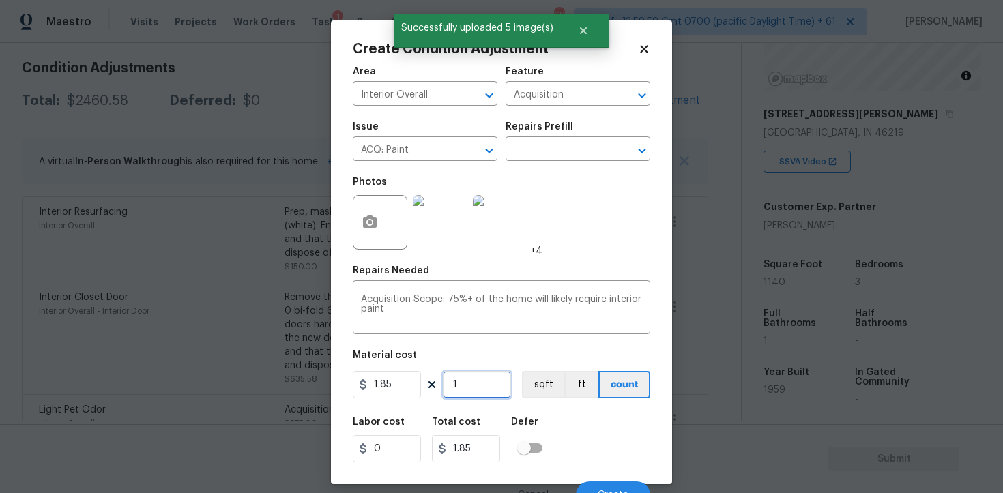
click at [503, 375] on input "1" at bounding box center [477, 384] width 68 height 27
type input "0"
paste input "114"
type input "1140"
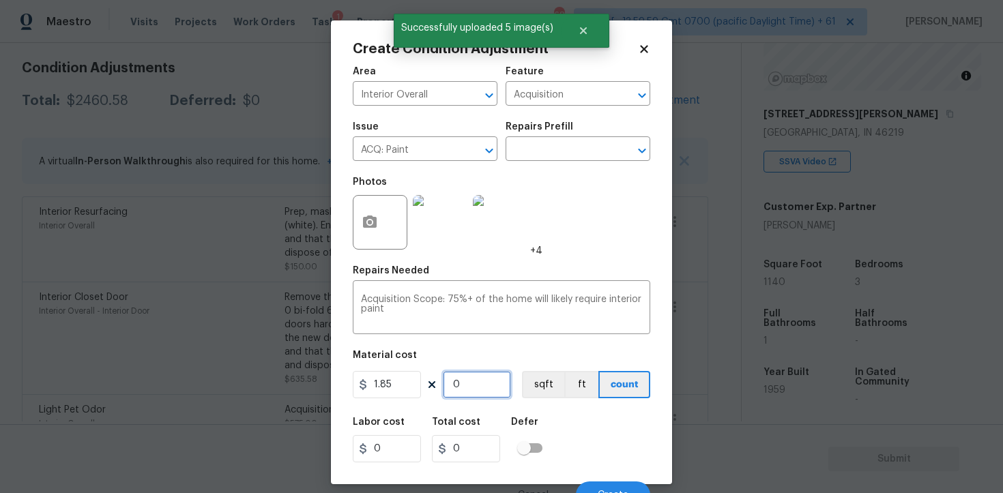
type input "2109"
type input "1140"
click at [556, 386] on button "sqft" at bounding box center [543, 384] width 42 height 27
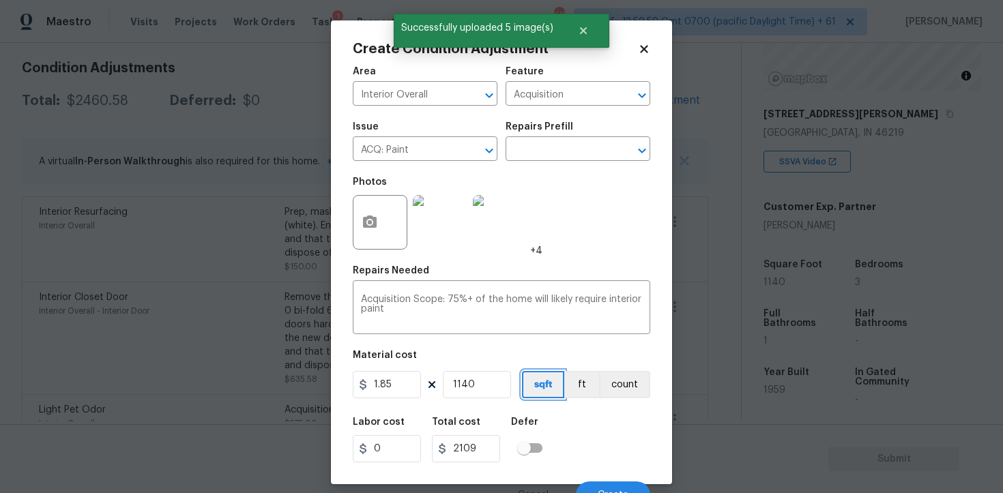
scroll to position [16, 0]
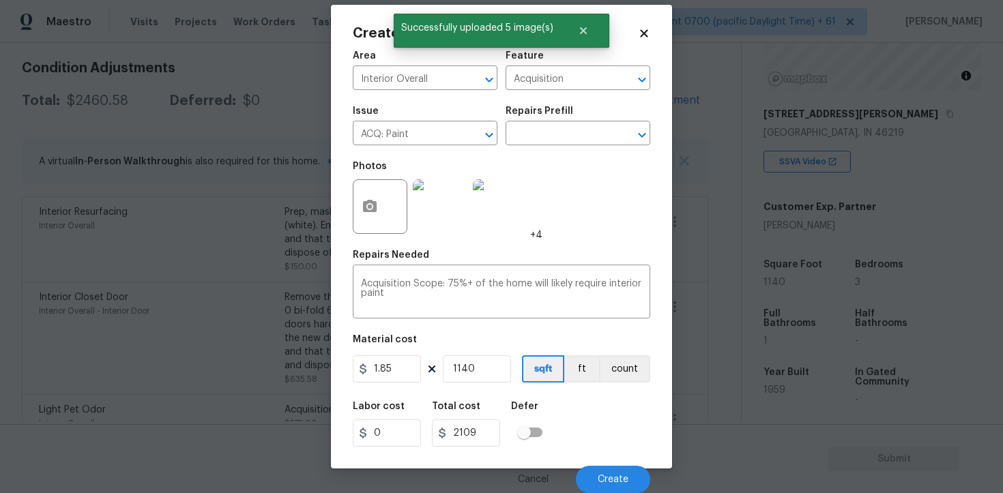
click at [607, 463] on div "Cancel Create" at bounding box center [501, 474] width 297 height 38
click at [609, 471] on button "Create" at bounding box center [613, 479] width 74 height 27
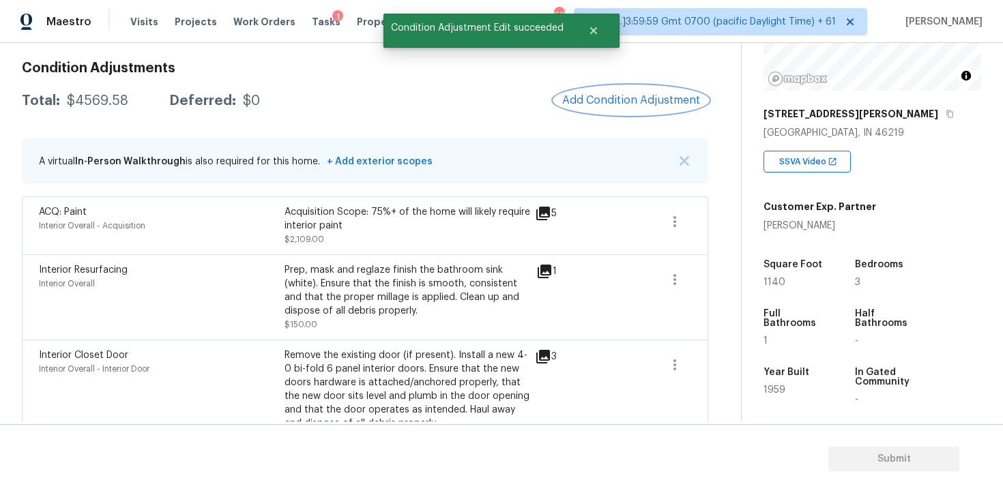
scroll to position [168, 0]
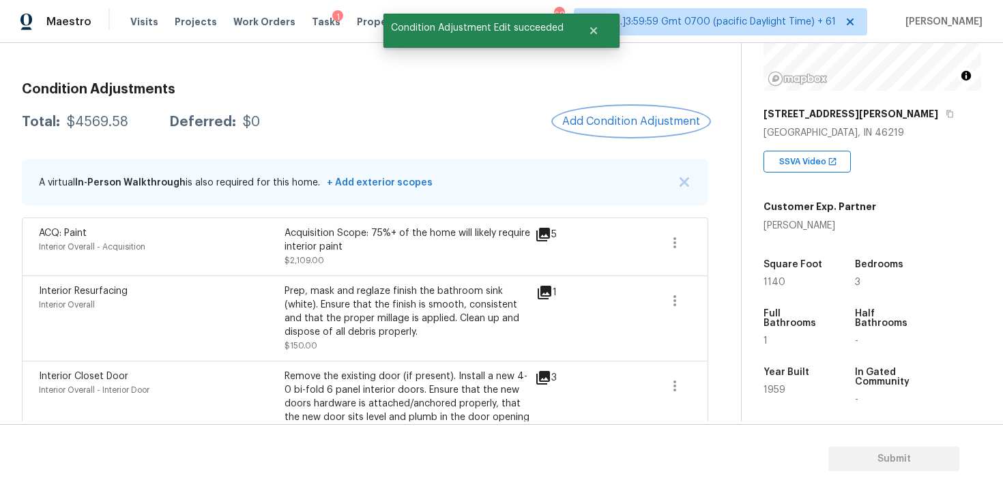
click at [628, 126] on span "Add Condition Adjustment" at bounding box center [631, 121] width 138 height 12
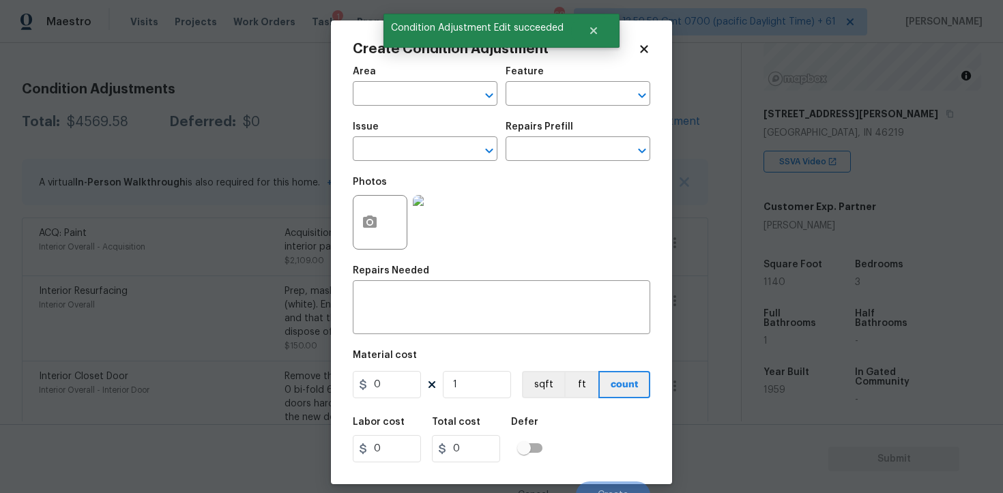
click at [417, 108] on span "Area ​" at bounding box center [425, 86] width 145 height 55
click at [416, 92] on input "text" at bounding box center [406, 95] width 106 height 21
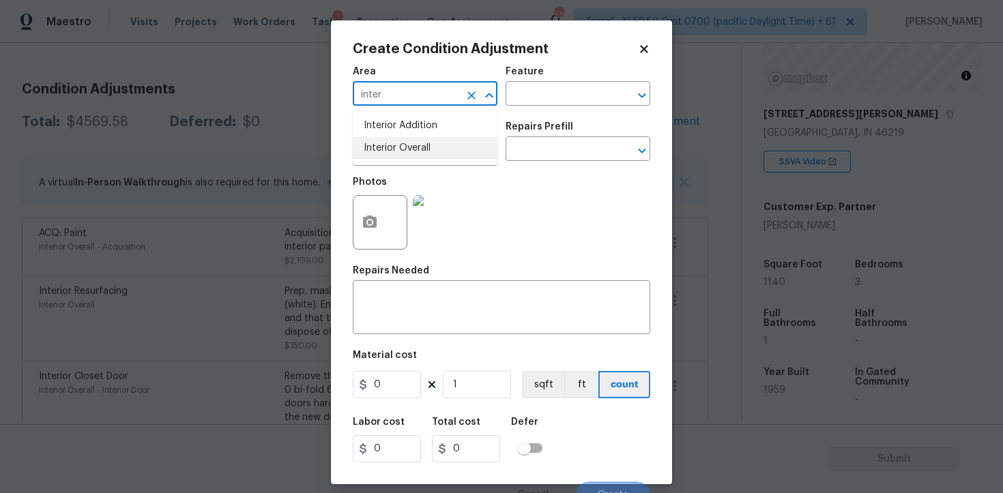
click at [423, 143] on li "Interior Overall" at bounding box center [425, 148] width 145 height 23
type input "Interior Overall"
click at [423, 143] on input "text" at bounding box center [406, 150] width 106 height 21
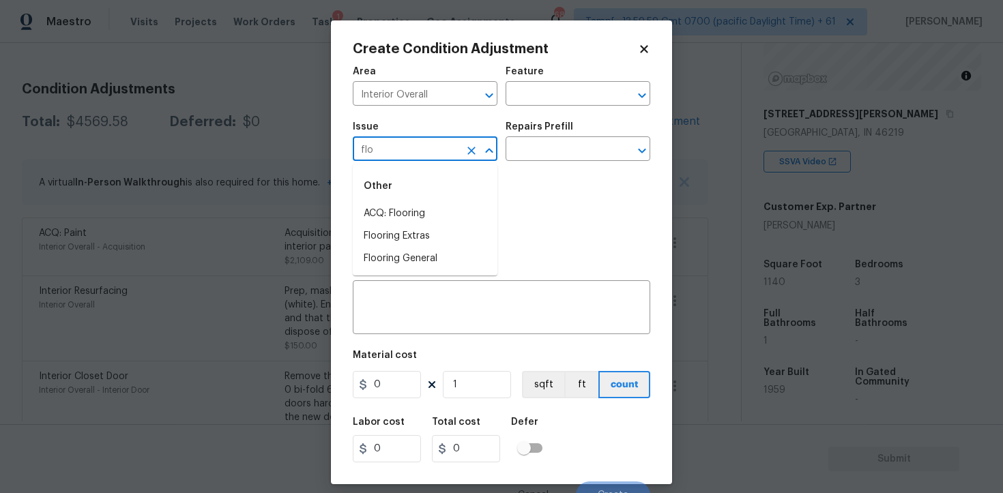
click at [430, 192] on div "Other" at bounding box center [425, 186] width 145 height 33
click at [432, 205] on li "ACQ: Flooring" at bounding box center [425, 214] width 145 height 23
type input "ACQ: Flooring"
click at [556, 151] on input "text" at bounding box center [559, 150] width 106 height 21
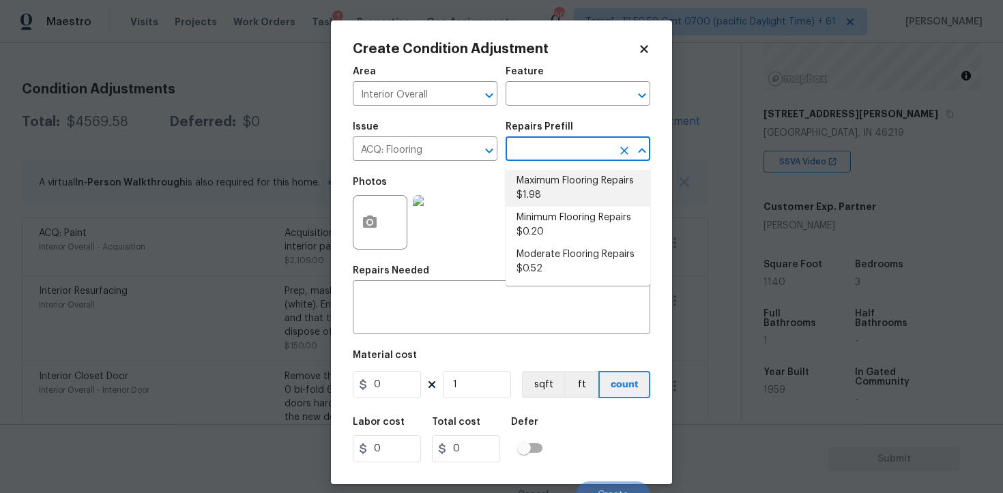
click at [552, 187] on li "Maximum Flooring Repairs $1.98" at bounding box center [578, 188] width 145 height 37
type input "Acquisition"
type textarea "Acquisition Scope: Maximum flooring repairs"
type input "1.98"
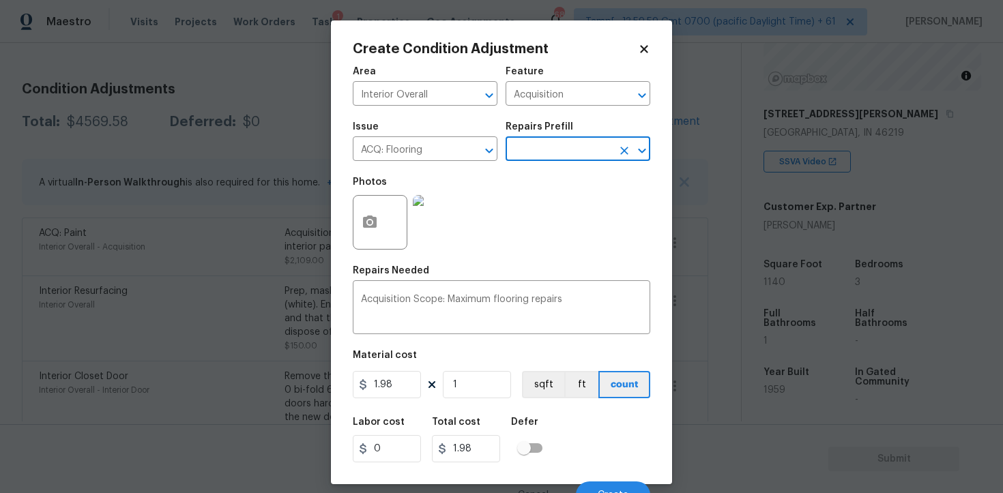
click at [473, 404] on div "Area Interior Overall ​ Feature Acquisition ​ Issue ACQ: Flooring ​ Repairs Pre…" at bounding box center [501, 284] width 297 height 450
click at [474, 399] on figure "Material cost 1.98 1 sqft ft count" at bounding box center [501, 376] width 297 height 50
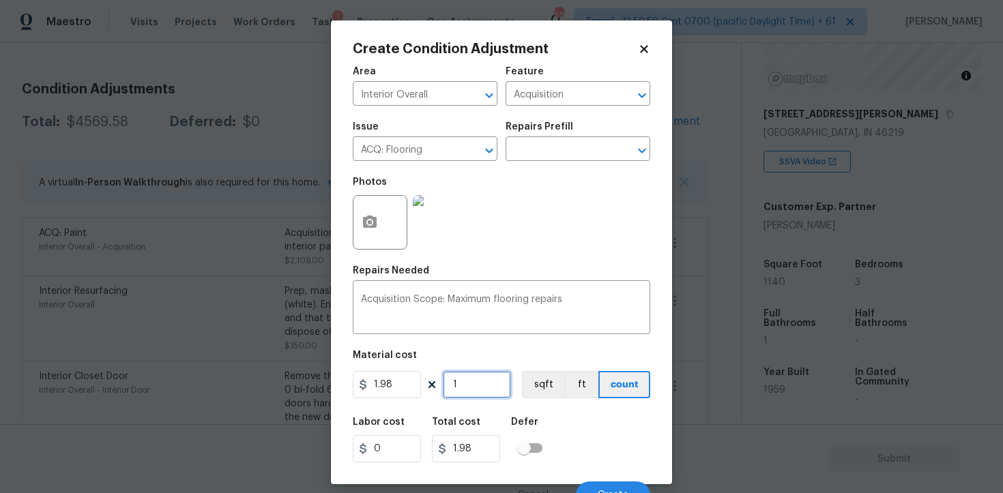
click at [478, 387] on input "1" at bounding box center [477, 384] width 68 height 27
type input "0"
paste input "114"
type input "1140"
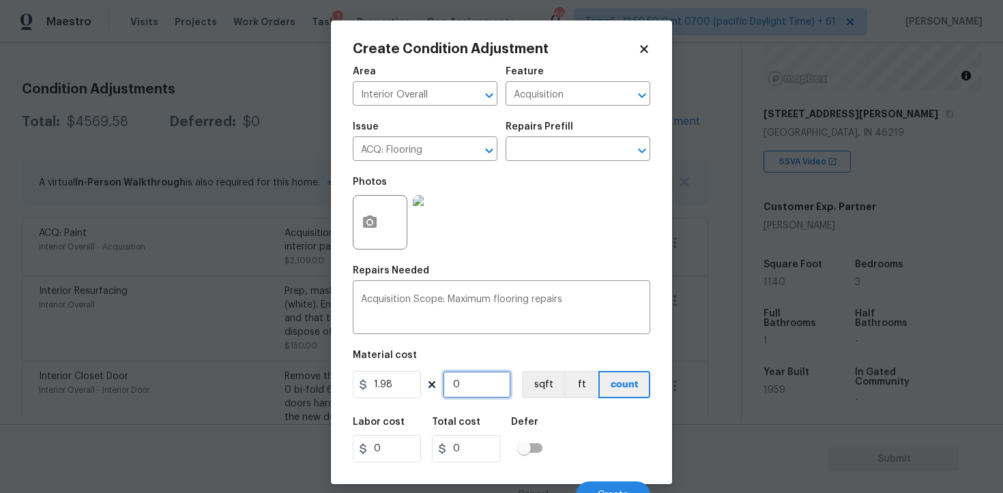
type input "2257.2"
type input "1140"
click at [520, 392] on div "1.98 1140 sqft ft count" at bounding box center [501, 384] width 297 height 27
click at [533, 384] on button "sqft" at bounding box center [543, 384] width 42 height 27
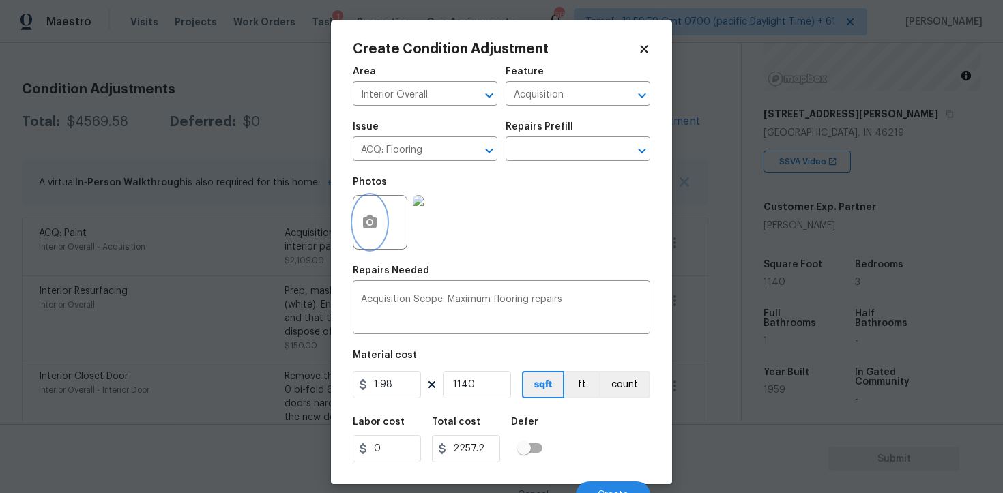
click at [369, 199] on button "button" at bounding box center [369, 222] width 33 height 53
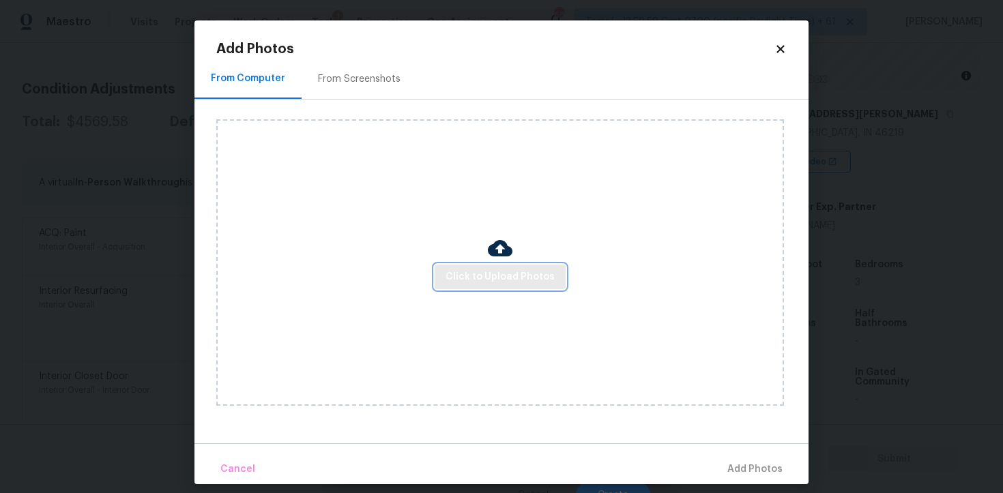
click at [491, 269] on span "Click to Upload Photos" at bounding box center [500, 277] width 109 height 17
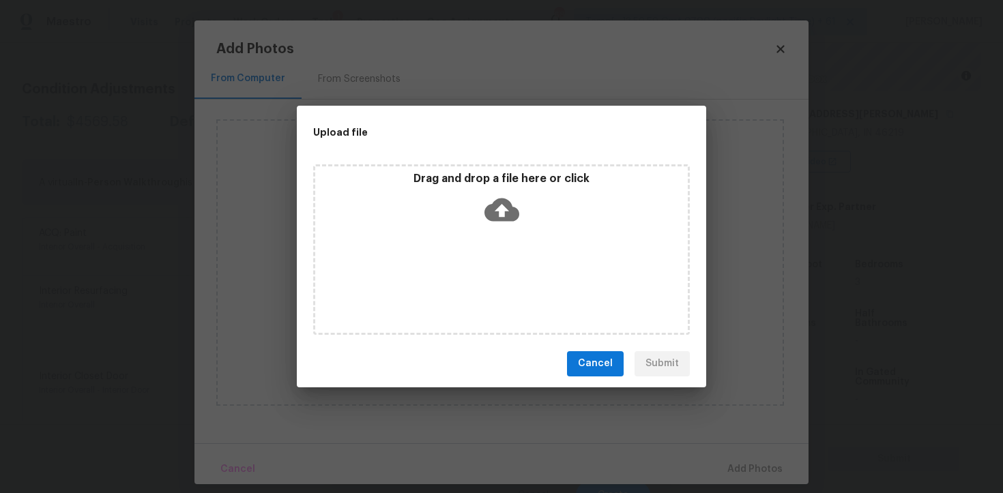
click at [498, 195] on icon at bounding box center [501, 209] width 35 height 35
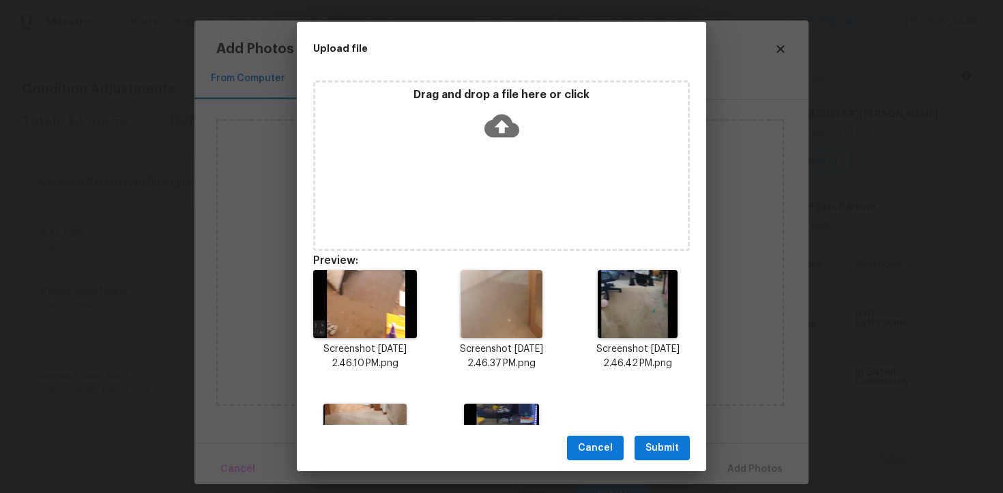
scroll to position [96, 0]
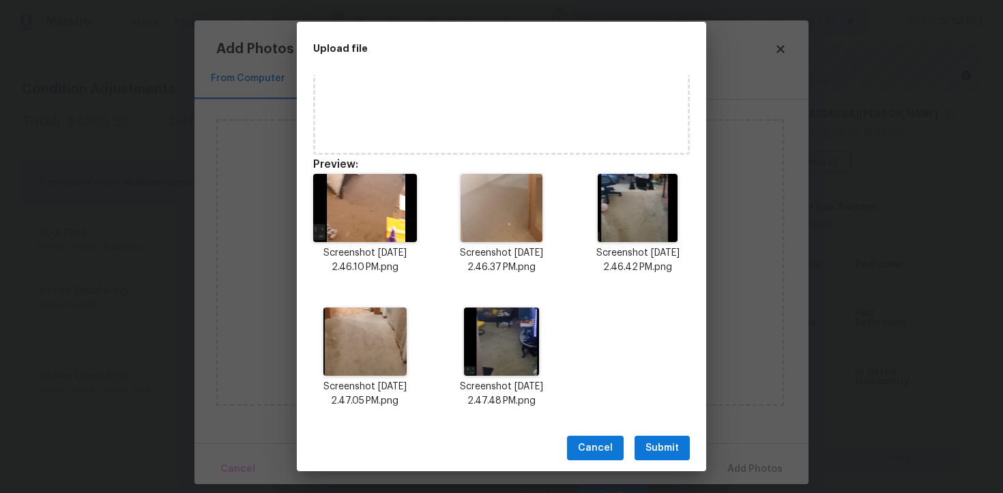
click at [663, 440] on span "Submit" at bounding box center [661, 448] width 33 height 17
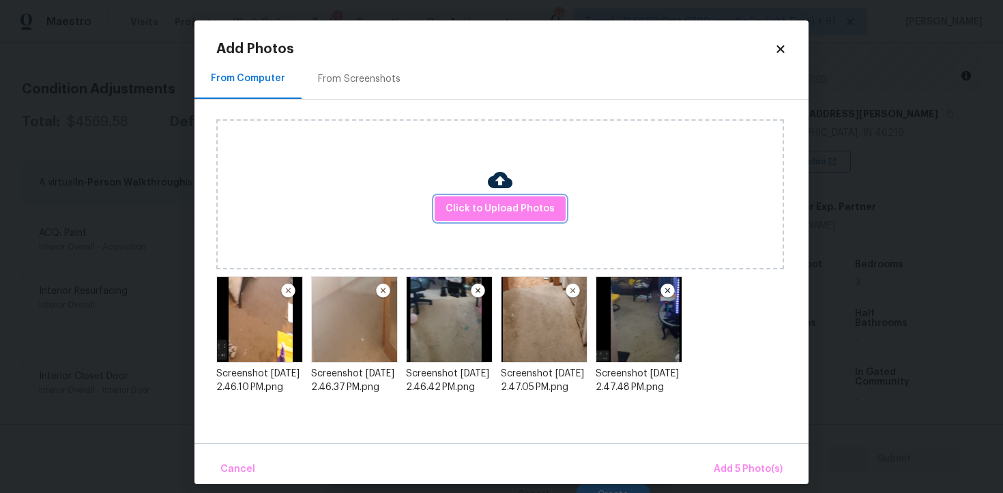
scroll to position [0, 0]
click at [740, 465] on span "Add 5 Photo(s)" at bounding box center [748, 469] width 69 height 17
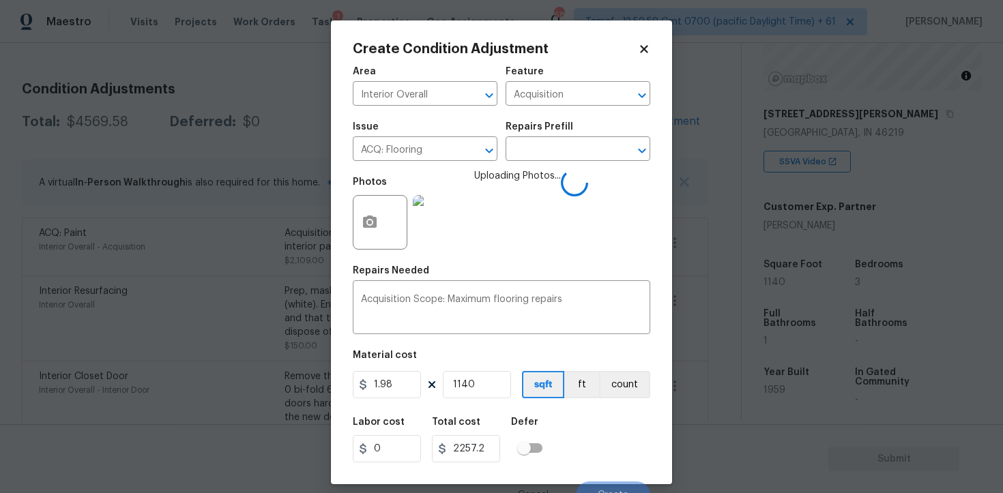
click at [592, 429] on div "Labor cost 0 Total cost 2257.2 Defer" at bounding box center [501, 439] width 297 height 61
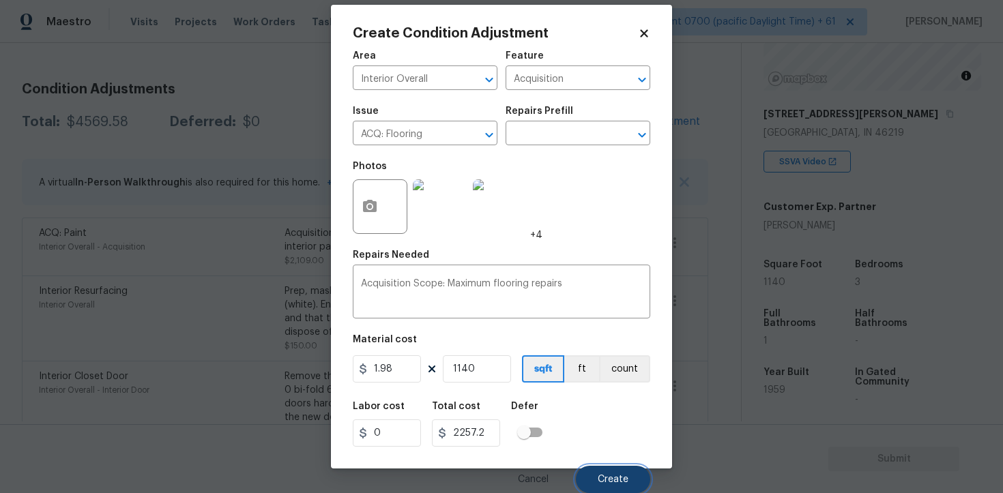
click at [599, 474] on button "Create" at bounding box center [613, 479] width 74 height 27
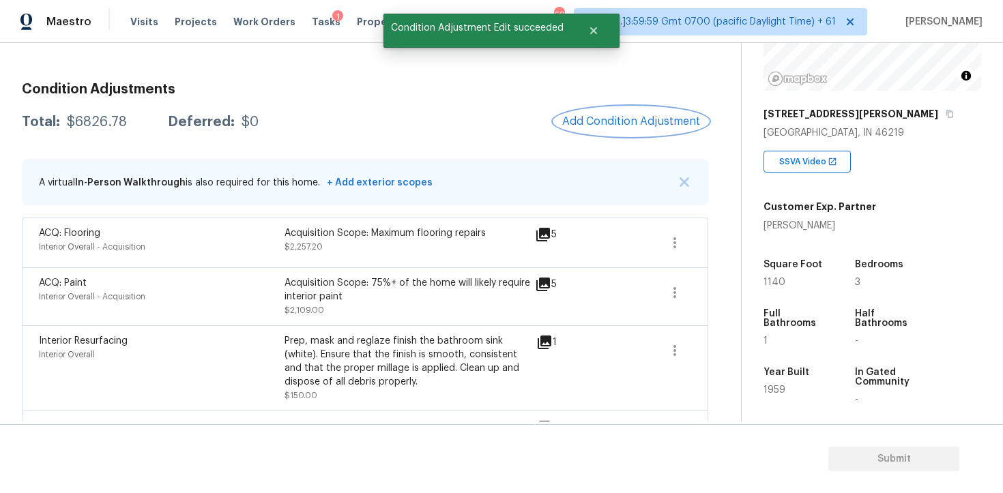
scroll to position [596, 0]
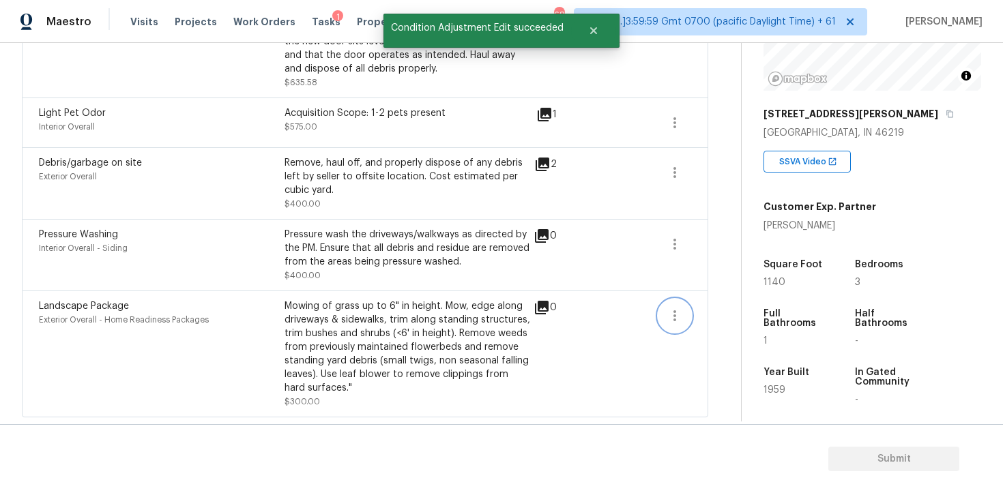
click at [684, 313] on button "button" at bounding box center [674, 316] width 33 height 33
click at [606, 368] on span at bounding box center [626, 354] width 53 height 109
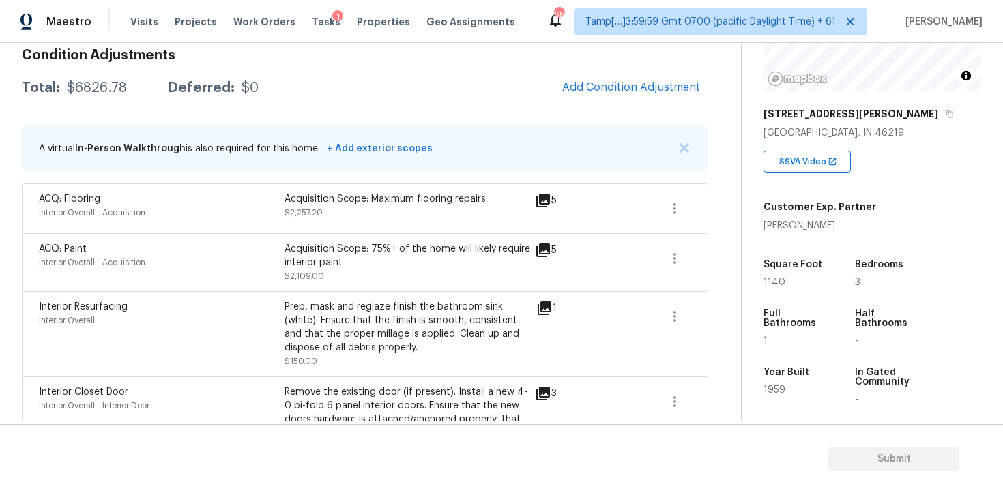
scroll to position [172, 0]
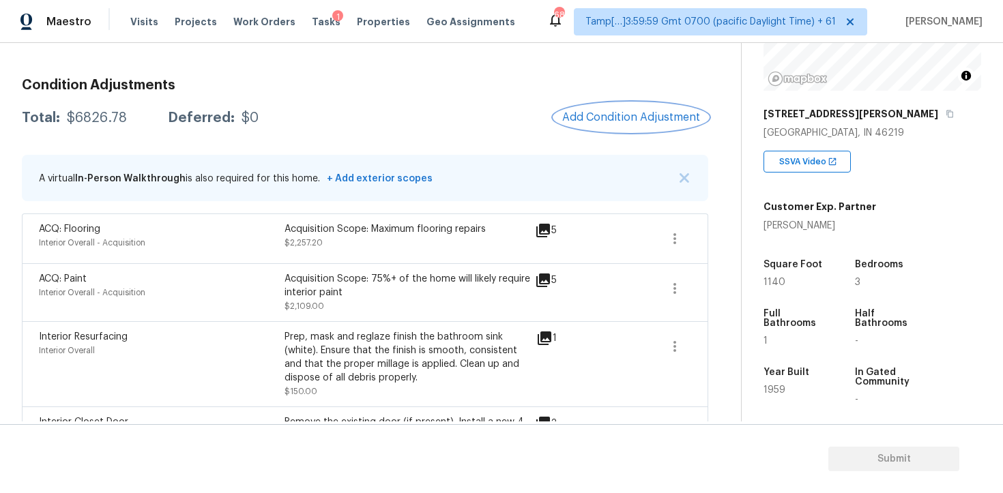
click at [584, 116] on span "Add Condition Adjustment" at bounding box center [631, 117] width 138 height 12
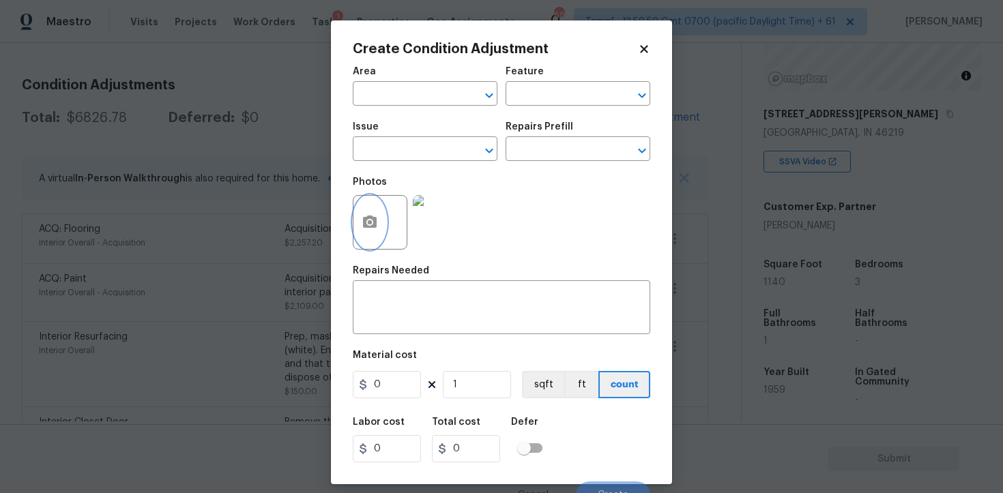
click at [378, 209] on button "button" at bounding box center [369, 222] width 33 height 53
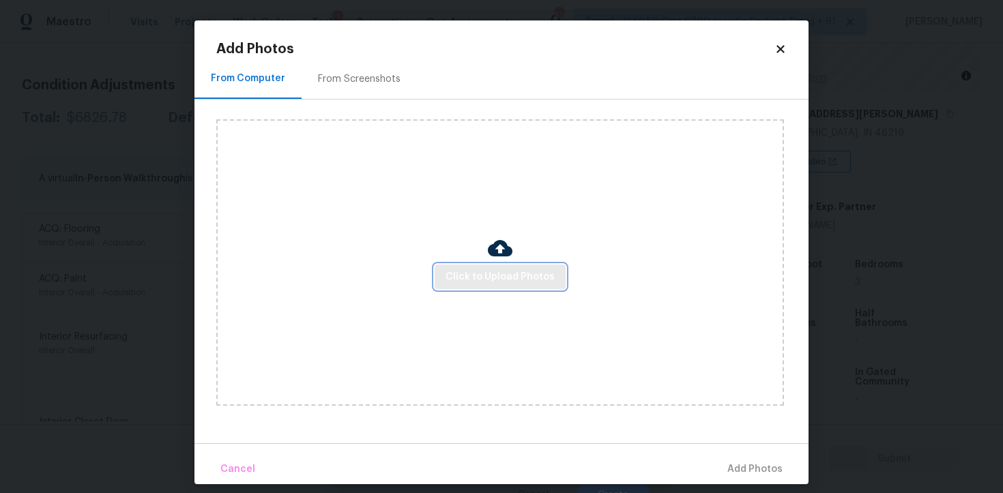
click at [504, 276] on span "Click to Upload Photos" at bounding box center [500, 277] width 109 height 17
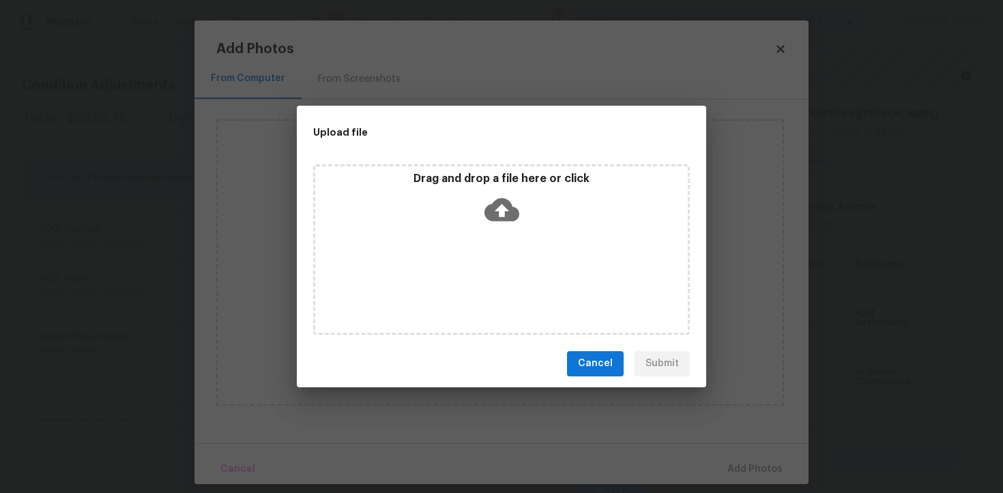
click at [502, 201] on icon at bounding box center [501, 209] width 35 height 23
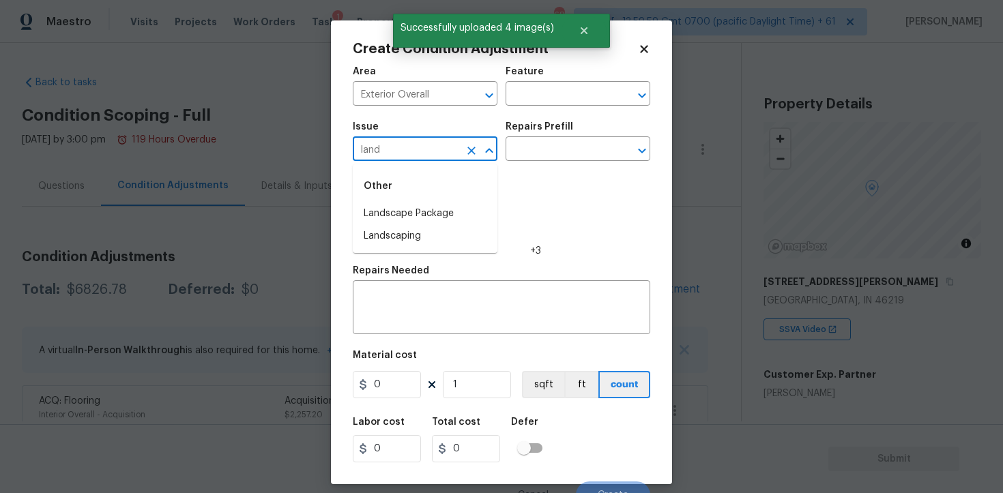
scroll to position [168, 0]
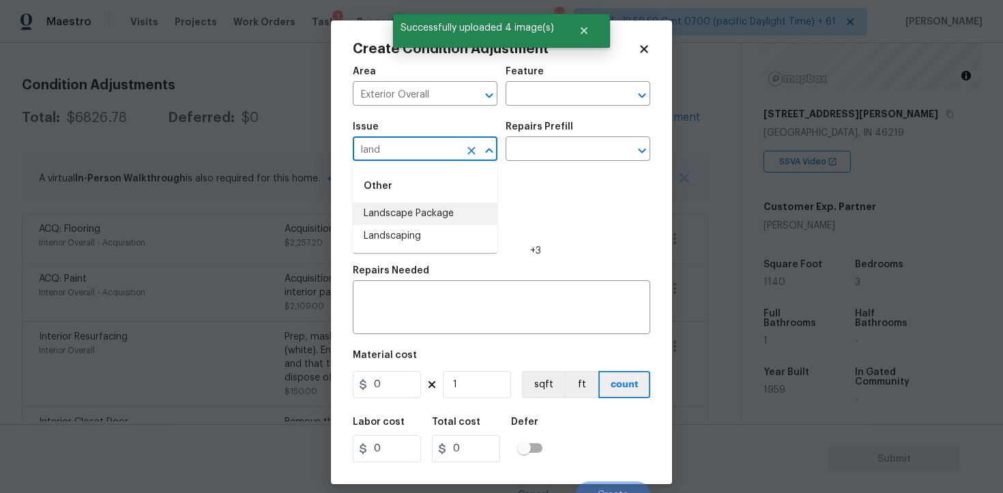
click at [435, 222] on li "Landscape Package" at bounding box center [425, 214] width 145 height 23
type input "Landscape Package"
click at [520, 160] on input "text" at bounding box center [559, 150] width 106 height 21
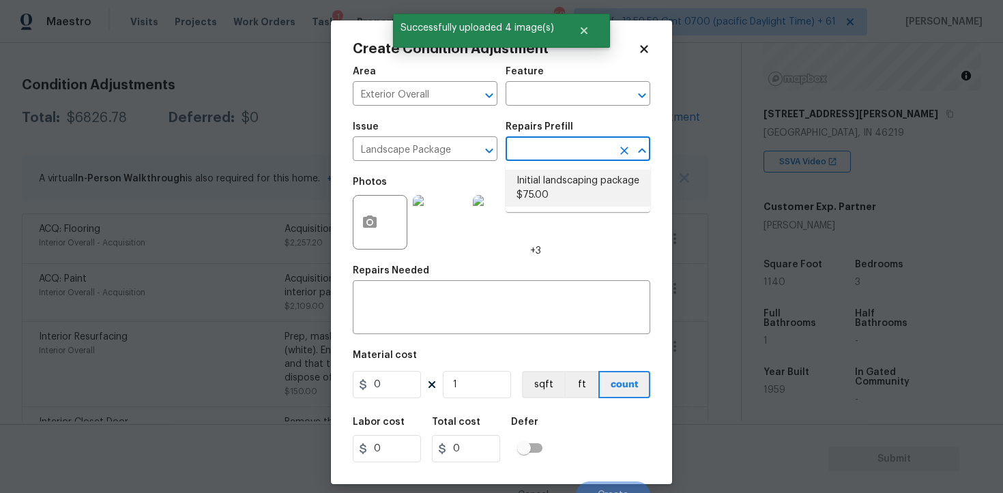
click at [550, 190] on li "Initial landscaping package $75.00" at bounding box center [578, 188] width 145 height 37
type input "Home Readiness Packages"
type input "75"
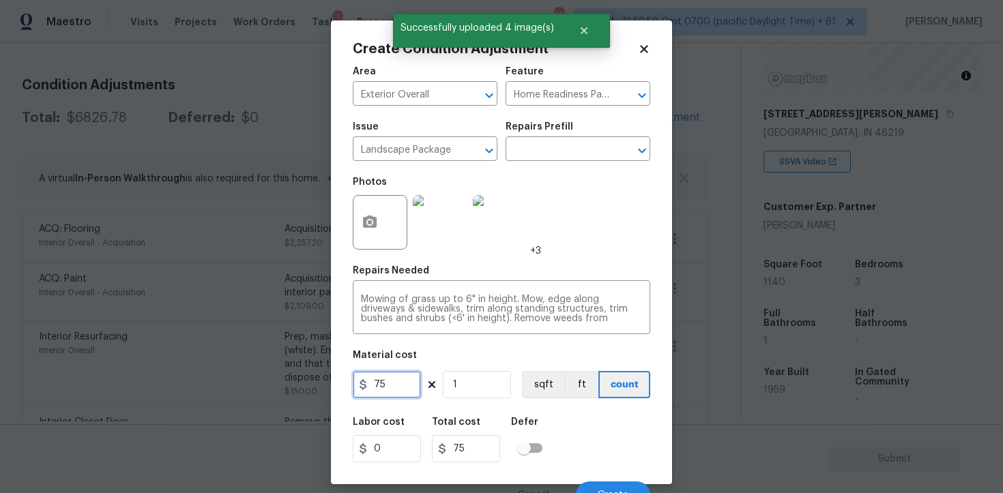
click at [409, 375] on input "75" at bounding box center [387, 384] width 68 height 27
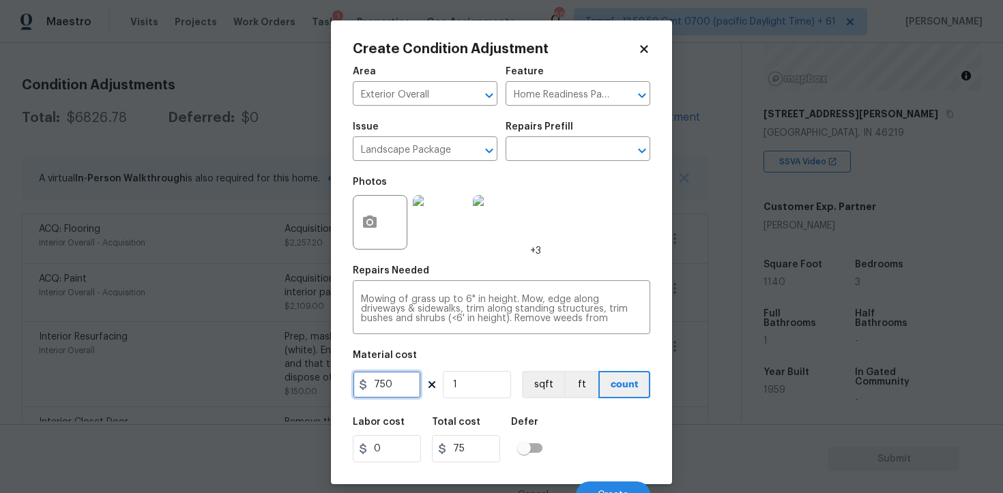
type input "750"
click at [577, 411] on div "Labor cost 0 Total cost 75 Defer" at bounding box center [501, 439] width 297 height 61
type input "750"
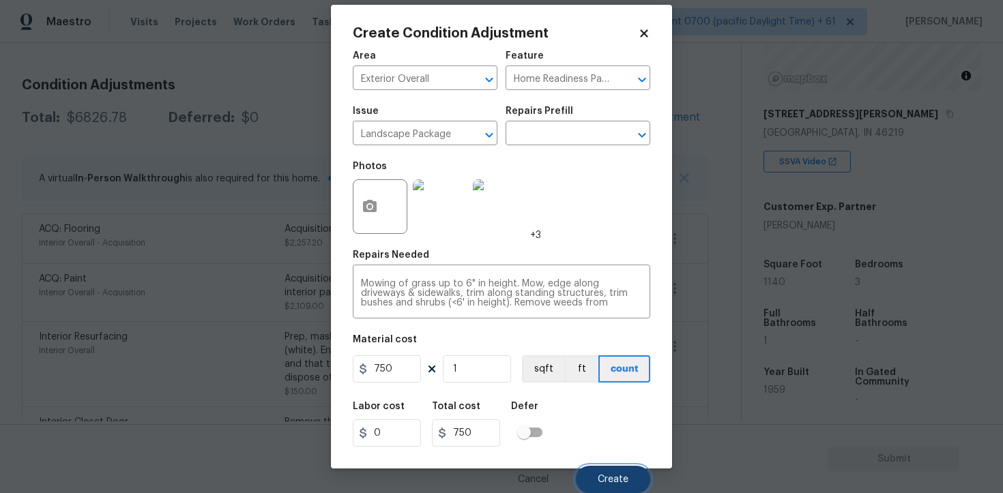
click at [610, 473] on button "Create" at bounding box center [613, 479] width 74 height 27
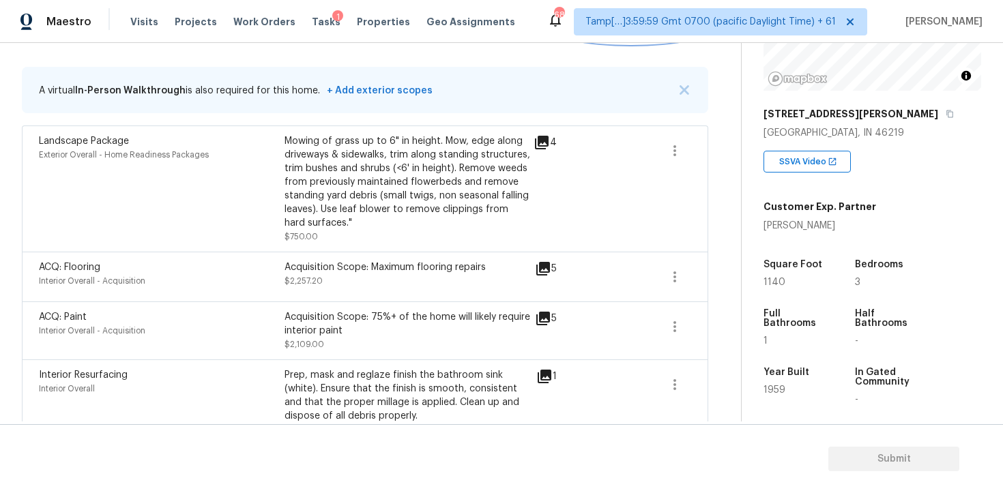
scroll to position [722, 0]
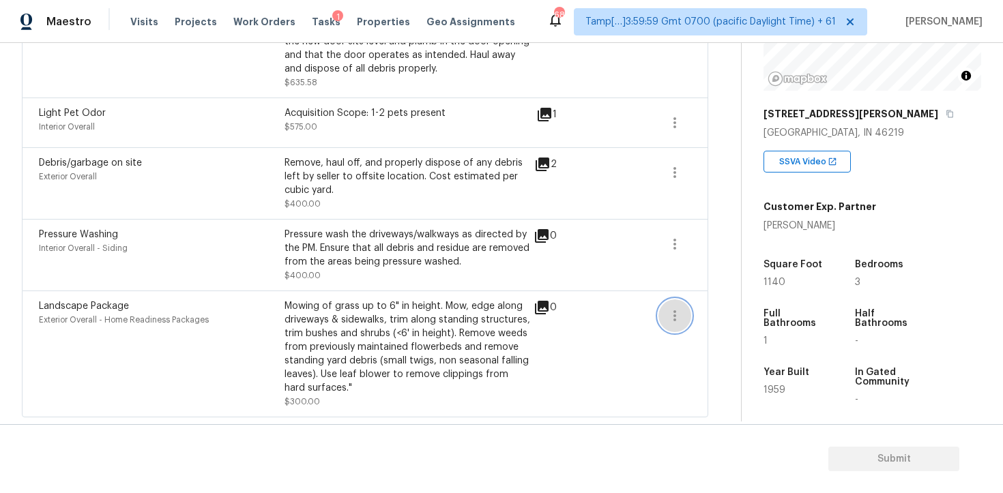
click at [669, 322] on icon "button" at bounding box center [675, 316] width 16 height 16
click at [720, 316] on div "Edit" at bounding box center [752, 313] width 106 height 14
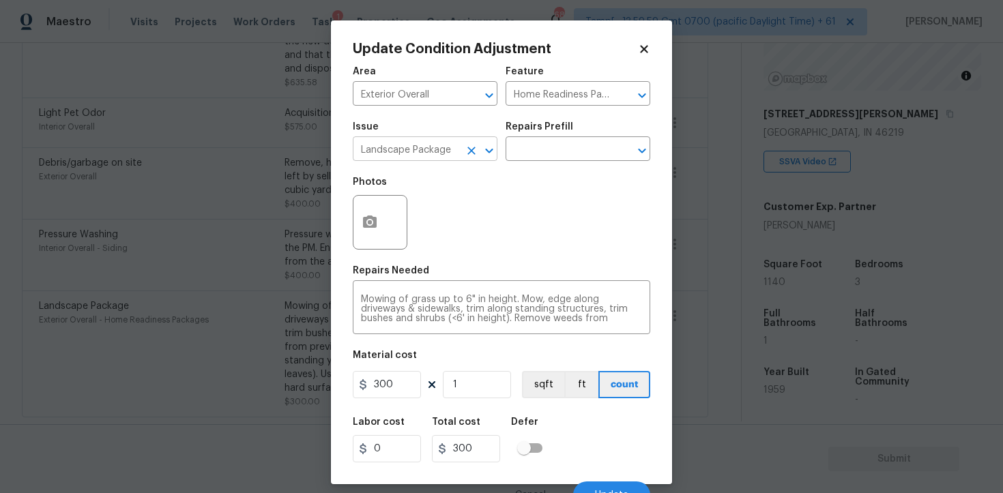
click at [478, 149] on button "Clear" at bounding box center [471, 150] width 19 height 19
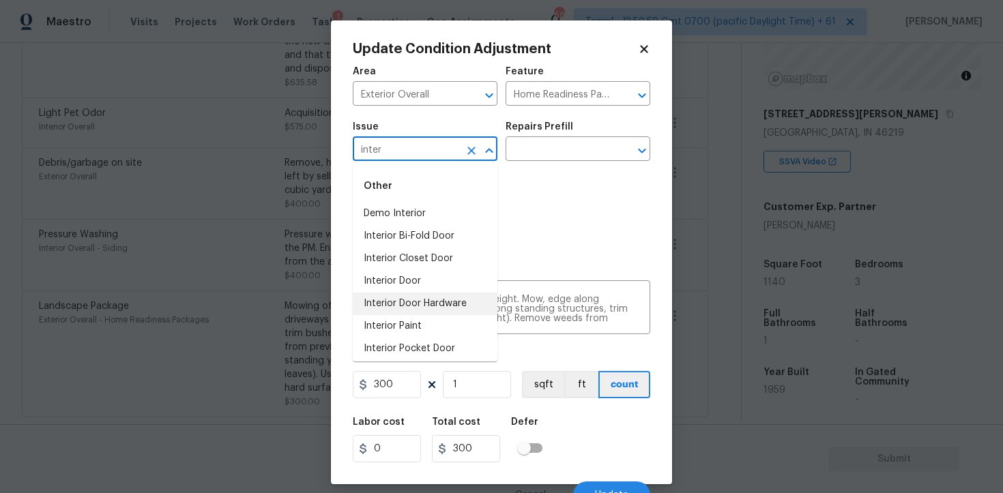
click at [428, 313] on li "Interior Door Hardware" at bounding box center [425, 304] width 145 height 23
type input "Interior Door Hardware"
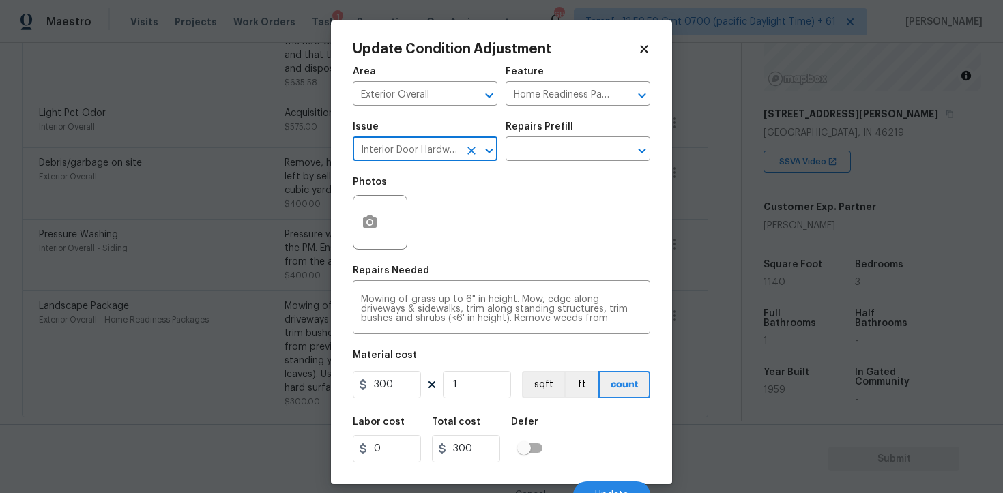
click at [472, 146] on icon "Clear" at bounding box center [472, 151] width 14 height 14
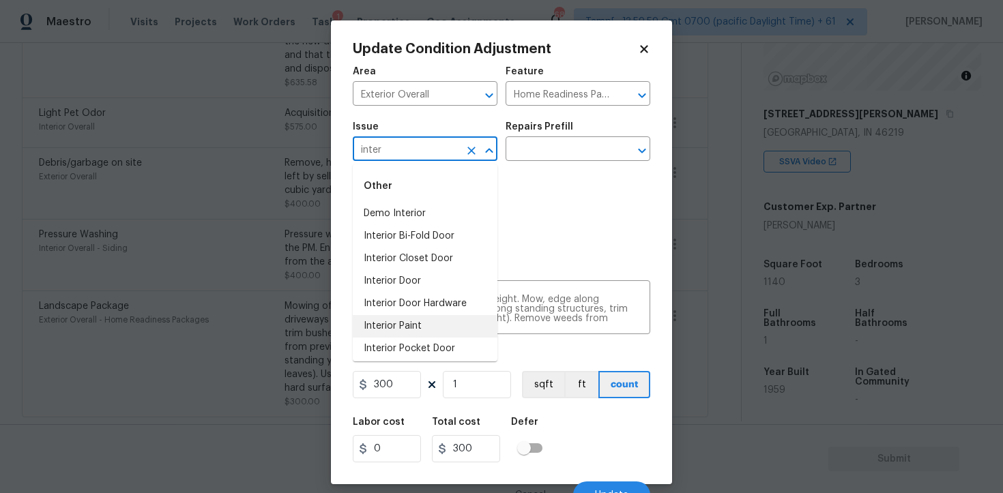
click at [420, 323] on li "Interior Paint" at bounding box center [425, 326] width 145 height 23
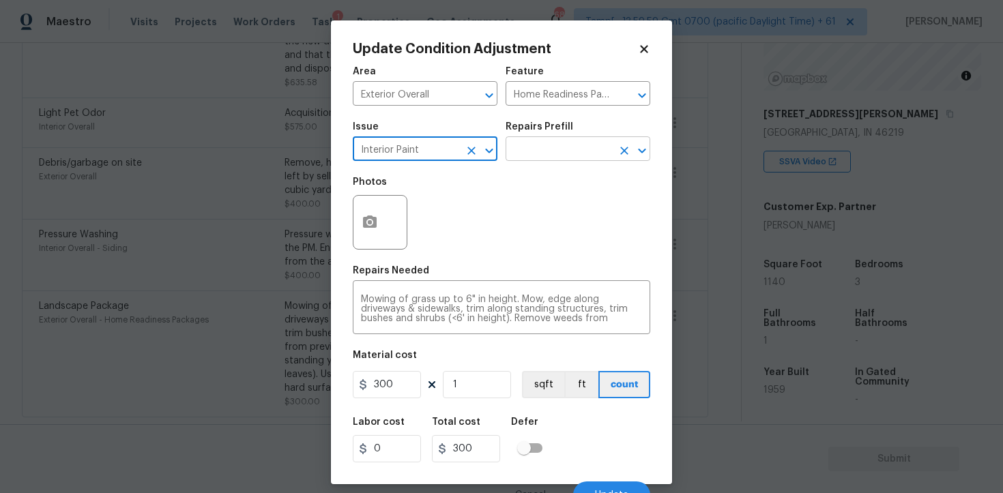
type input "Interior Paint"
click at [561, 145] on input "text" at bounding box center [559, 150] width 106 height 21
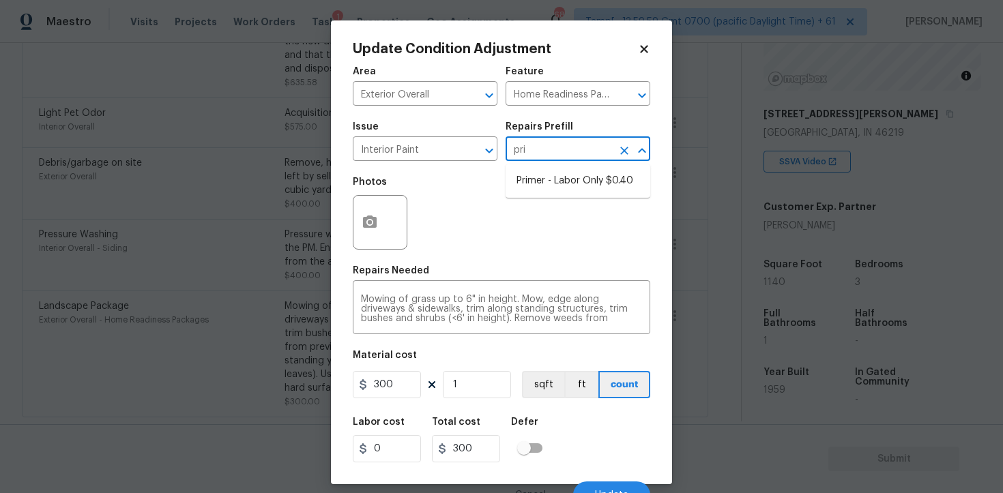
type input "prim"
click at [570, 171] on li "Primer - Labor Only $0.40" at bounding box center [578, 181] width 145 height 23
type input "Overall Paint"
type textarea "Interior primer - PRIMER PROVIDED BY OPENDOOR - All nails, screws, drywall anch…"
type input "0.4"
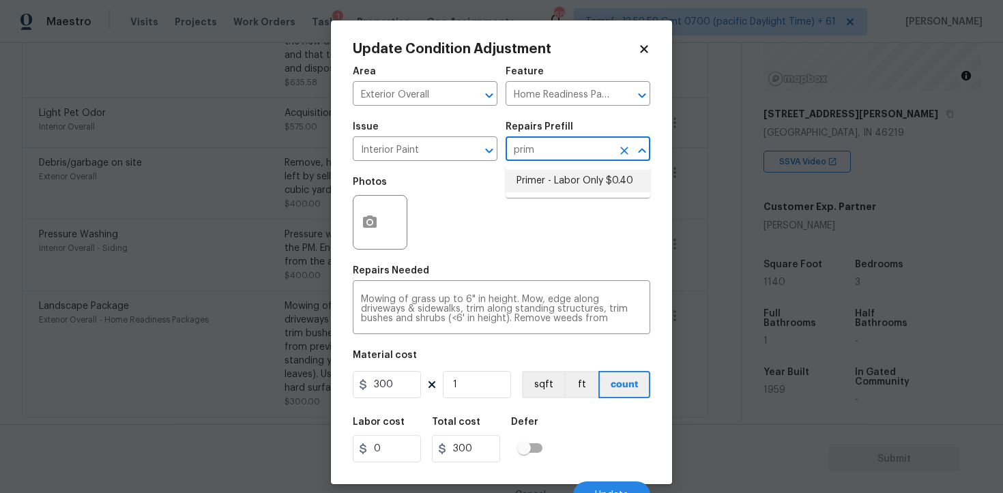
type input "0.4"
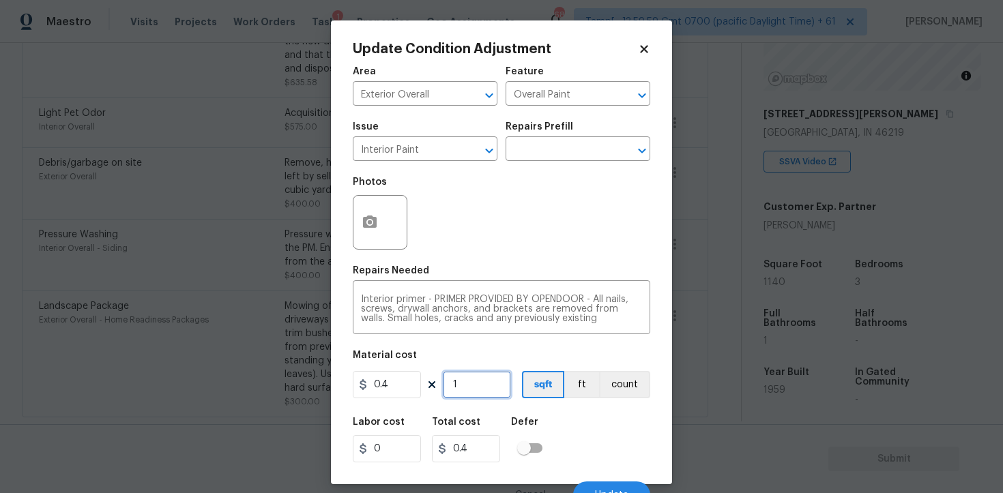
click at [476, 392] on input "1" at bounding box center [477, 384] width 68 height 27
type input "0"
paste input "114"
type input "1140"
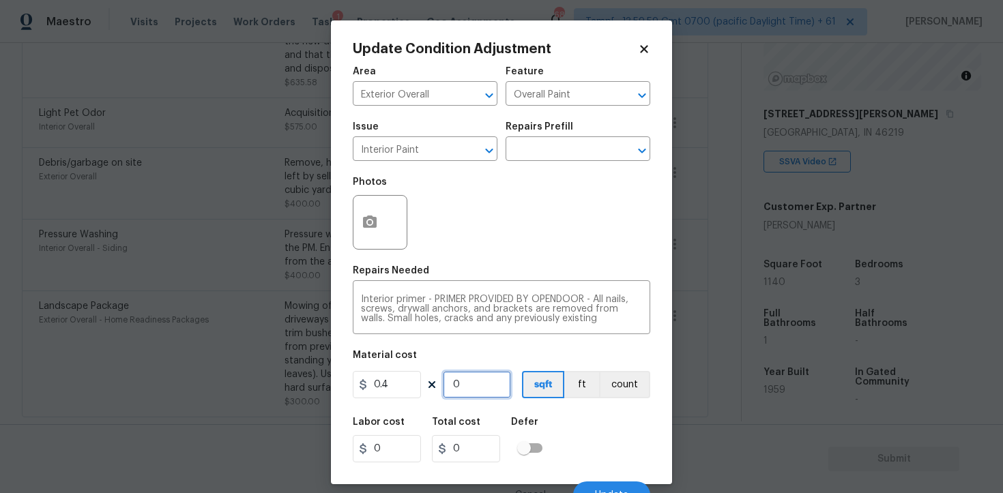
type input "456"
type input "1140"
click at [587, 441] on div "Labor cost 0 Total cost 456 Defer" at bounding box center [501, 439] width 297 height 61
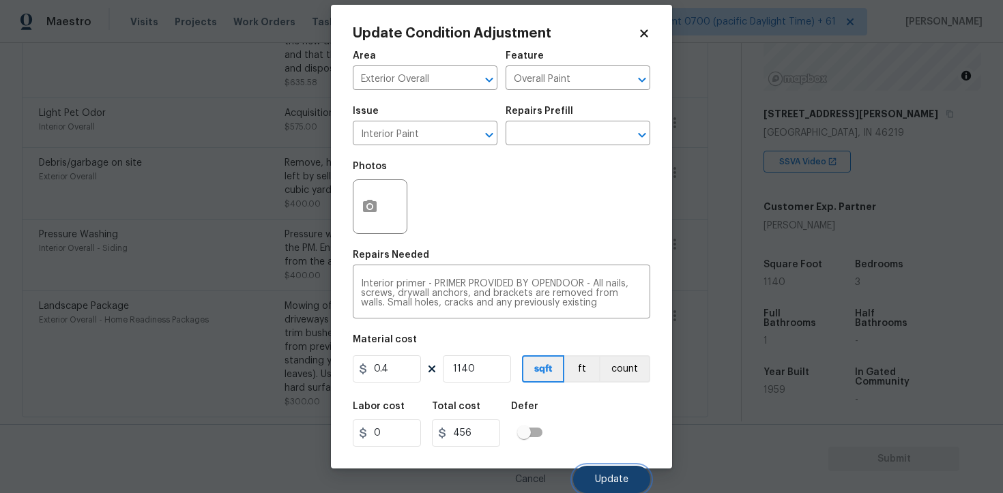
click at [607, 468] on button "Update" at bounding box center [611, 479] width 77 height 27
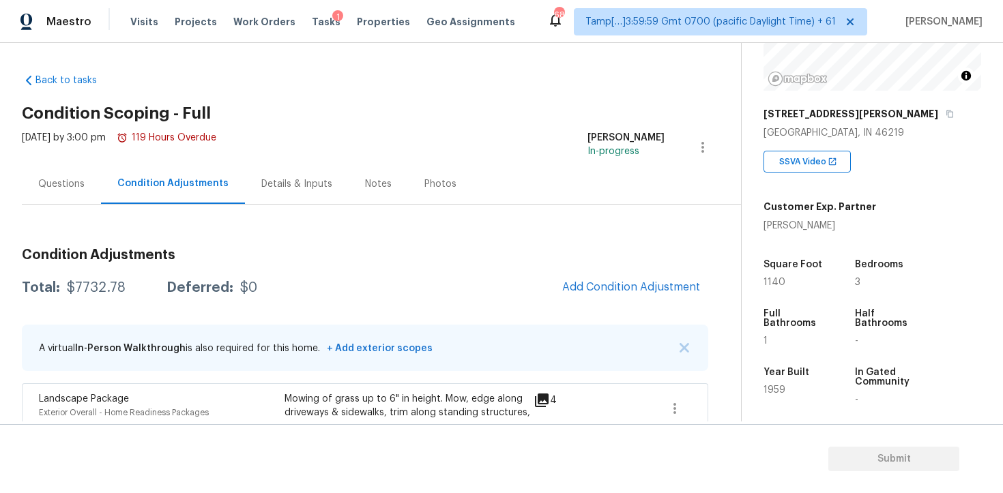
scroll to position [0, 0]
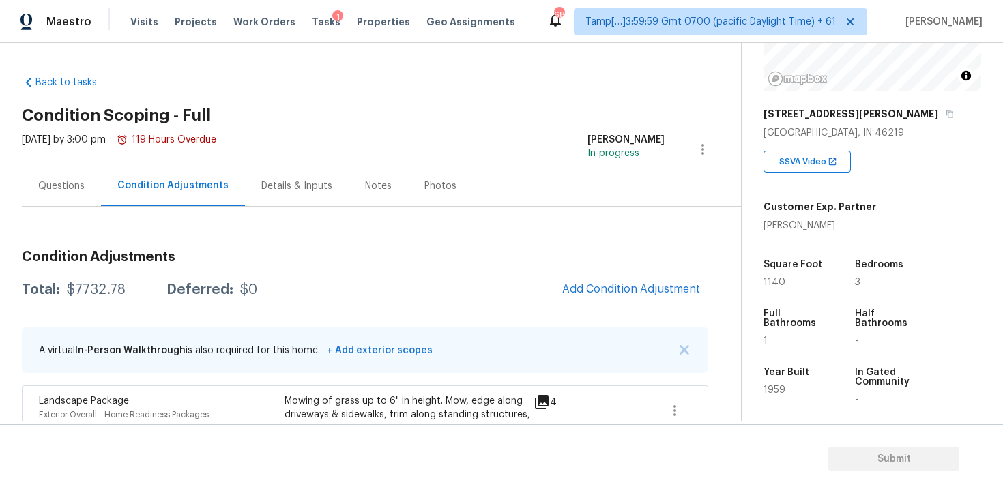
click at [77, 178] on div "Questions" at bounding box center [61, 186] width 79 height 40
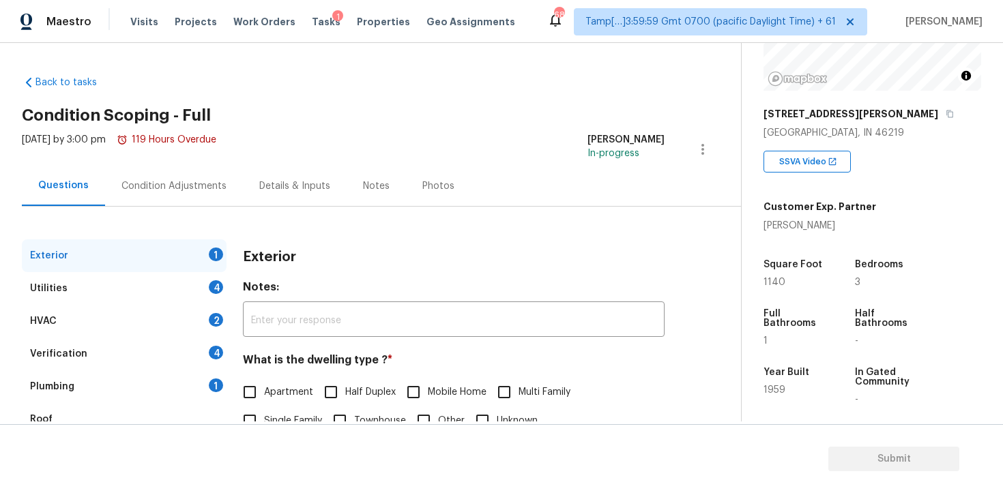
scroll to position [151, 0]
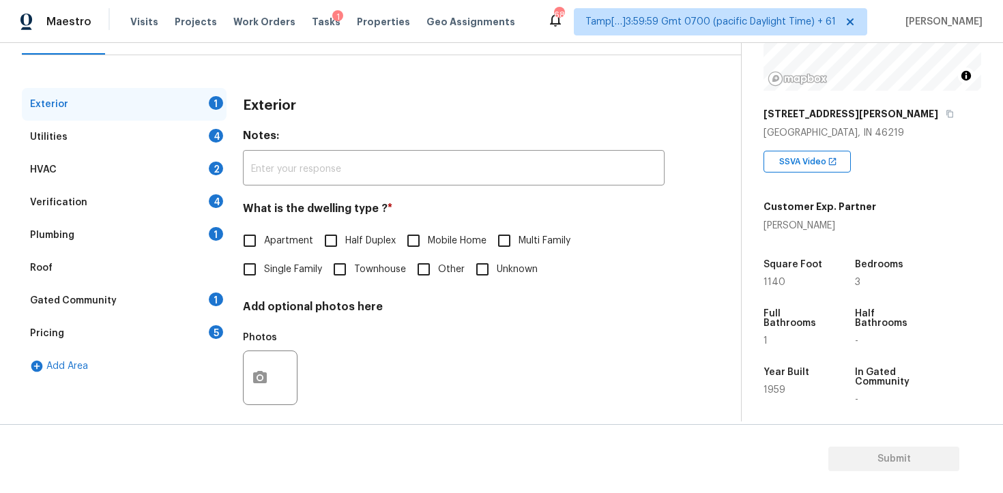
click at [265, 280] on label "Single Family" at bounding box center [278, 269] width 87 height 29
click at [264, 280] on input "Single Family" at bounding box center [249, 269] width 29 height 29
checkbox input "true"
click at [212, 141] on div "4" at bounding box center [216, 136] width 14 height 14
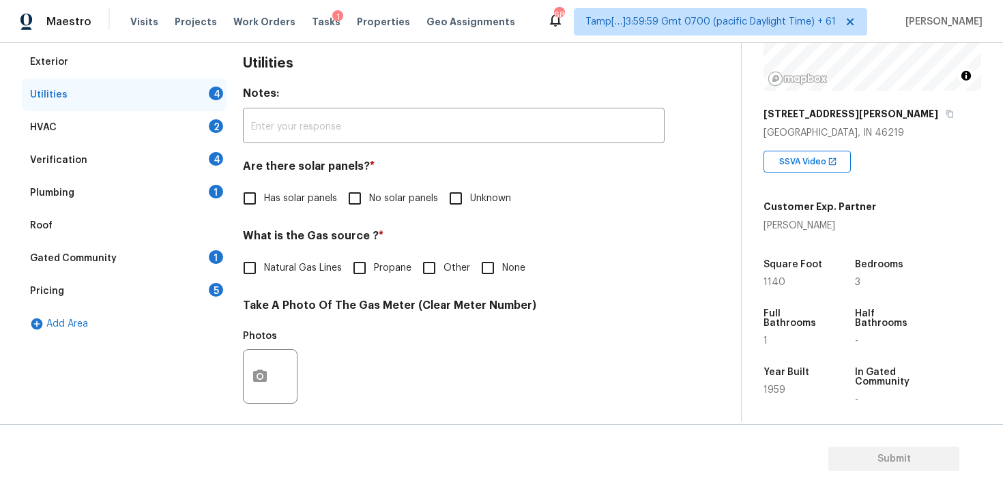
scroll to position [199, 0]
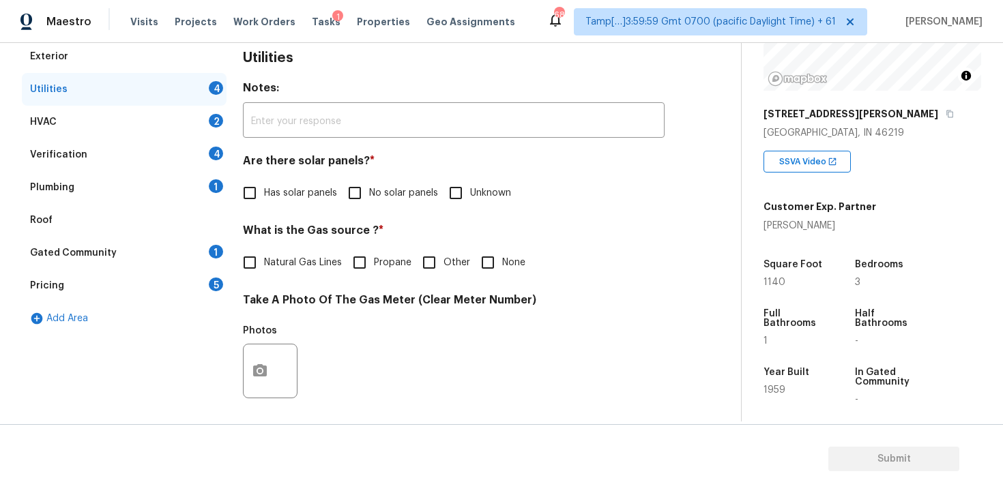
click at [369, 194] on span "No solar panels" at bounding box center [403, 193] width 69 height 14
click at [369, 194] on input "No solar panels" at bounding box center [354, 193] width 29 height 29
checkbox input "true"
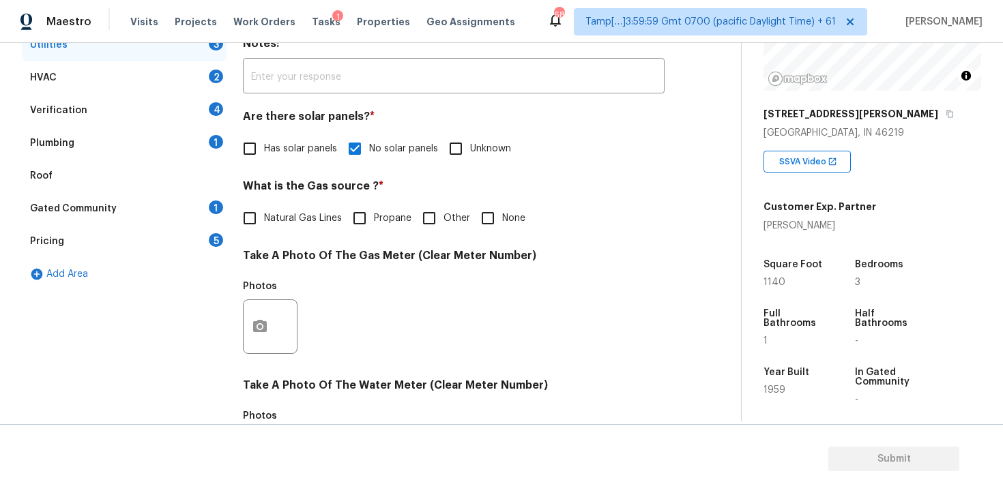
click at [499, 209] on input "None" at bounding box center [488, 218] width 29 height 29
checkbox input "true"
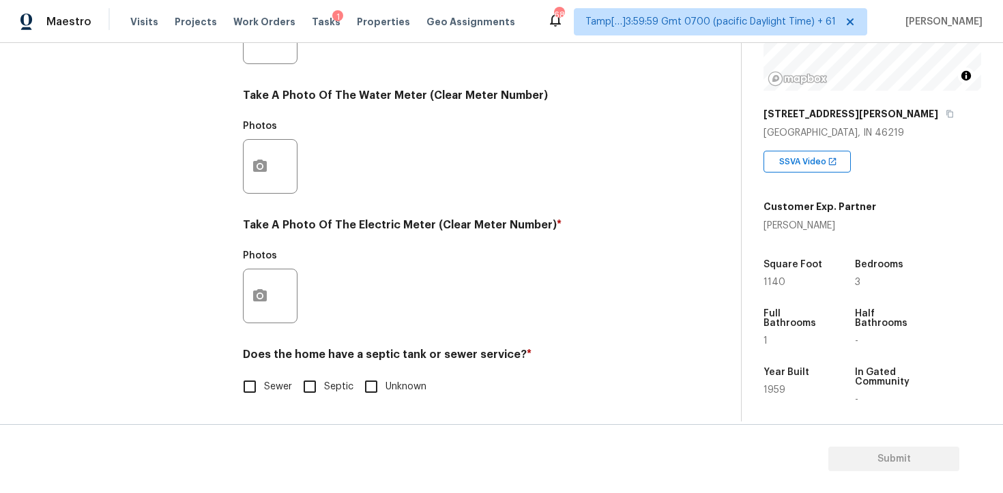
scroll to position [534, 0]
click at [263, 294] on icon "button" at bounding box center [260, 295] width 14 height 12
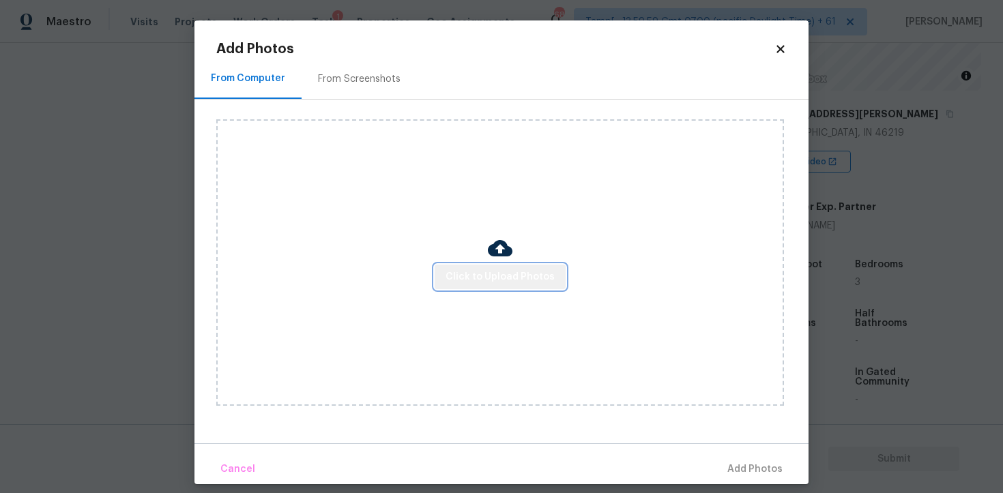
click at [525, 275] on span "Click to Upload Photos" at bounding box center [500, 277] width 109 height 17
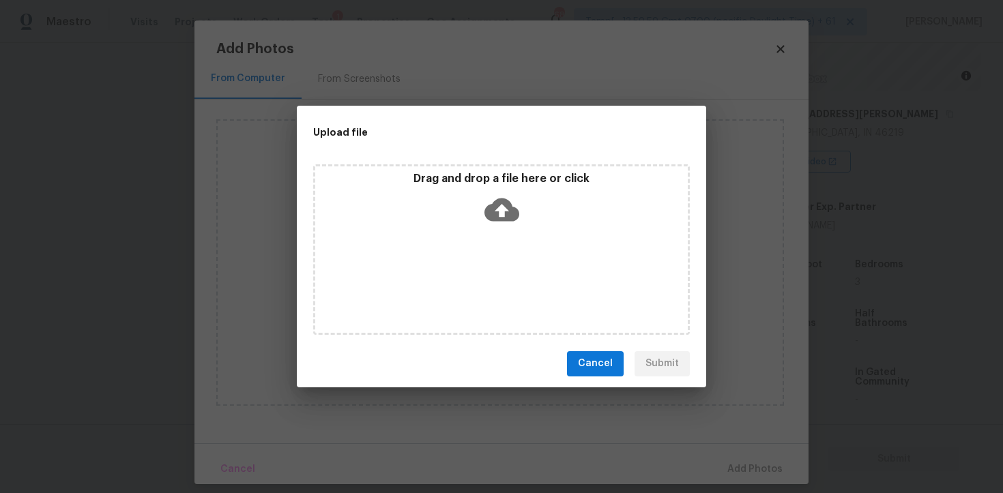
click at [509, 214] on icon at bounding box center [501, 209] width 35 height 23
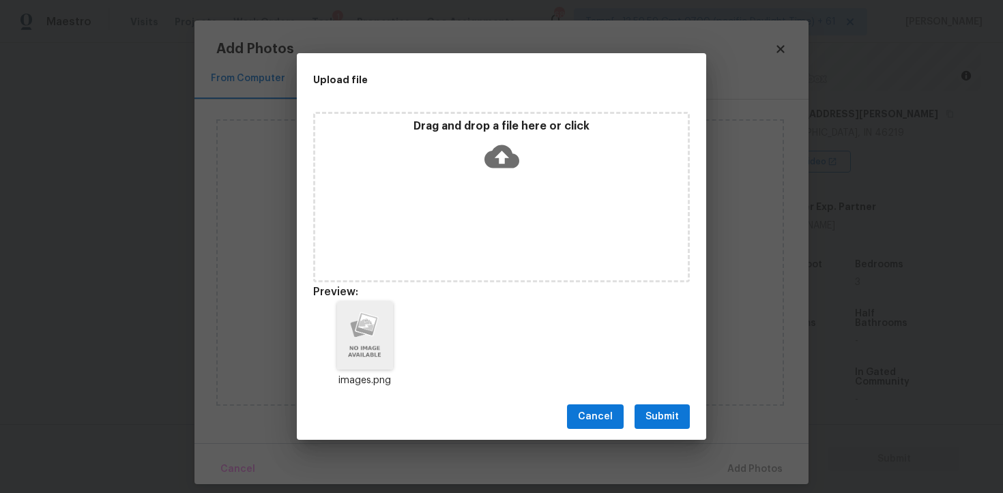
click at [652, 433] on div "Cancel Submit" at bounding box center [501, 417] width 409 height 47
click at [658, 406] on button "Submit" at bounding box center [662, 417] width 55 height 25
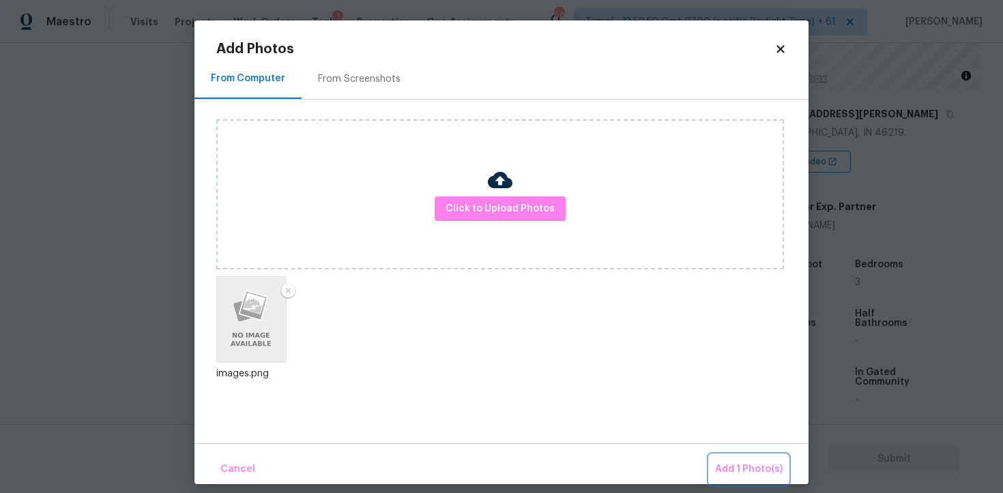
click at [745, 457] on button "Add 1 Photo(s)" at bounding box center [749, 469] width 78 height 29
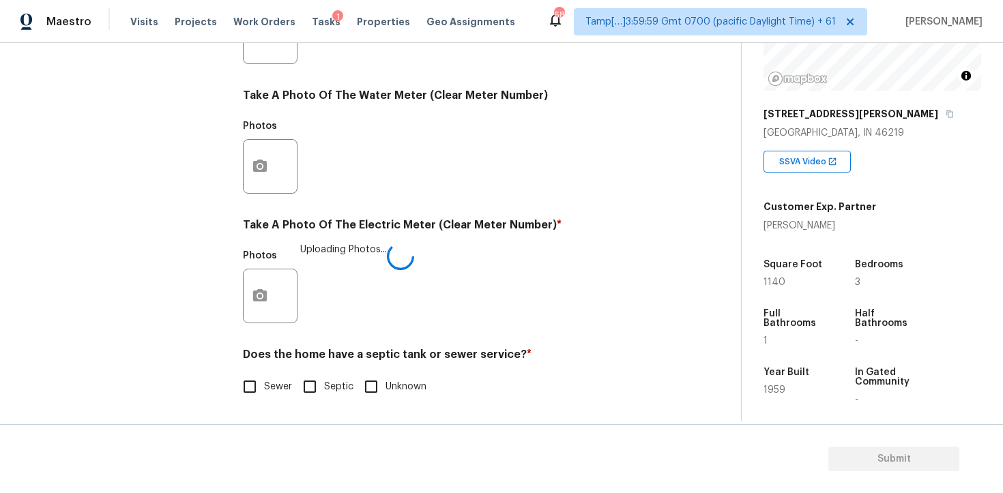
click at [295, 386] on input "Septic" at bounding box center [309, 387] width 29 height 29
checkbox input "true"
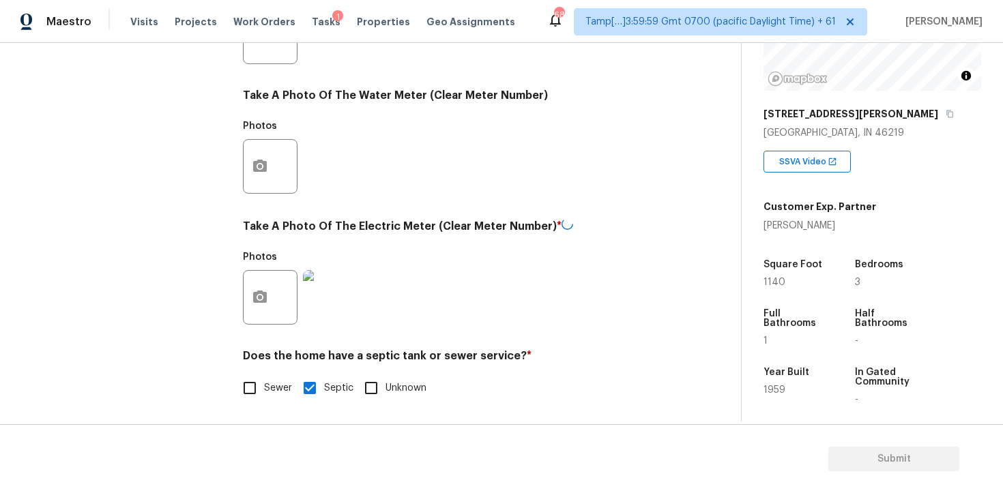
click at [252, 384] on input "Sewer" at bounding box center [249, 388] width 29 height 29
checkbox input "true"
checkbox input "false"
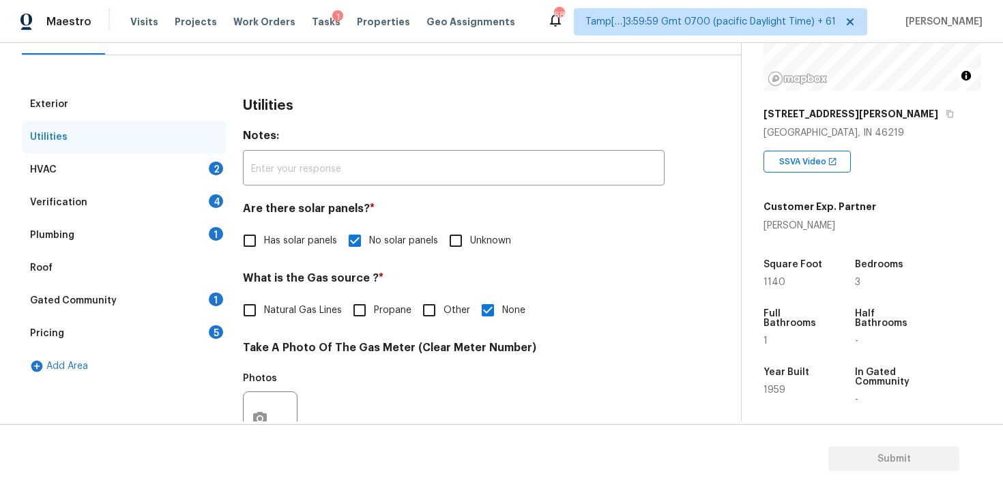
click at [167, 169] on div "HVAC 2" at bounding box center [124, 170] width 205 height 33
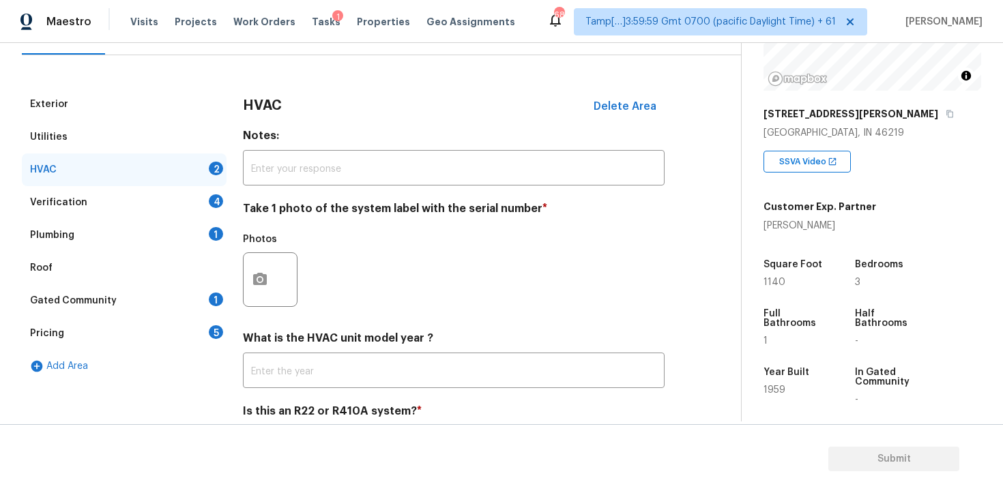
scroll to position [209, 0]
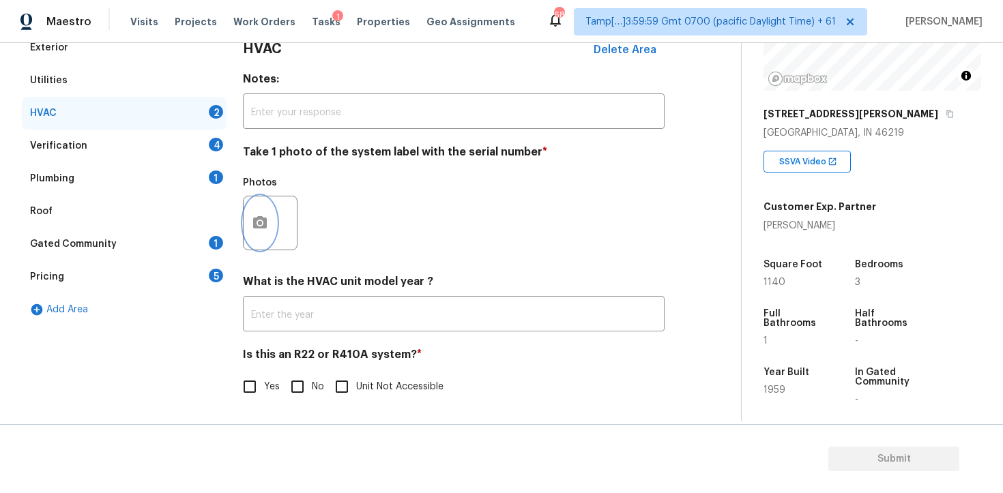
click at [262, 235] on button "button" at bounding box center [260, 223] width 33 height 53
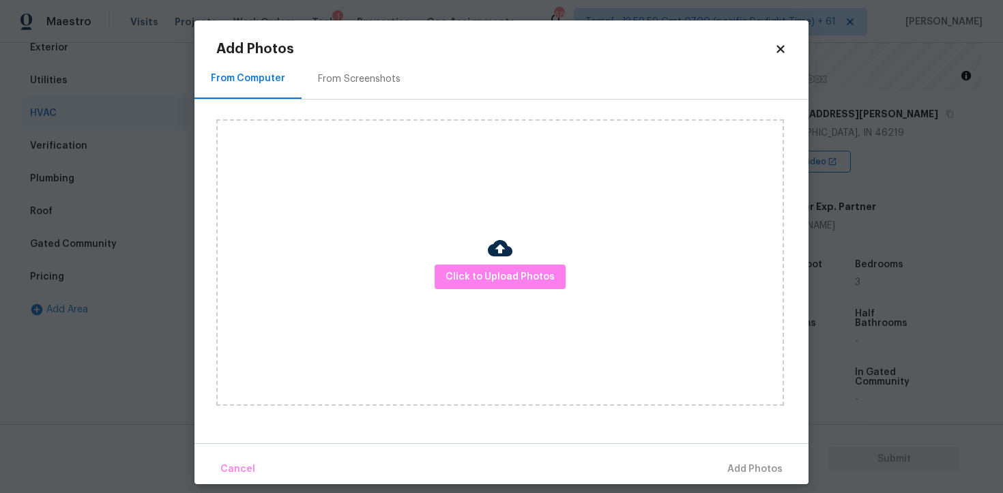
click at [467, 263] on div "Click to Upload Photos" at bounding box center [500, 262] width 568 height 287
click at [480, 272] on span "Click to Upload Photos" at bounding box center [500, 277] width 109 height 17
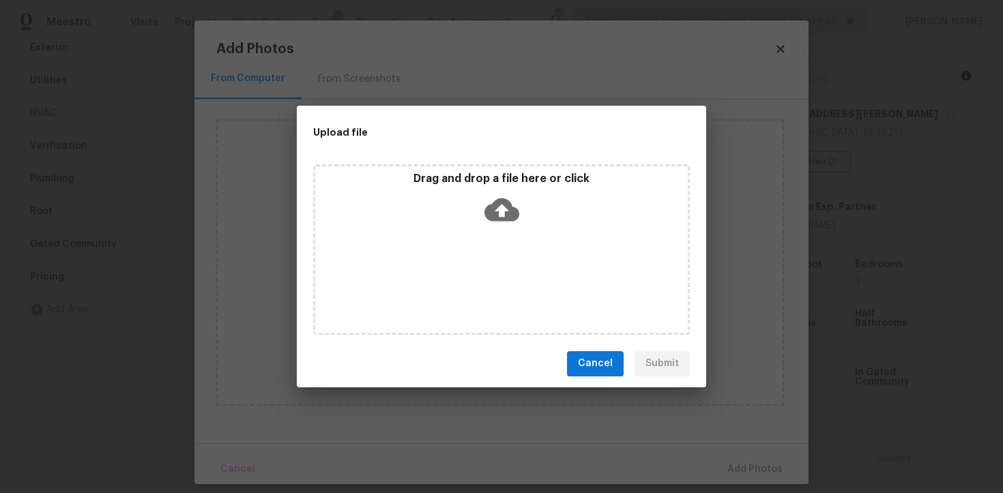
click at [492, 217] on icon at bounding box center [501, 209] width 35 height 23
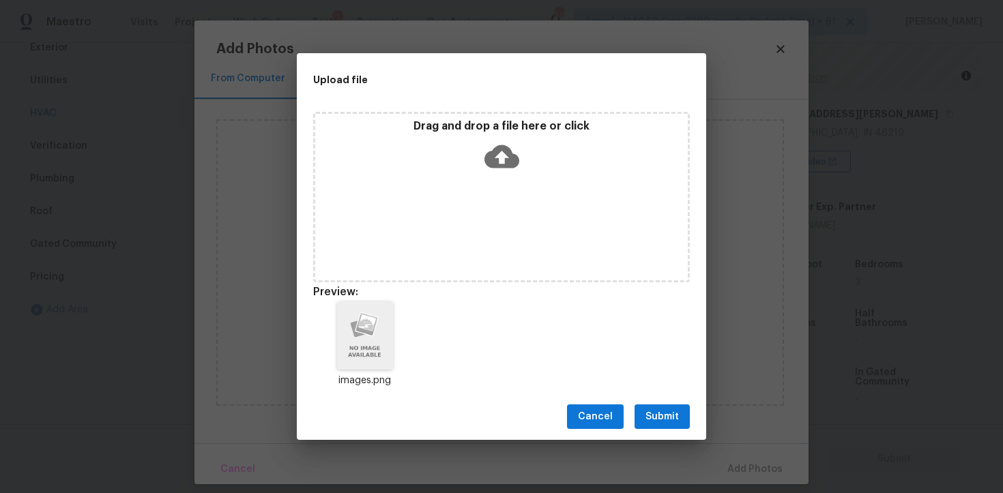
click at [645, 422] on span "Submit" at bounding box center [661, 417] width 33 height 17
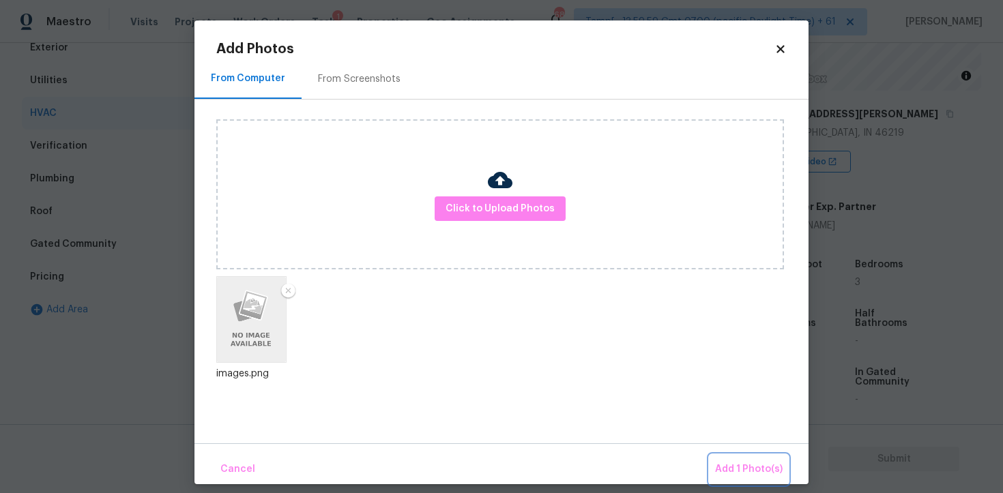
click at [748, 465] on span "Add 1 Photo(s)" at bounding box center [749, 469] width 68 height 17
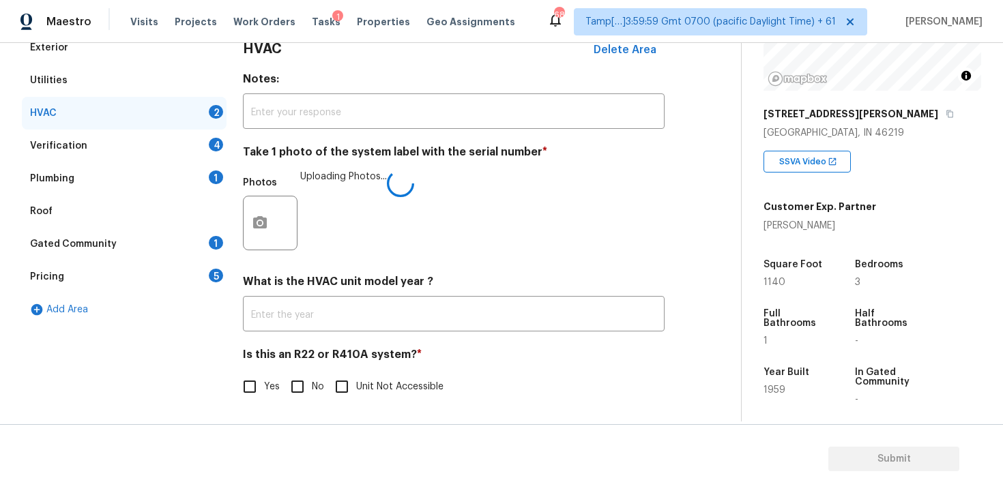
click at [302, 387] on input "No" at bounding box center [297, 387] width 29 height 29
checkbox input "true"
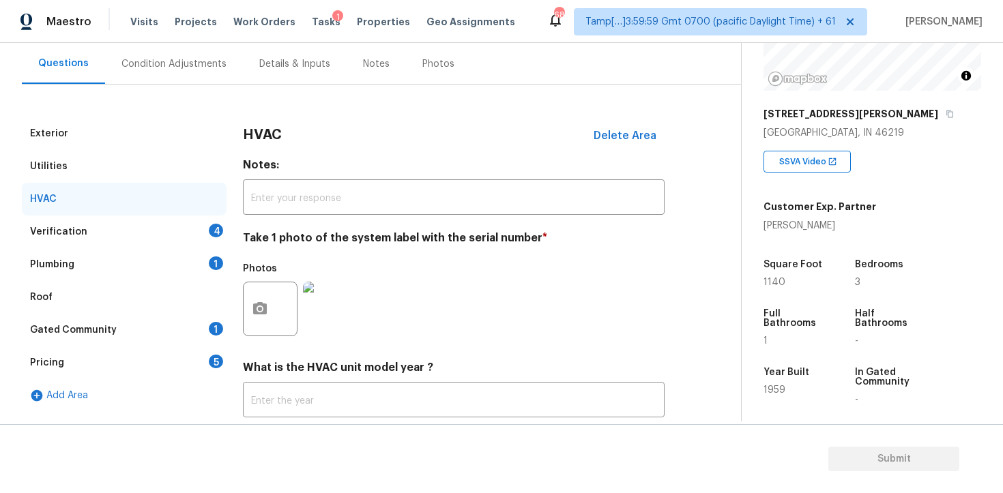
scroll to position [117, 0]
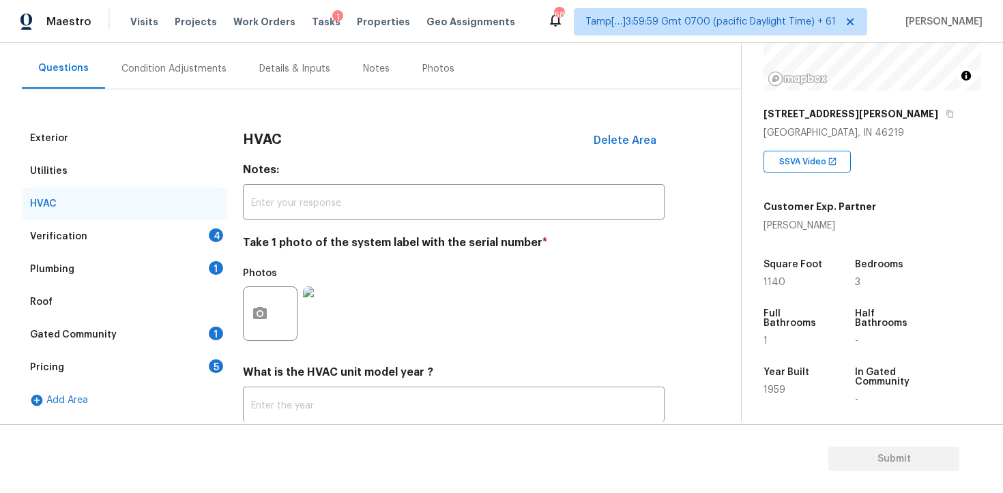
click at [205, 235] on div "Verification 4" at bounding box center [124, 236] width 205 height 33
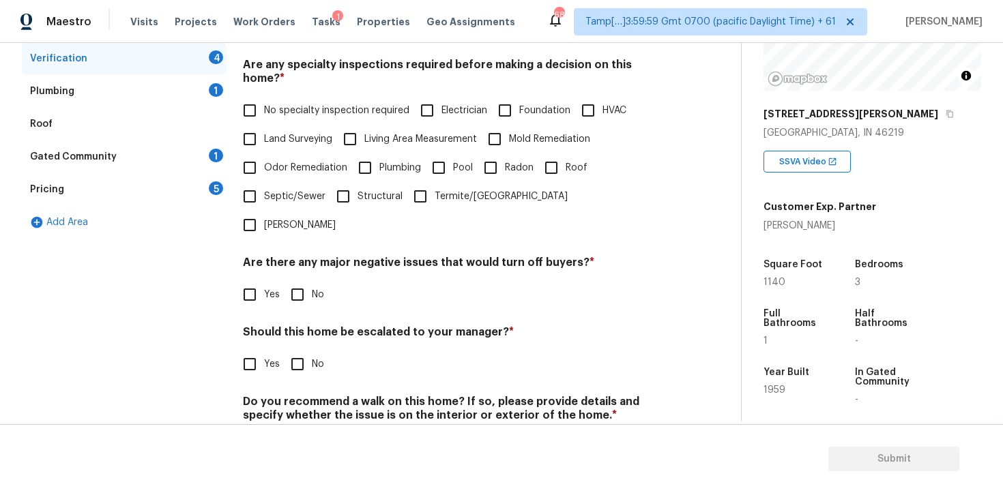
scroll to position [300, 0]
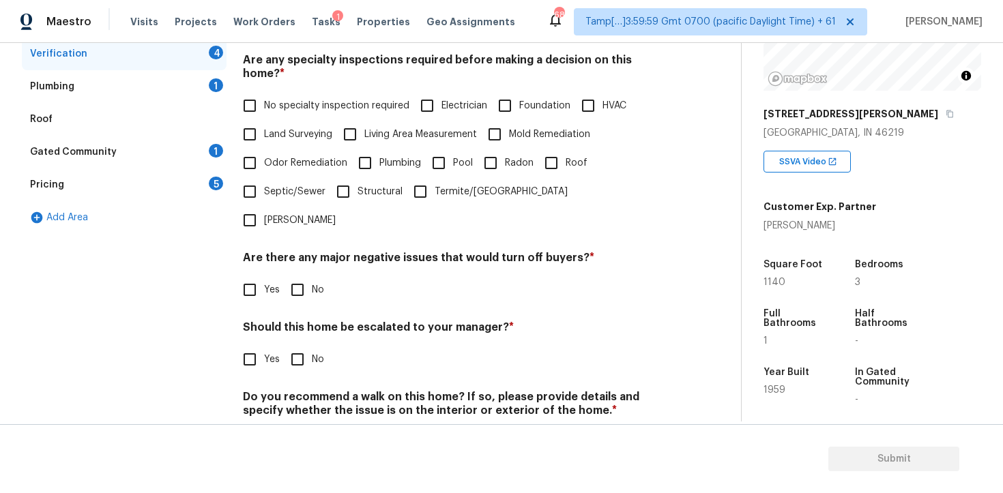
click at [295, 99] on span "No specialty inspection required" at bounding box center [336, 106] width 145 height 14
click at [264, 91] on input "No specialty inspection required" at bounding box center [249, 105] width 29 height 29
checkbox input "true"
click at [302, 276] on input "No" at bounding box center [297, 290] width 29 height 29
checkbox input "true"
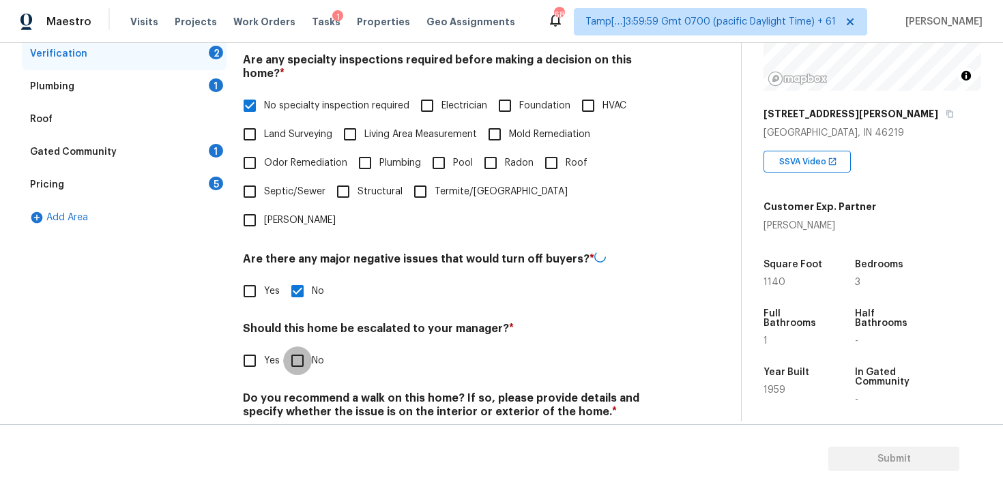
click at [302, 347] on input "No" at bounding box center [297, 361] width 29 height 29
checkbox input "true"
click at [297, 430] on input "No" at bounding box center [297, 444] width 29 height 29
checkbox input "true"
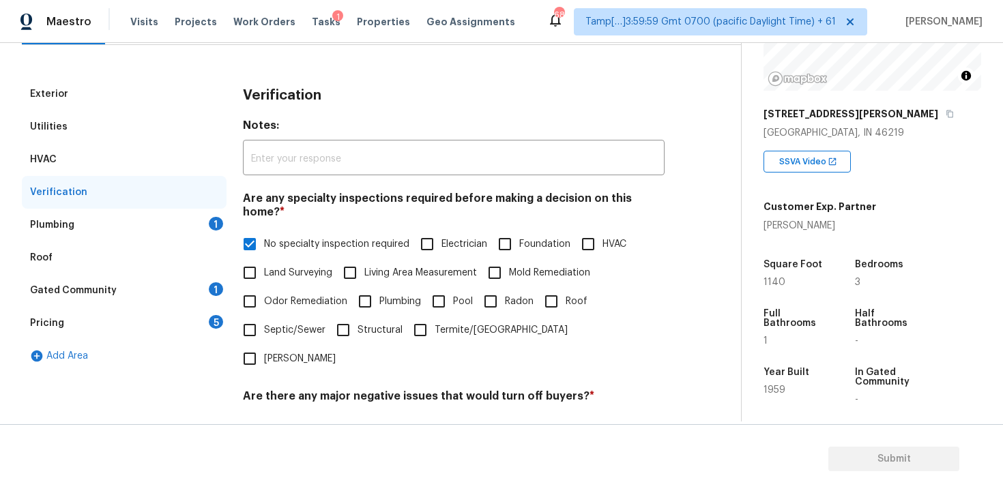
click at [204, 213] on div "Plumbing 1" at bounding box center [124, 225] width 205 height 33
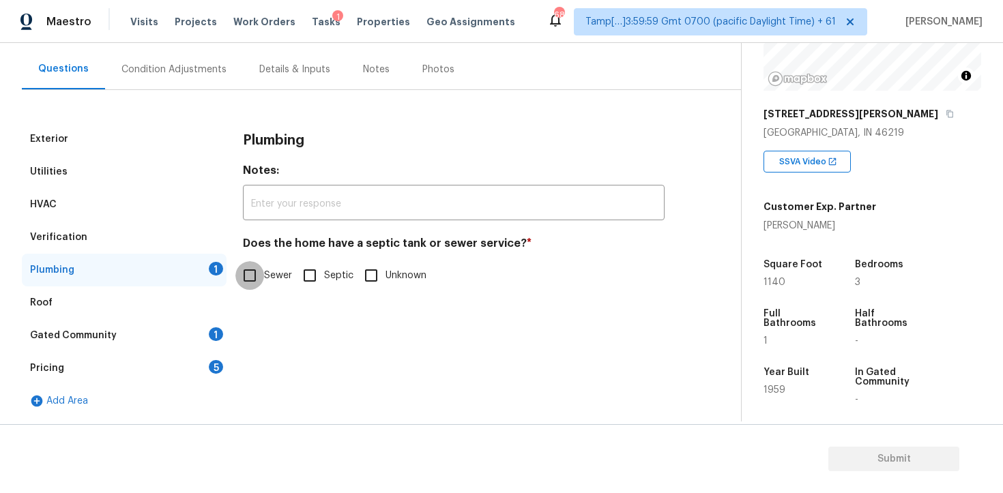
click at [239, 266] on input "Sewer" at bounding box center [249, 275] width 29 height 29
checkbox input "true"
click at [209, 338] on div "Gated Community 1" at bounding box center [124, 335] width 205 height 33
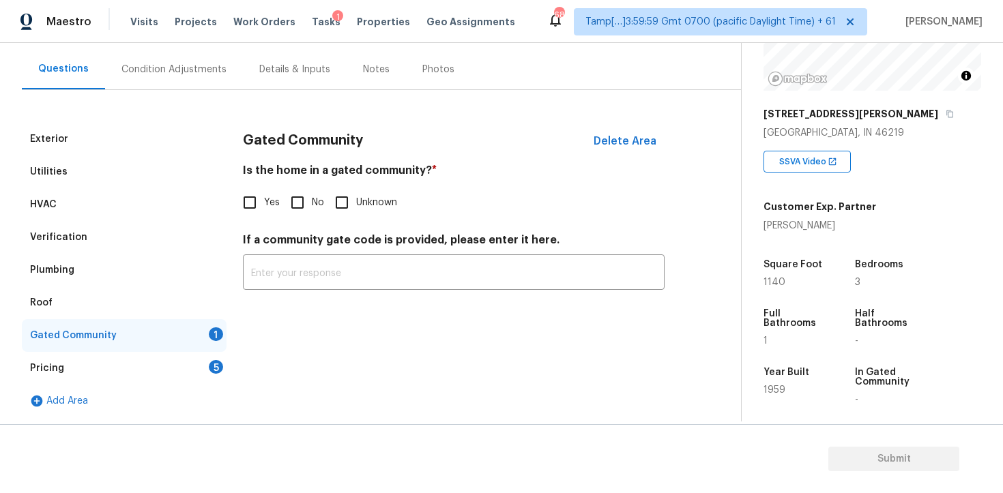
click at [313, 194] on label "No" at bounding box center [303, 202] width 41 height 29
click at [312, 194] on input "No" at bounding box center [297, 202] width 29 height 29
checkbox input "true"
click at [195, 373] on div "Pricing 5" at bounding box center [124, 368] width 205 height 33
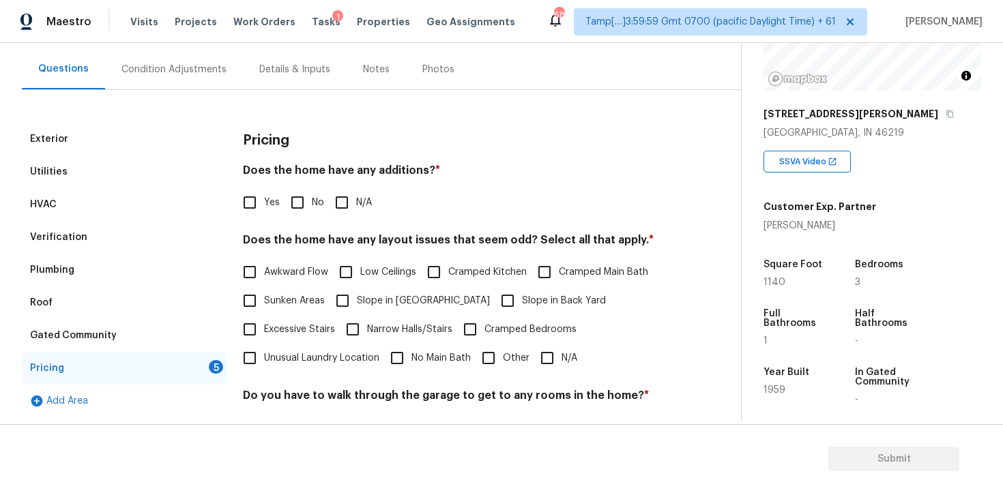
click at [309, 199] on input "No" at bounding box center [297, 202] width 29 height 29
checkbox input "true"
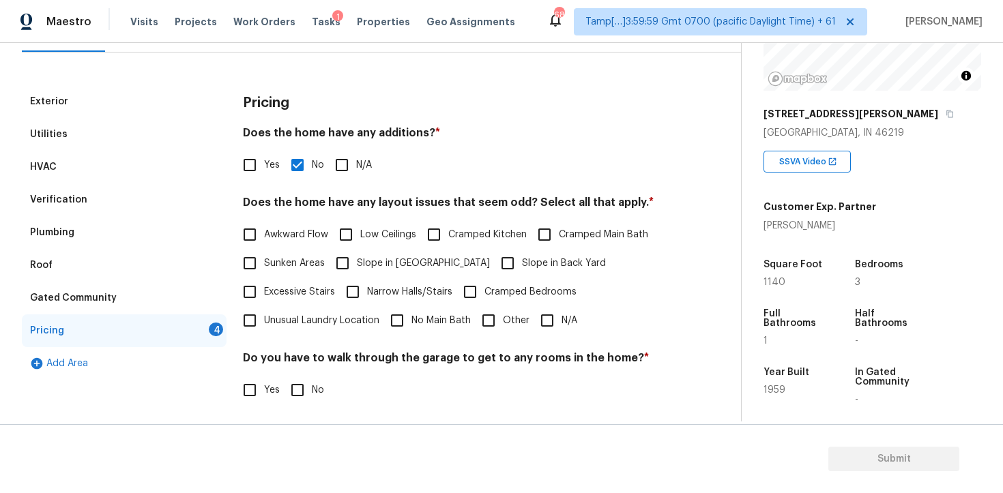
scroll to position [156, 0]
click at [493, 248] on label "Slope in Back Yard" at bounding box center [549, 262] width 113 height 29
click at [493, 248] on input "Slope in Back Yard" at bounding box center [507, 262] width 29 height 29
checkbox input "true"
click at [306, 241] on label "Awkward Flow" at bounding box center [281, 233] width 93 height 29
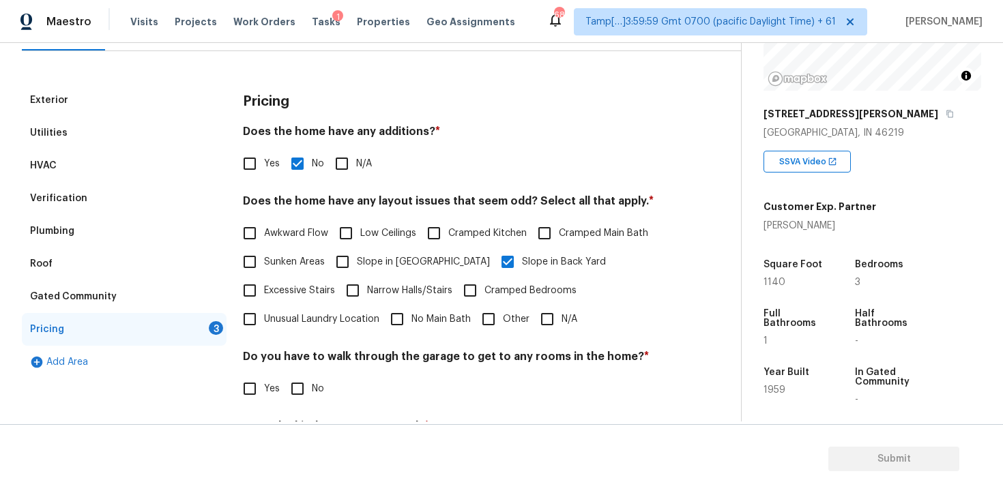
click at [264, 241] on input "Awkward Flow" at bounding box center [249, 233] width 29 height 29
checkbox input "true"
click at [389, 233] on span "Low Ceilings" at bounding box center [388, 234] width 56 height 14
click at [360, 233] on input "Low Ceilings" at bounding box center [346, 233] width 29 height 29
click at [389, 233] on span "Low Ceilings" at bounding box center [388, 234] width 56 height 14
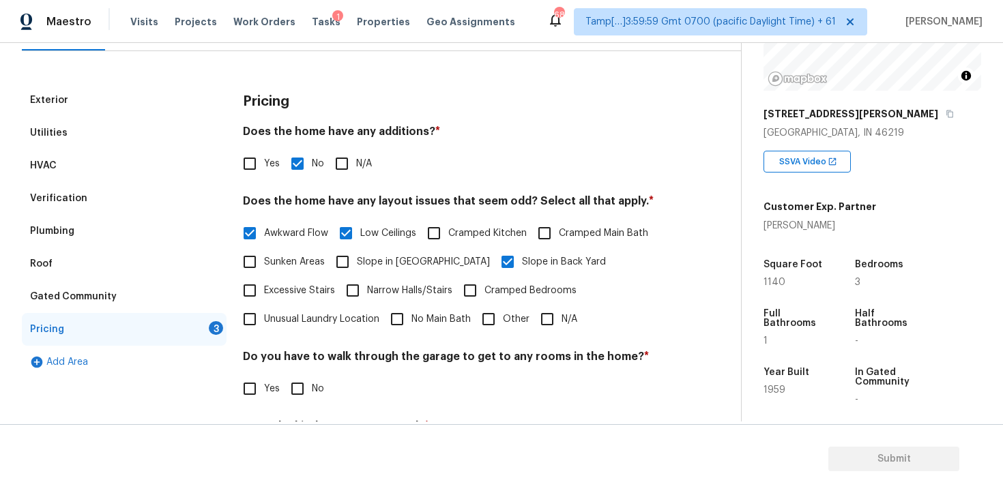
click at [360, 233] on input "Low Ceilings" at bounding box center [346, 233] width 29 height 29
checkbox input "false"
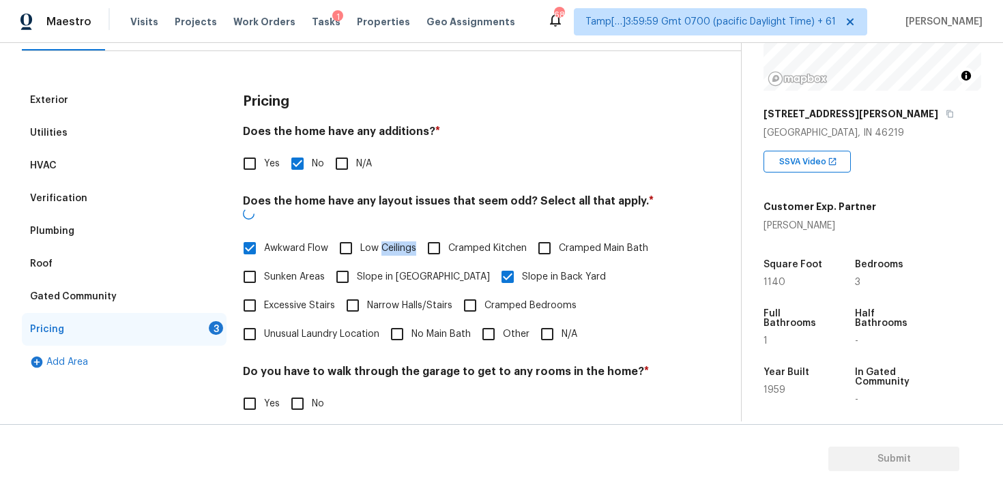
click at [468, 234] on label "Cramped Kitchen" at bounding box center [473, 248] width 107 height 29
click at [448, 234] on input "Cramped Kitchen" at bounding box center [434, 248] width 29 height 29
checkbox input "true"
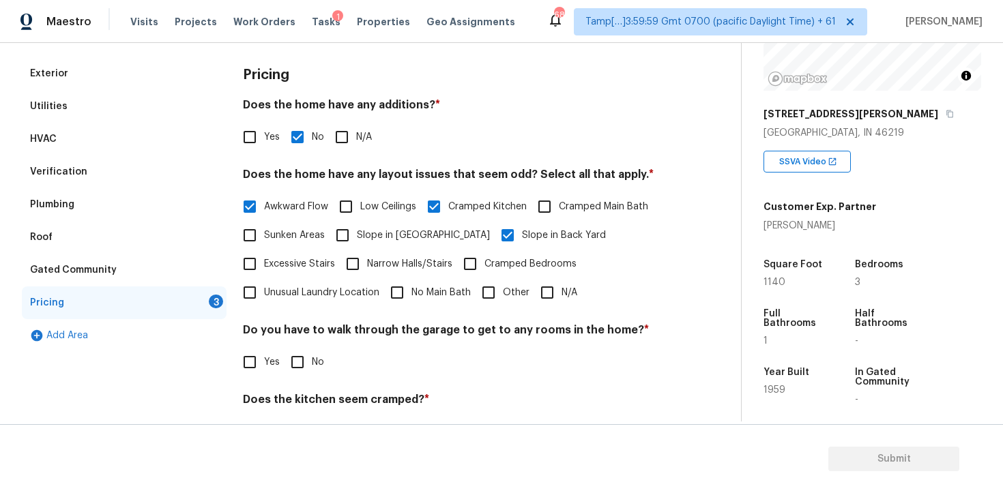
scroll to position [183, 0]
click at [390, 304] on input "No Main Bath" at bounding box center [397, 292] width 29 height 29
checkbox input "true"
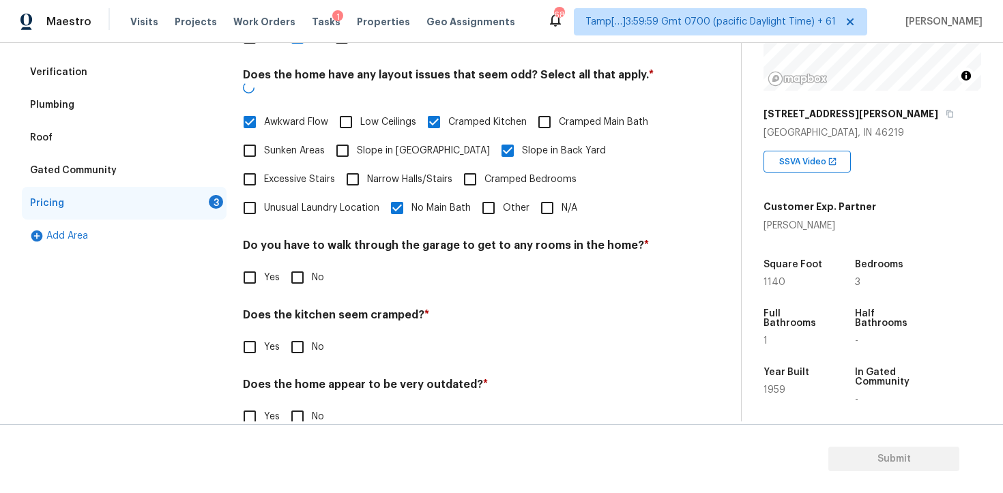
scroll to position [291, 0]
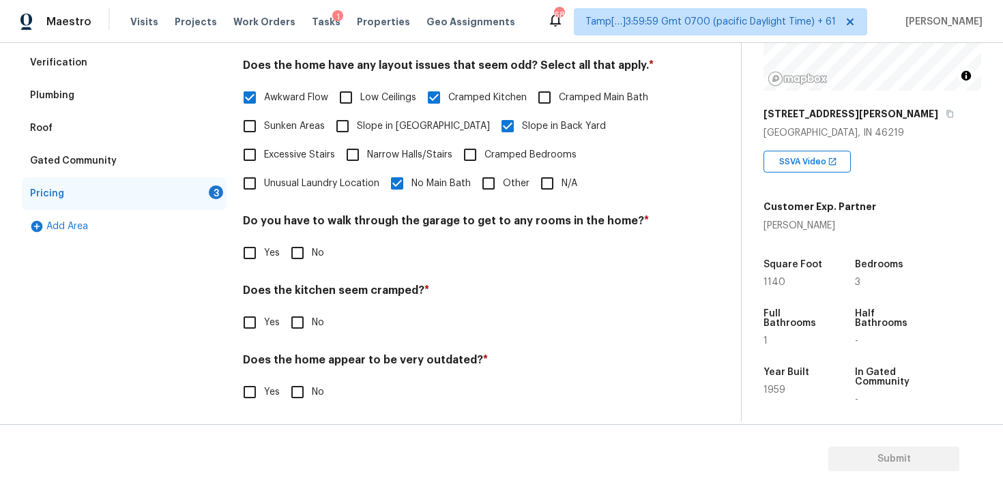
click at [306, 268] on div "Pricing Does the home have any additions? * Yes No N/A Does the home have any l…" at bounding box center [454, 185] width 422 height 475
click at [300, 261] on input "No" at bounding box center [297, 253] width 29 height 29
checkbox input "true"
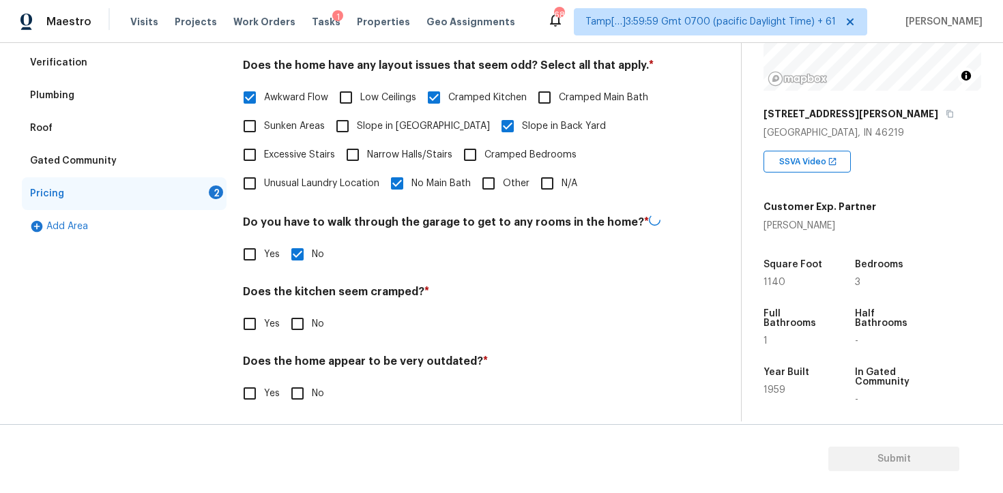
click at [248, 332] on input "Yes" at bounding box center [249, 324] width 29 height 29
checkbox input "true"
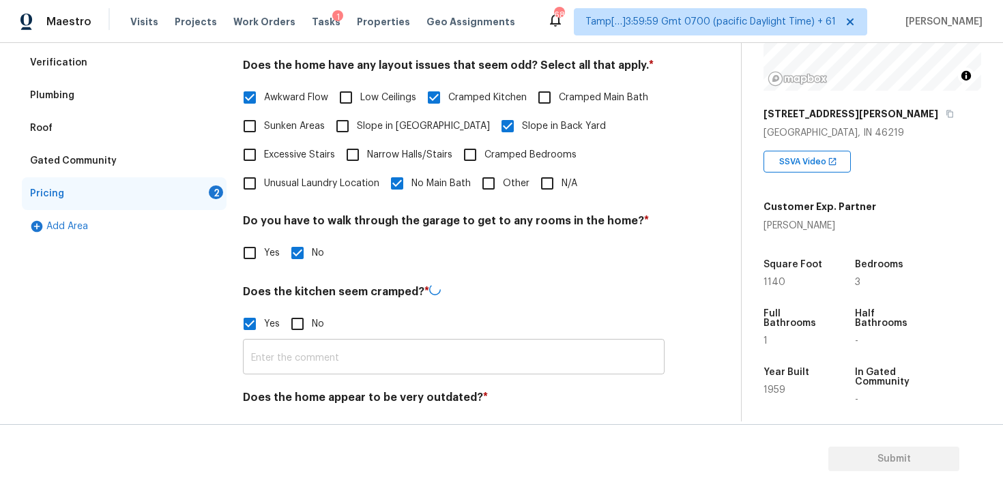
click at [313, 366] on input "text" at bounding box center [454, 359] width 422 height 32
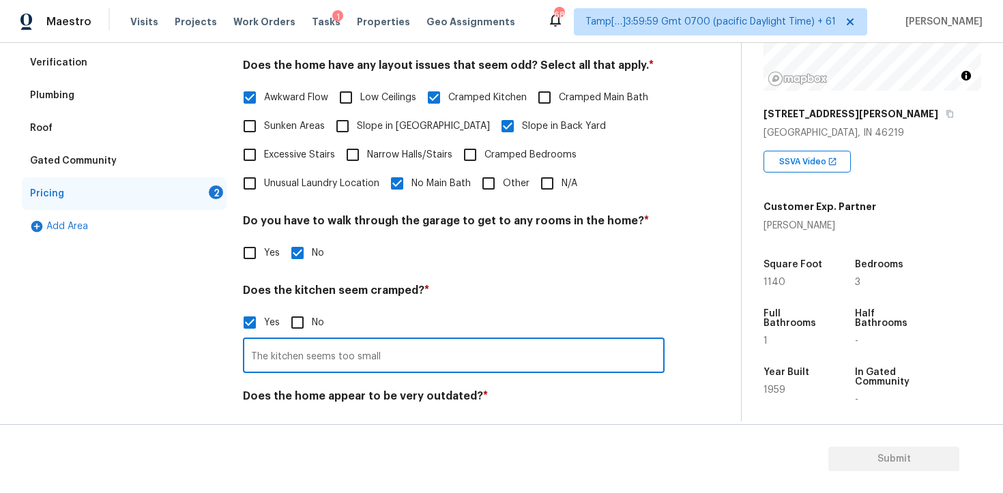
scroll to position [333, 0]
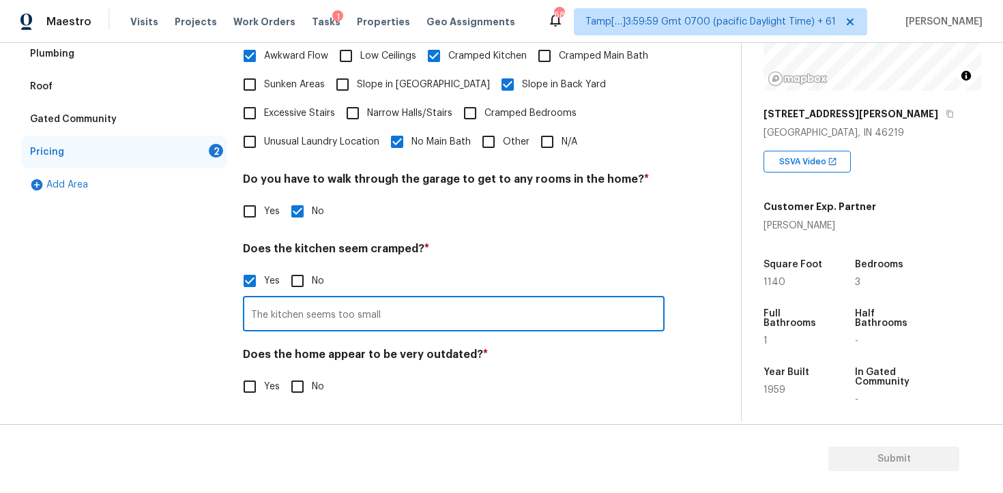
type input "The kitchen seems too small"
click at [302, 396] on input "No" at bounding box center [297, 387] width 29 height 29
checkbox input "true"
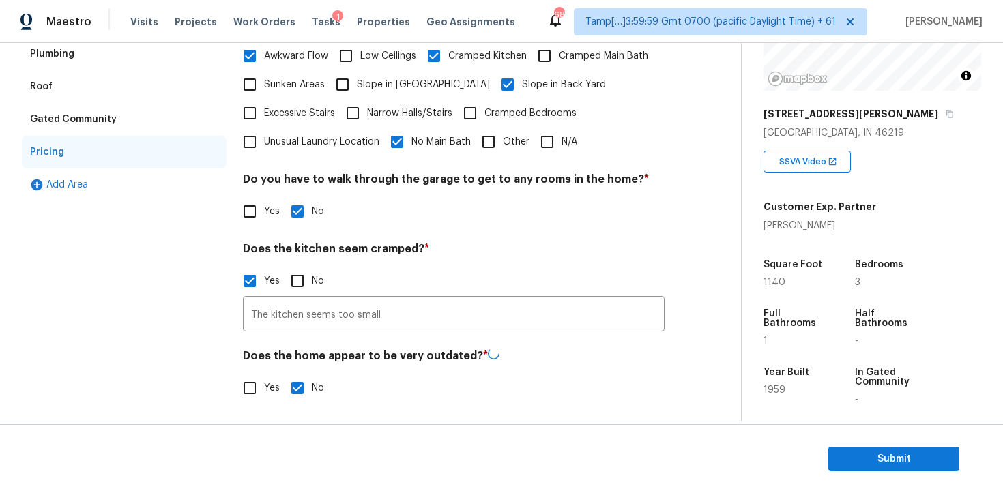
click at [257, 391] on input "Yes" at bounding box center [249, 388] width 29 height 29
checkbox input "true"
checkbox input "false"
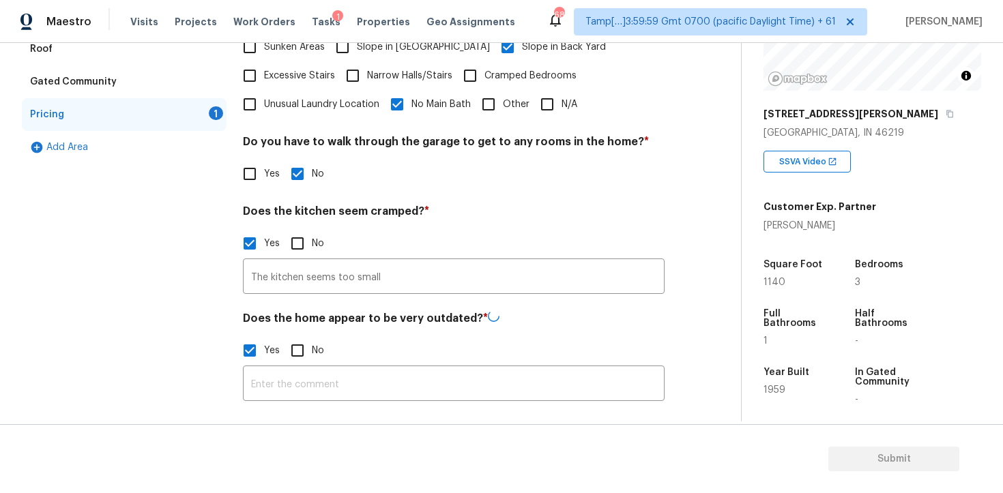
scroll to position [370, 0]
click at [285, 380] on input "text" at bounding box center [454, 385] width 422 height 32
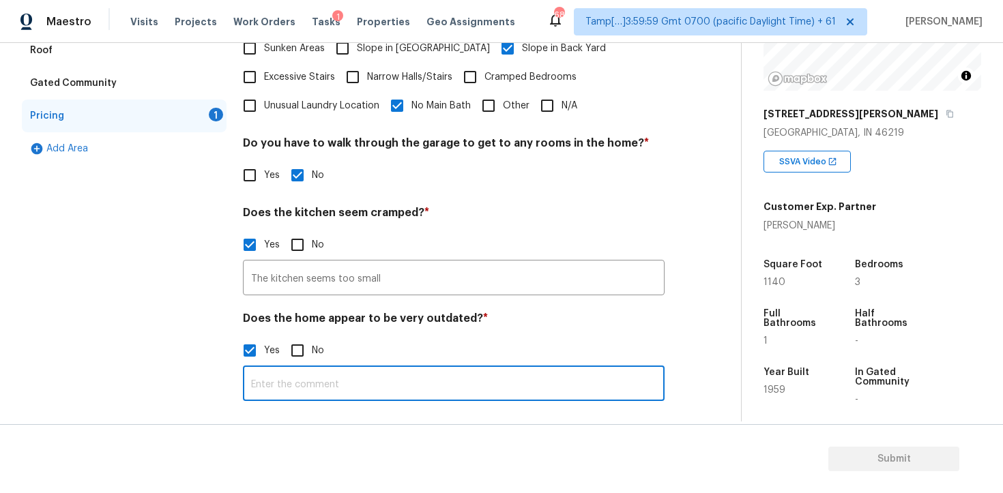
type input "2"
click at [338, 385] on input "3 beds but only one bath" at bounding box center [454, 385] width 422 height 32
click at [431, 383] on input "3 beds but only 1 bath" at bounding box center [454, 385] width 422 height 32
click at [431, 383] on input "3 beds but only 1 bath." at bounding box center [454, 385] width 422 height 32
type input "3 beds but only 1 bath."
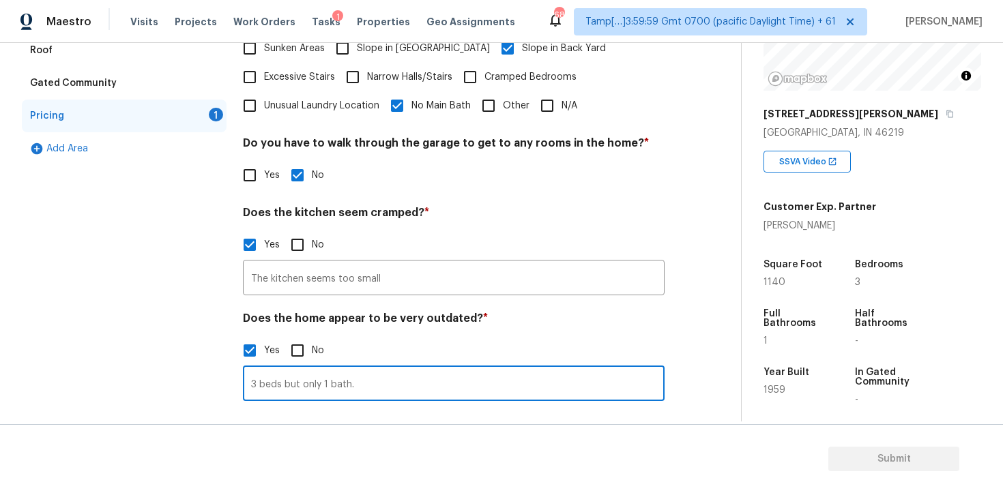
click at [420, 353] on div "Yes No" at bounding box center [454, 350] width 422 height 29
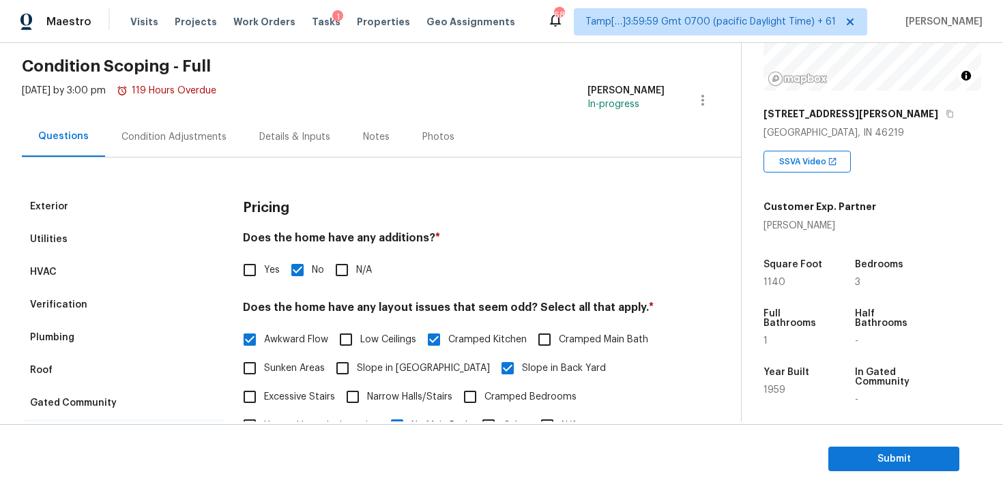
scroll to position [0, 0]
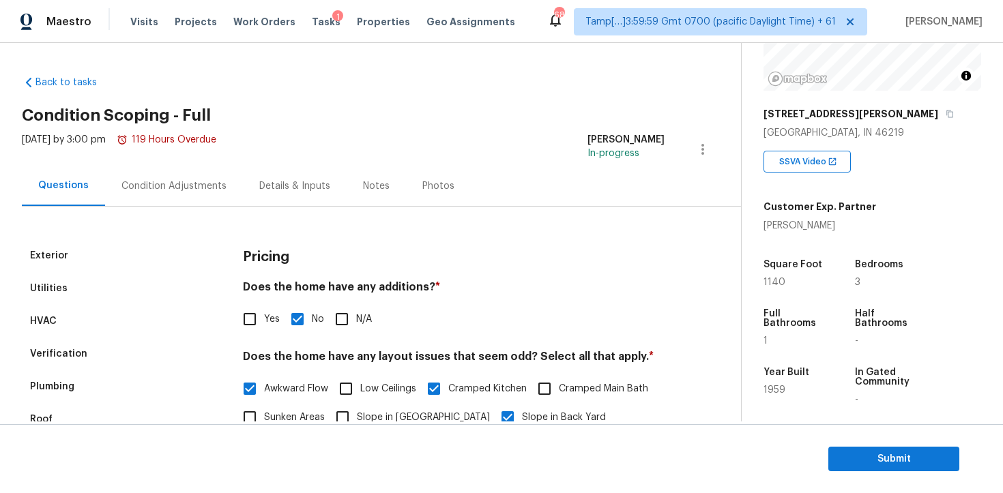
click at [134, 204] on div "Condition Adjustments" at bounding box center [174, 186] width 138 height 40
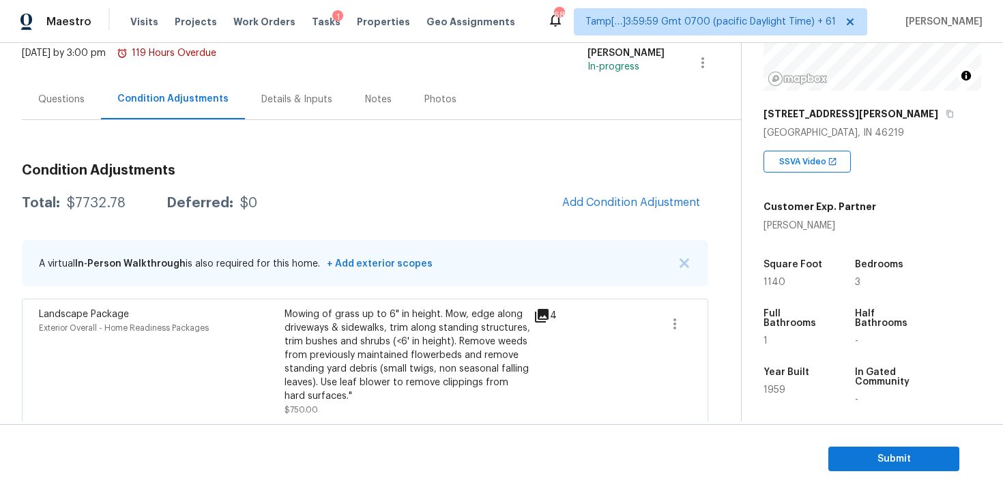
scroll to position [72, 0]
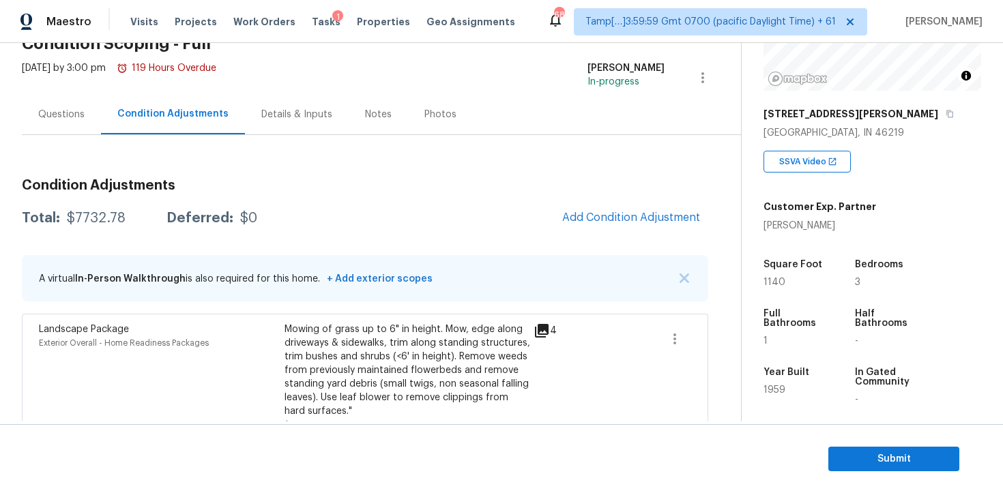
click at [82, 112] on div "Questions" at bounding box center [61, 115] width 46 height 14
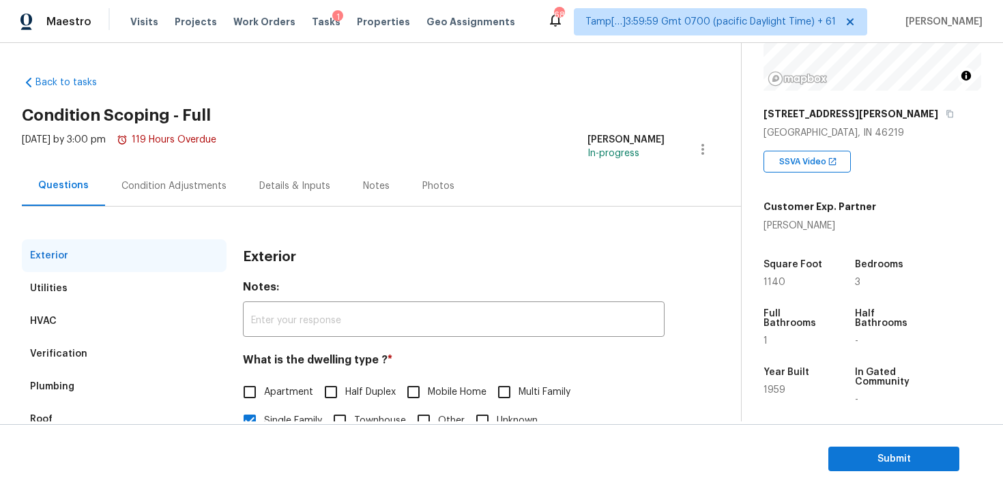
click at [155, 197] on div "Condition Adjustments" at bounding box center [174, 186] width 138 height 40
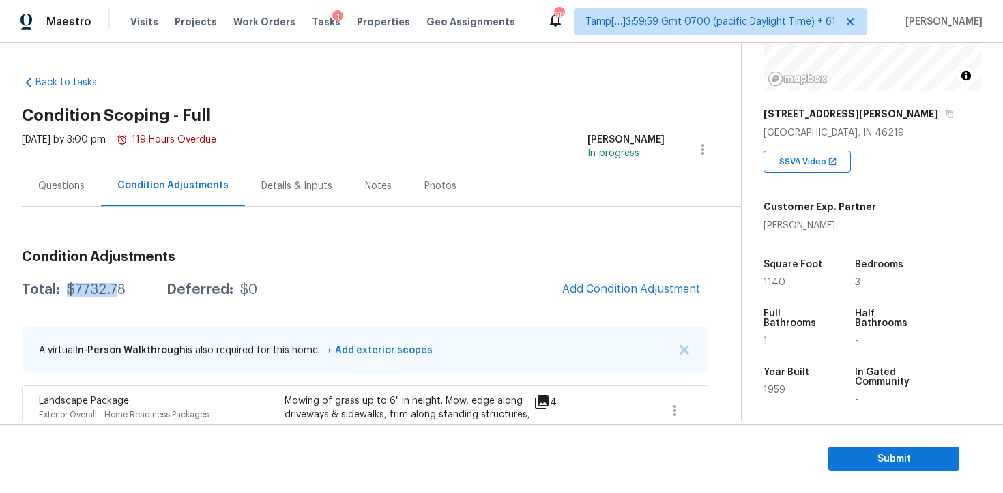
drag, startPoint x: 66, startPoint y: 287, endPoint x: 113, endPoint y: 283, distance: 47.9
click at [114, 285] on div "$7732.78" at bounding box center [96, 290] width 59 height 14
copy div "$7732.7"
click at [113, 283] on div "$7732.78" at bounding box center [96, 290] width 59 height 14
drag, startPoint x: 68, startPoint y: 289, endPoint x: 132, endPoint y: 288, distance: 64.8
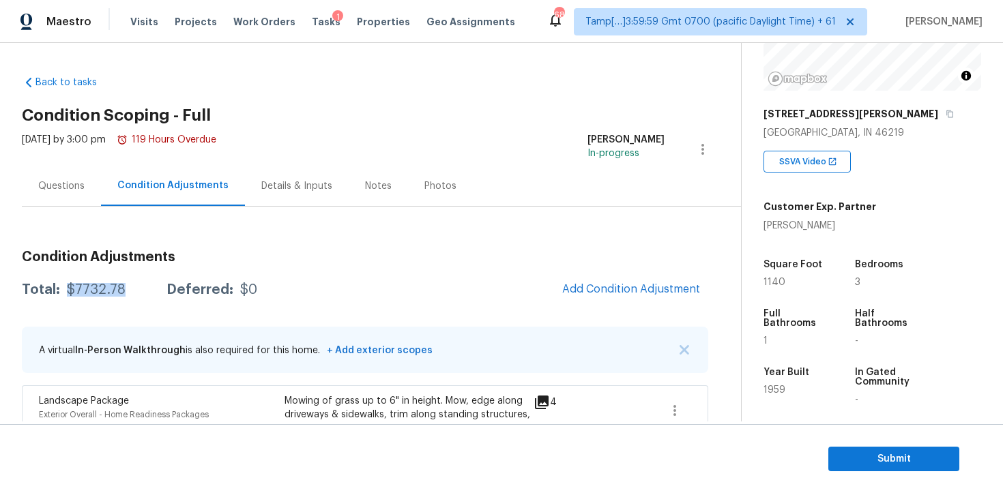
click at [132, 288] on div "Total: $7732.78 Deferred: $0" at bounding box center [139, 290] width 235 height 14
copy div "$7732.78"
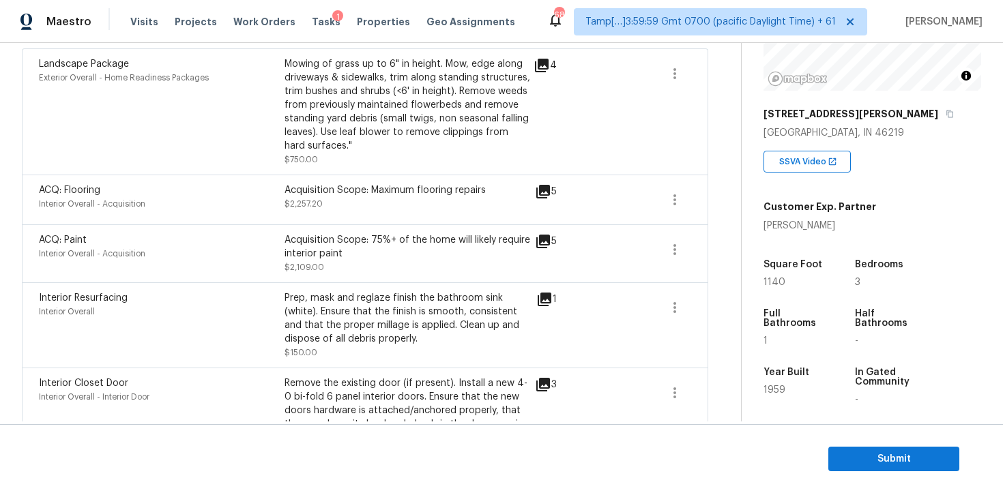
scroll to position [722, 0]
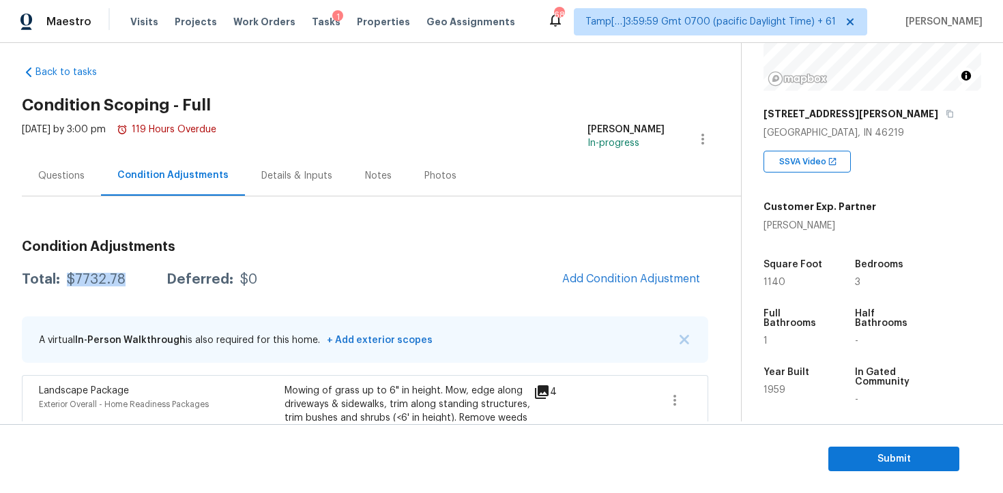
click at [283, 284] on div "Total: $7732.78 Deferred: $0 Add Condition Adjustment" at bounding box center [365, 280] width 686 height 30
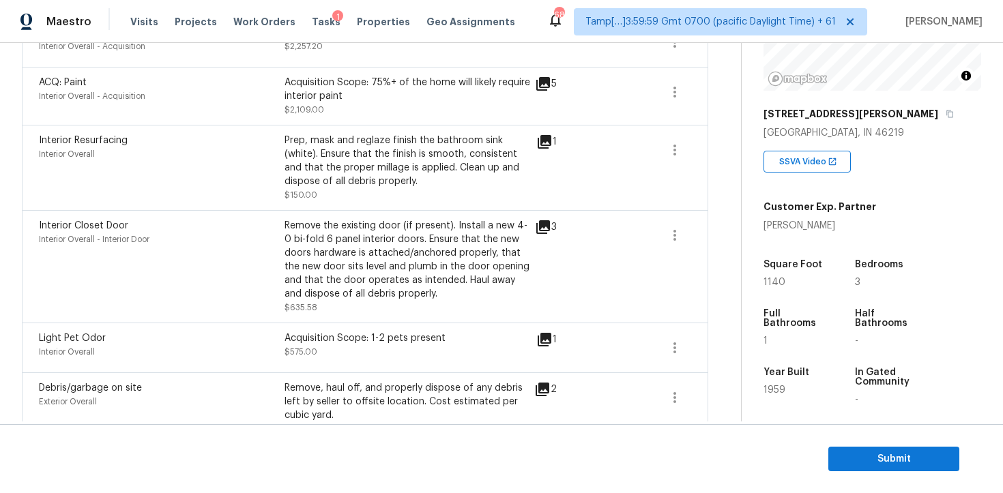
scroll to position [487, 0]
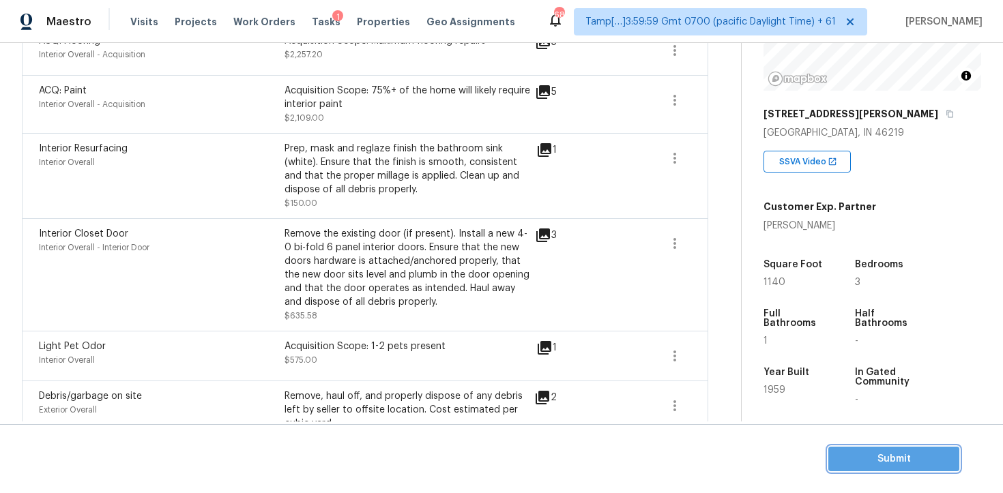
click at [856, 455] on span "Submit" at bounding box center [893, 459] width 109 height 17
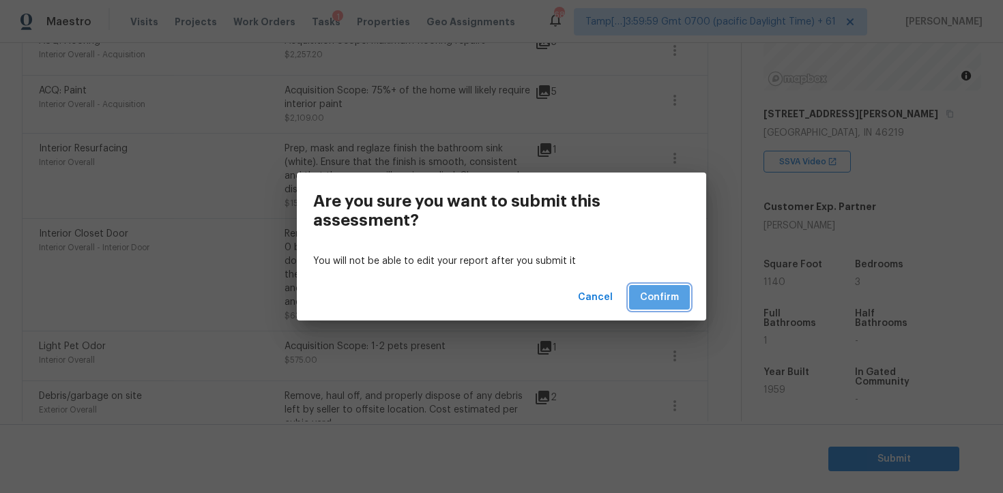
click at [654, 288] on button "Confirm" at bounding box center [659, 297] width 61 height 25
